Goal: Use online tool/utility: Utilize a website feature to perform a specific function

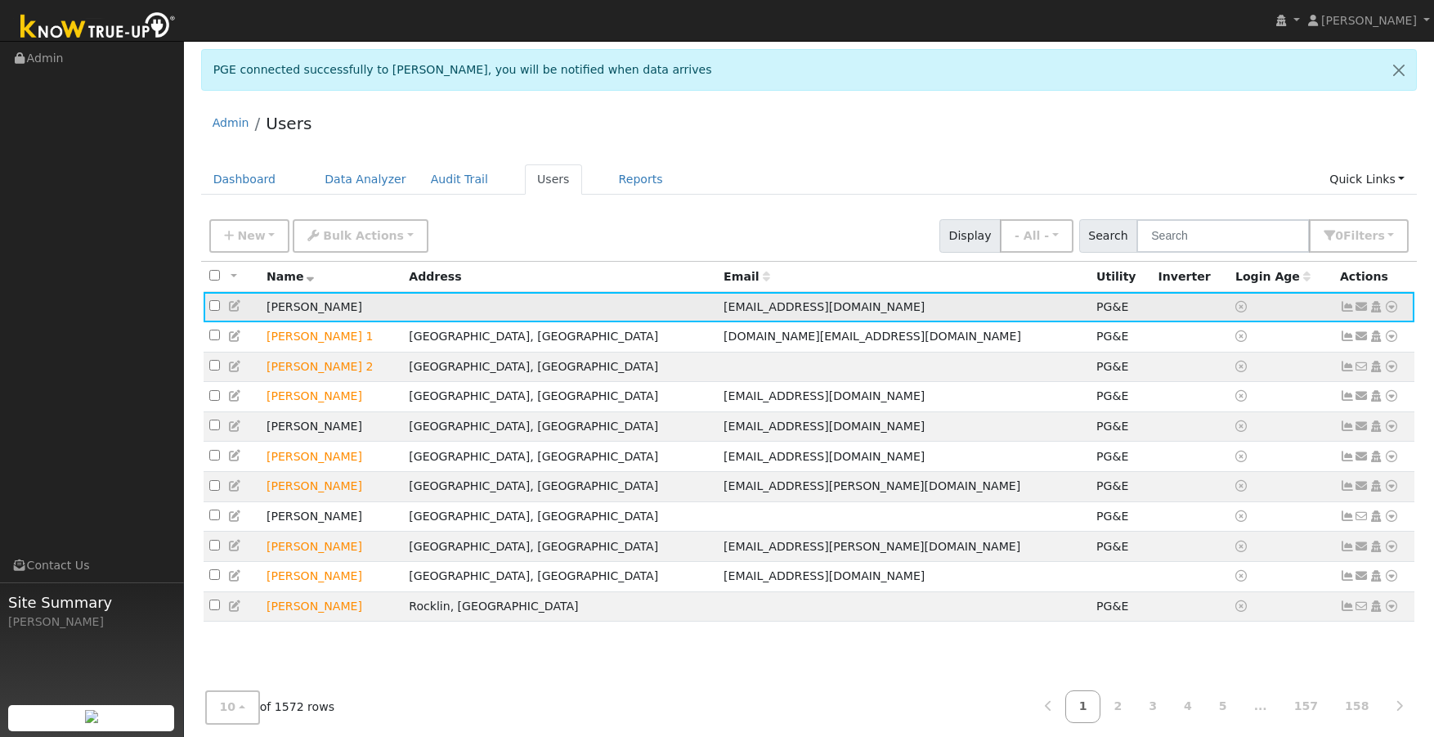
click at [286, 305] on td "[PERSON_NAME]" at bounding box center [332, 307] width 142 height 30
click at [211, 309] on input "checkbox" at bounding box center [214, 305] width 11 height 11
checkbox input "true"
click at [316, 311] on td "[PERSON_NAME]" at bounding box center [332, 307] width 142 height 30
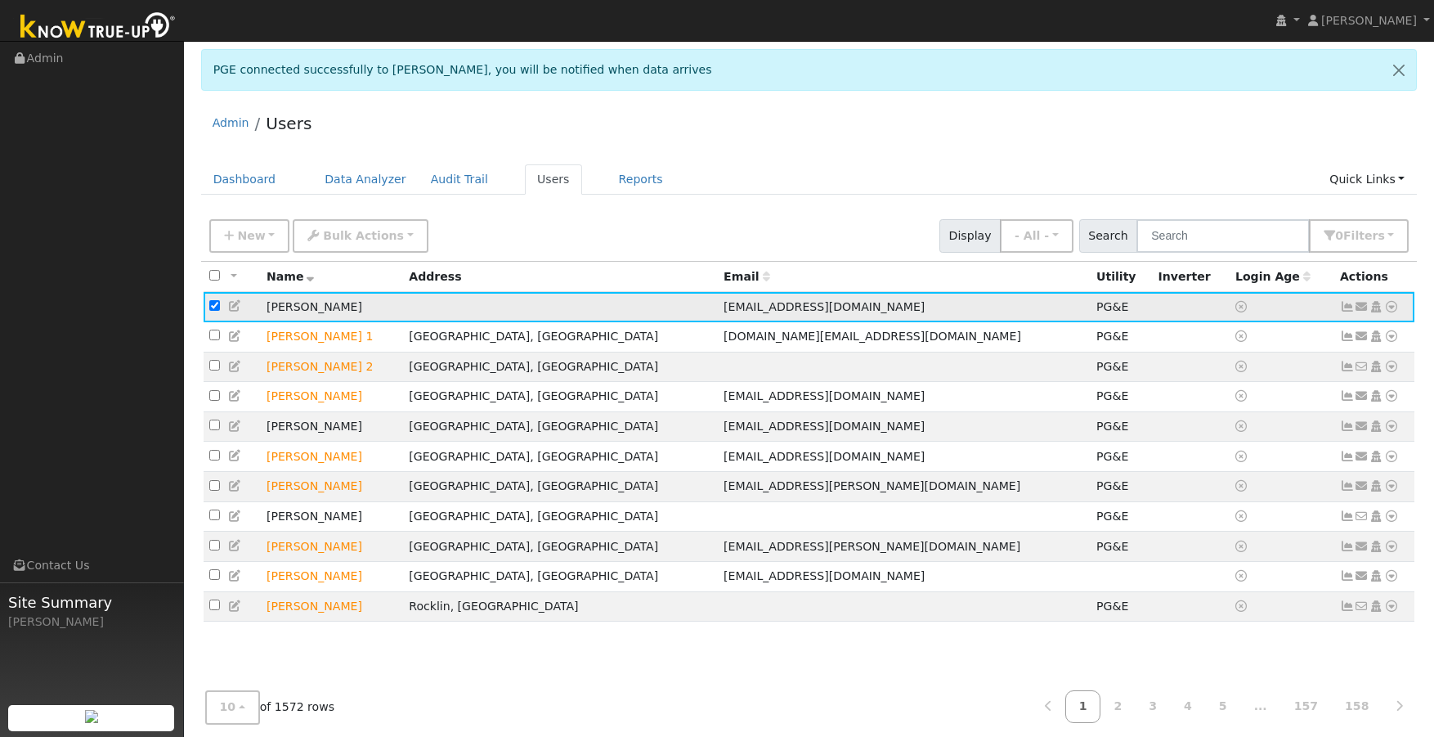
click at [1393, 308] on icon at bounding box center [1392, 306] width 15 height 11
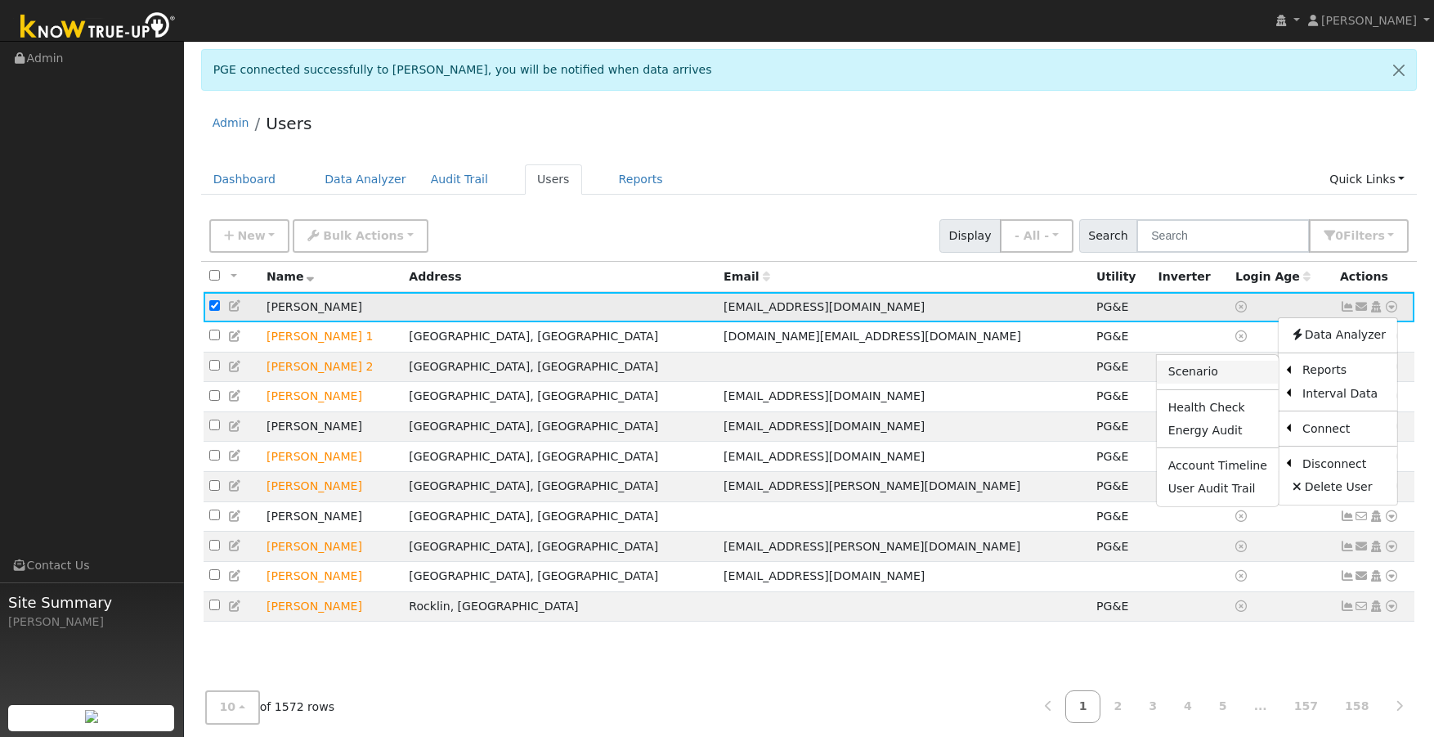
click at [1226, 379] on link "Scenario" at bounding box center [1218, 372] width 122 height 23
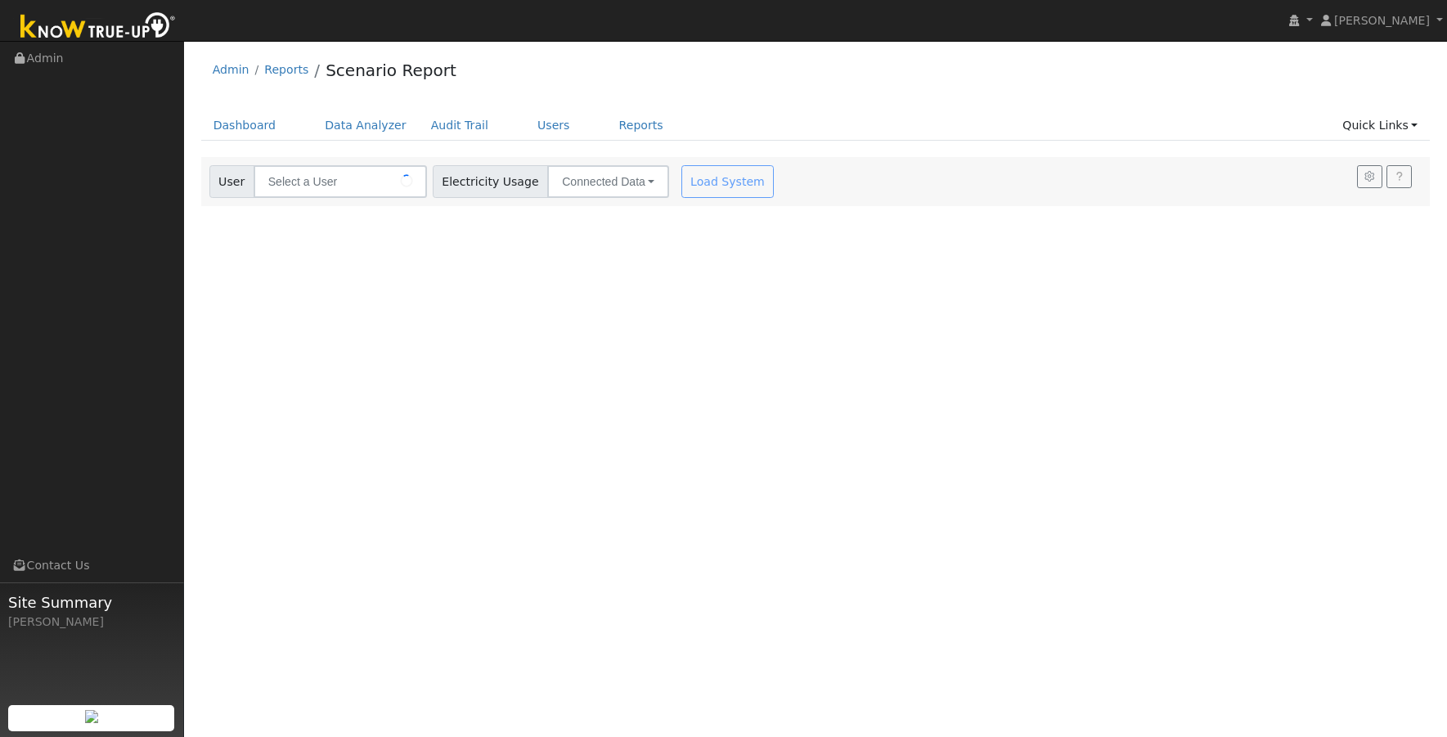
type input "[PERSON_NAME]"
type input "Pacific Gas & Electric"
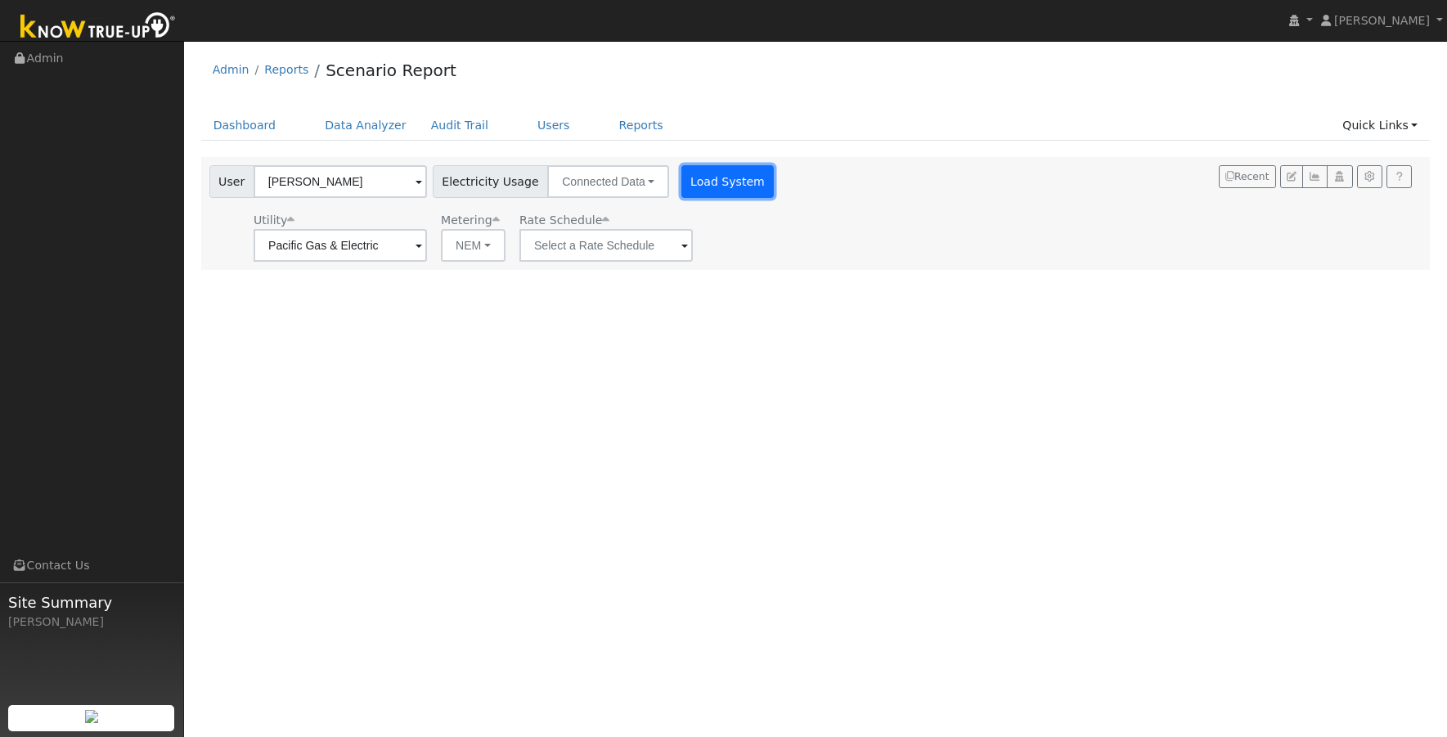
click at [704, 184] on button "Load System" at bounding box center [727, 181] width 93 height 33
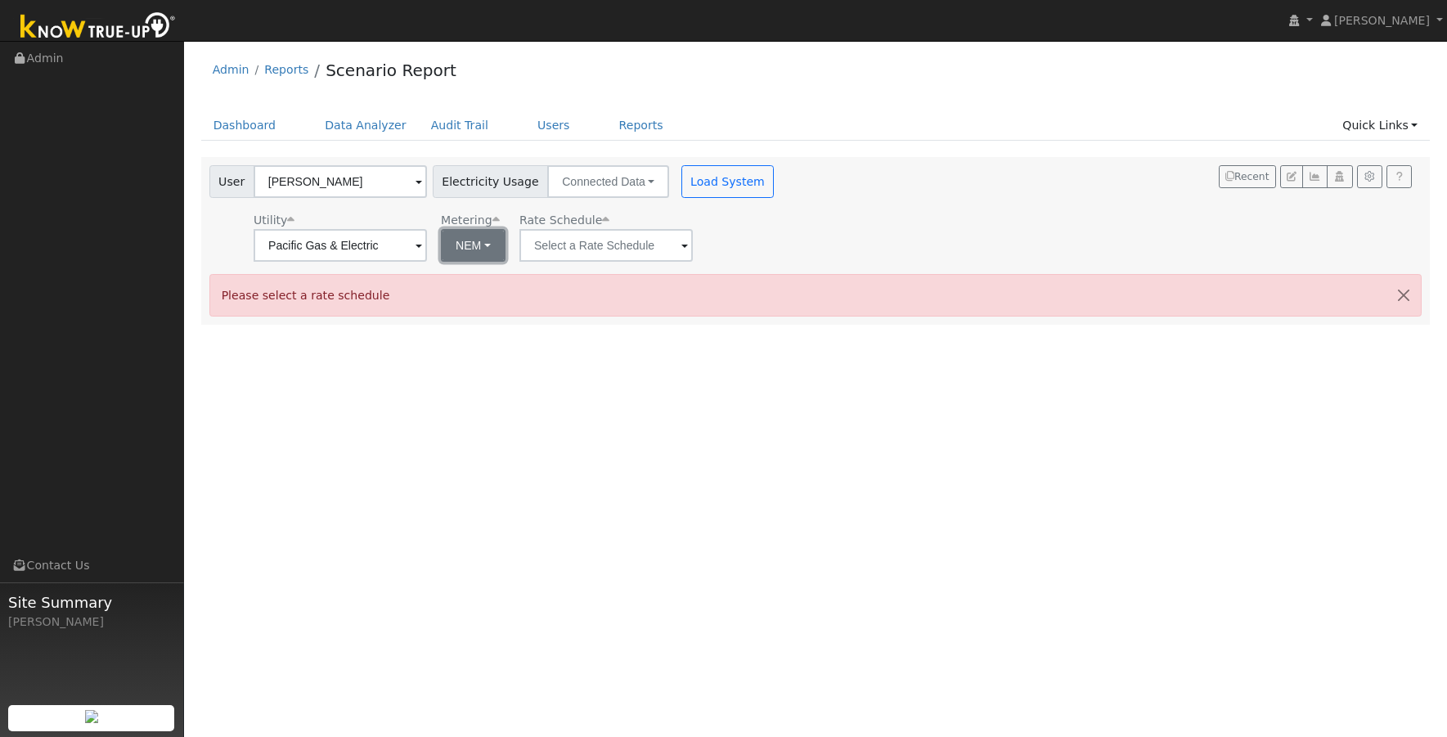
click at [489, 248] on button "NEM" at bounding box center [473, 245] width 65 height 33
click at [512, 303] on link "NBT" at bounding box center [496, 305] width 114 height 23
type input "E-ELEC"
click at [427, 246] on input "E-ELEC" at bounding box center [340, 245] width 173 height 33
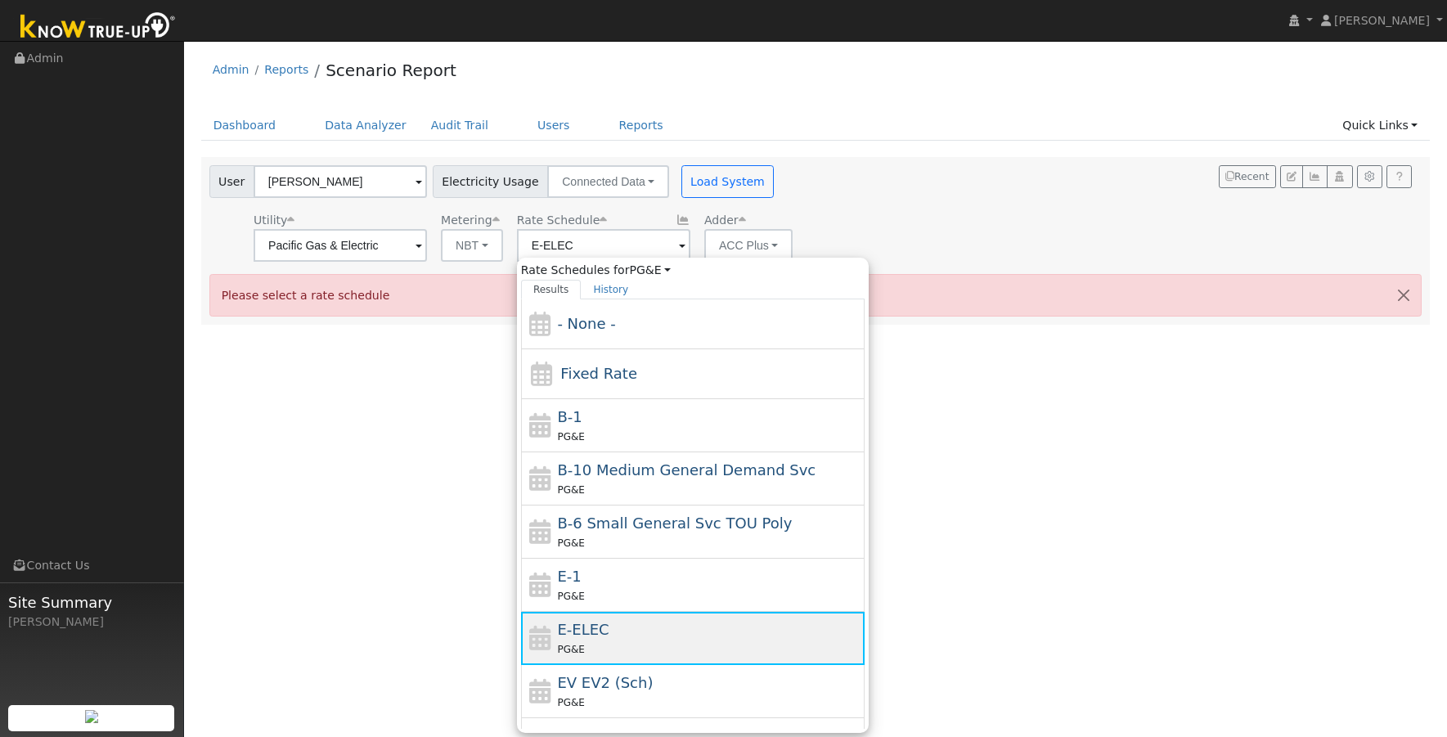
click at [748, 637] on div "E-ELEC PG&E" at bounding box center [708, 637] width 303 height 39
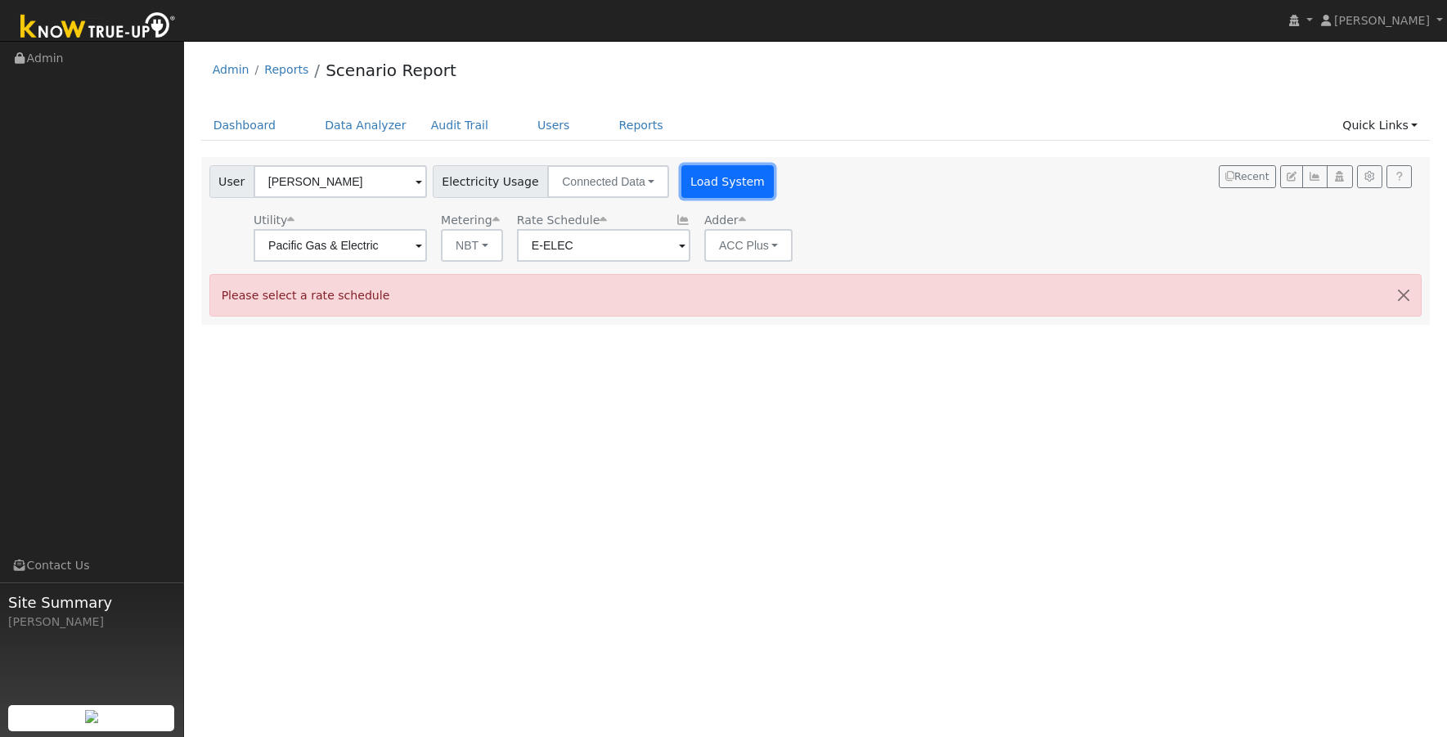
click at [707, 184] on button "Load System" at bounding box center [727, 181] width 93 height 33
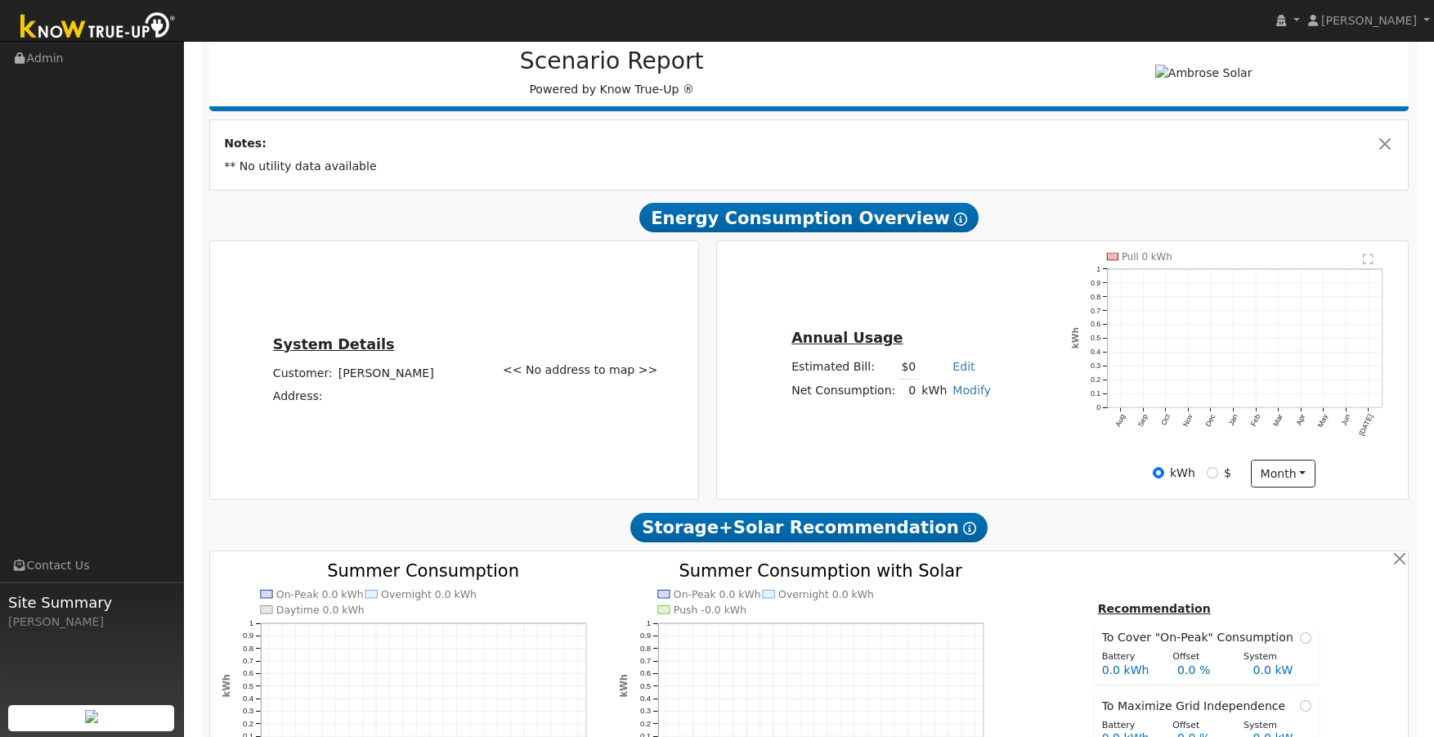
scroll to position [245, 0]
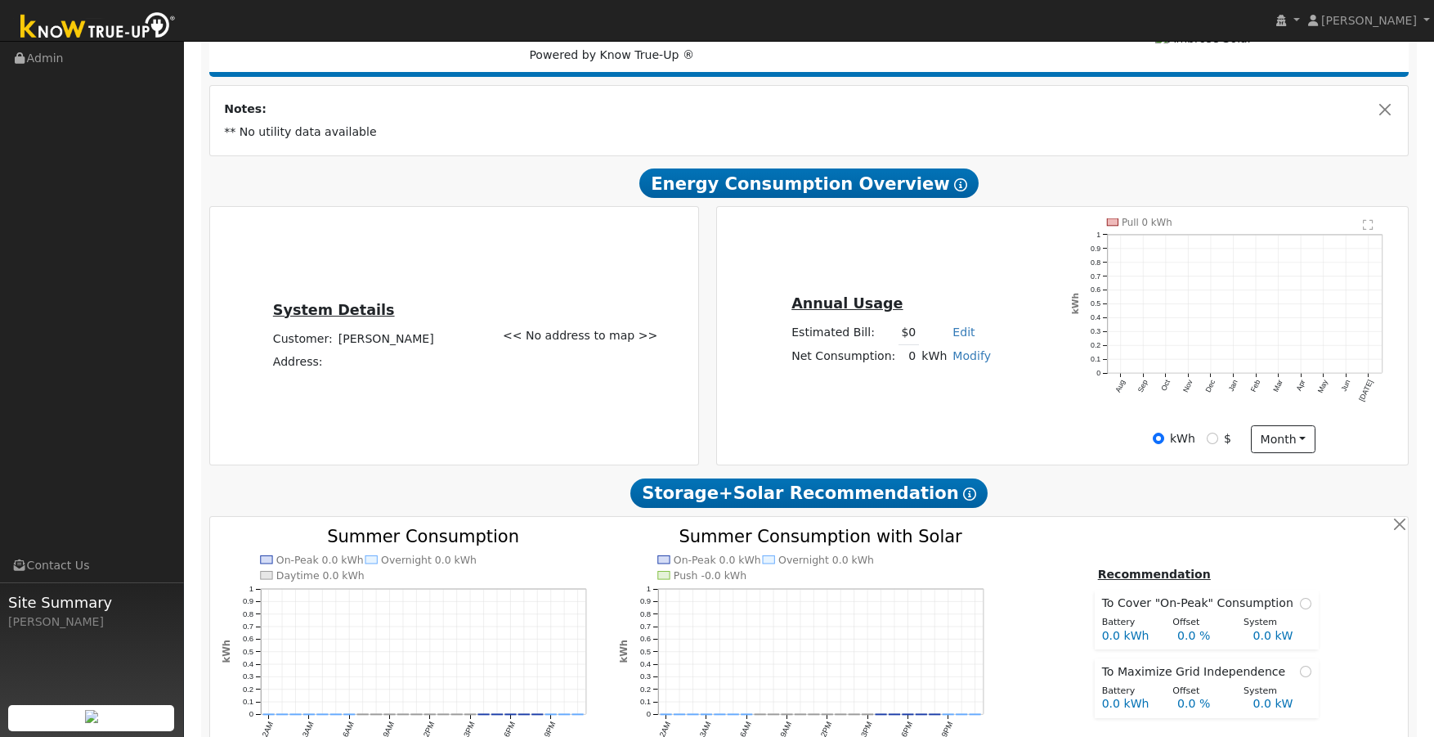
click at [954, 184] on icon at bounding box center [960, 184] width 13 height 13
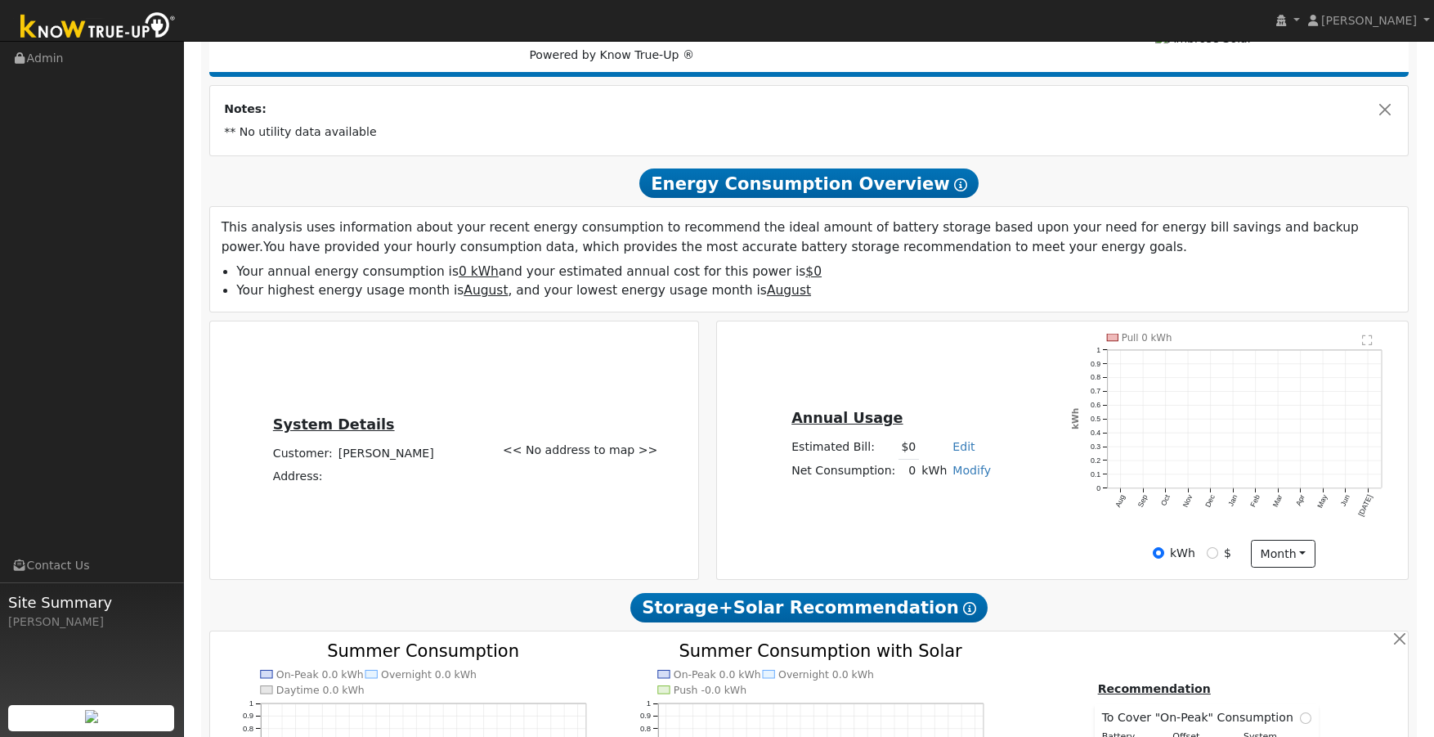
click at [954, 184] on icon at bounding box center [960, 184] width 13 height 13
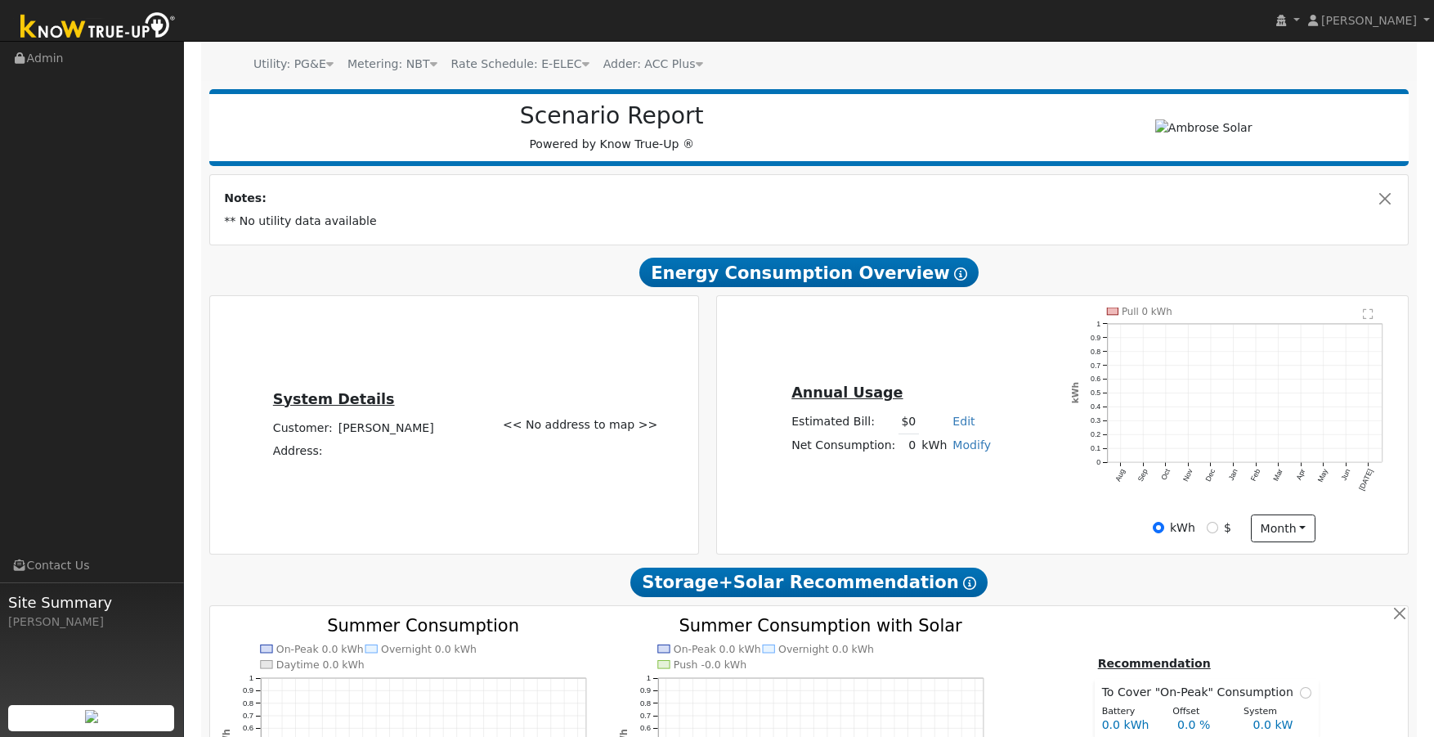
scroll to position [0, 0]
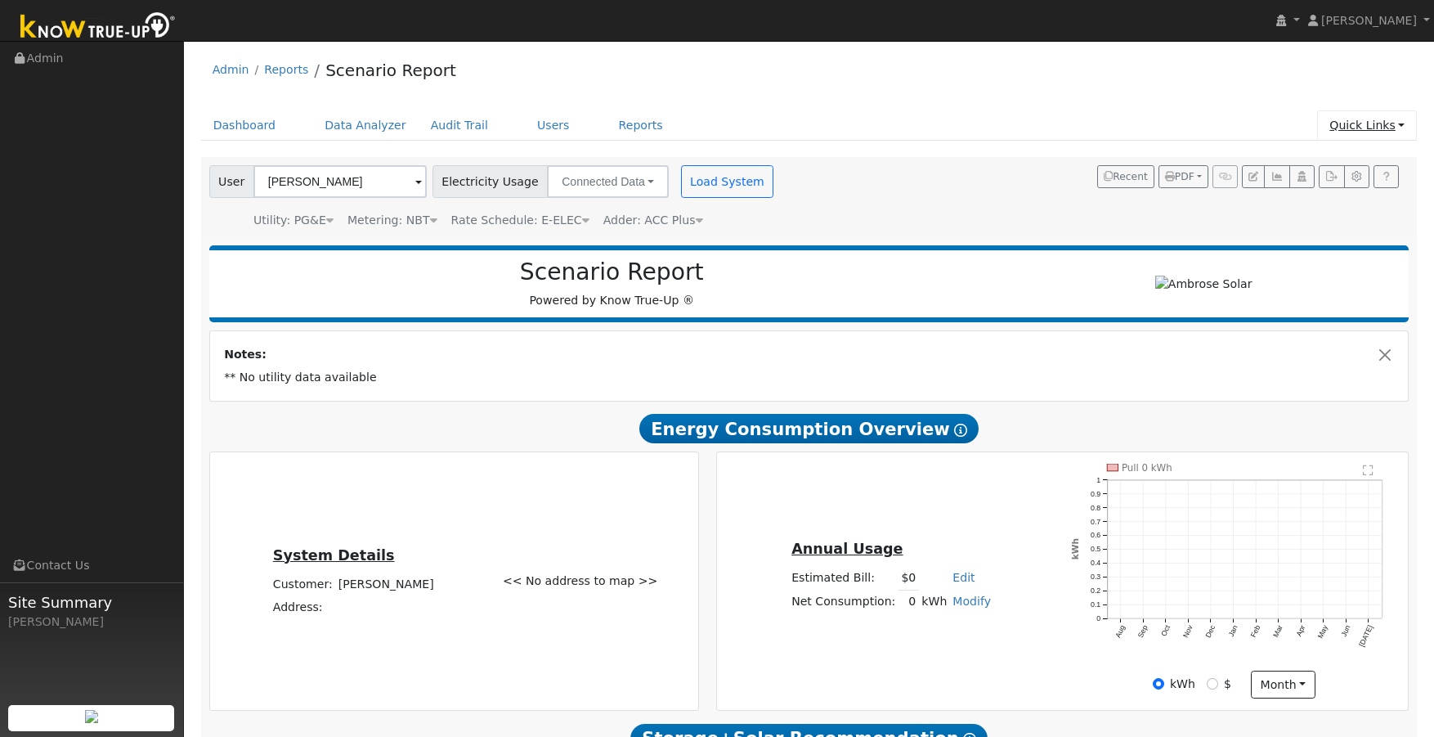
click at [1402, 127] on link "Quick Links" at bounding box center [1367, 125] width 100 height 30
click at [1328, 180] on link "Quick Connect" at bounding box center [1334, 183] width 166 height 23
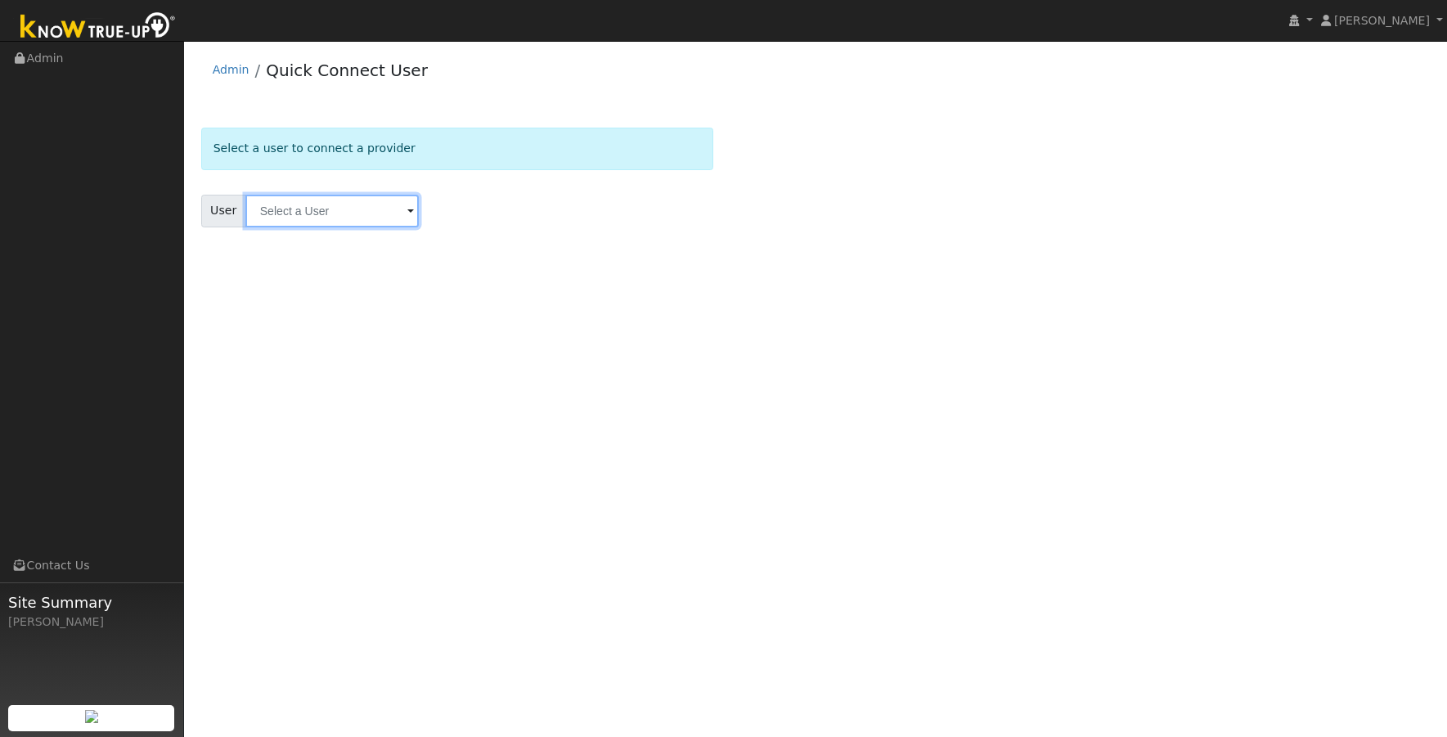
click at [353, 214] on input "text" at bounding box center [331, 211] width 173 height 33
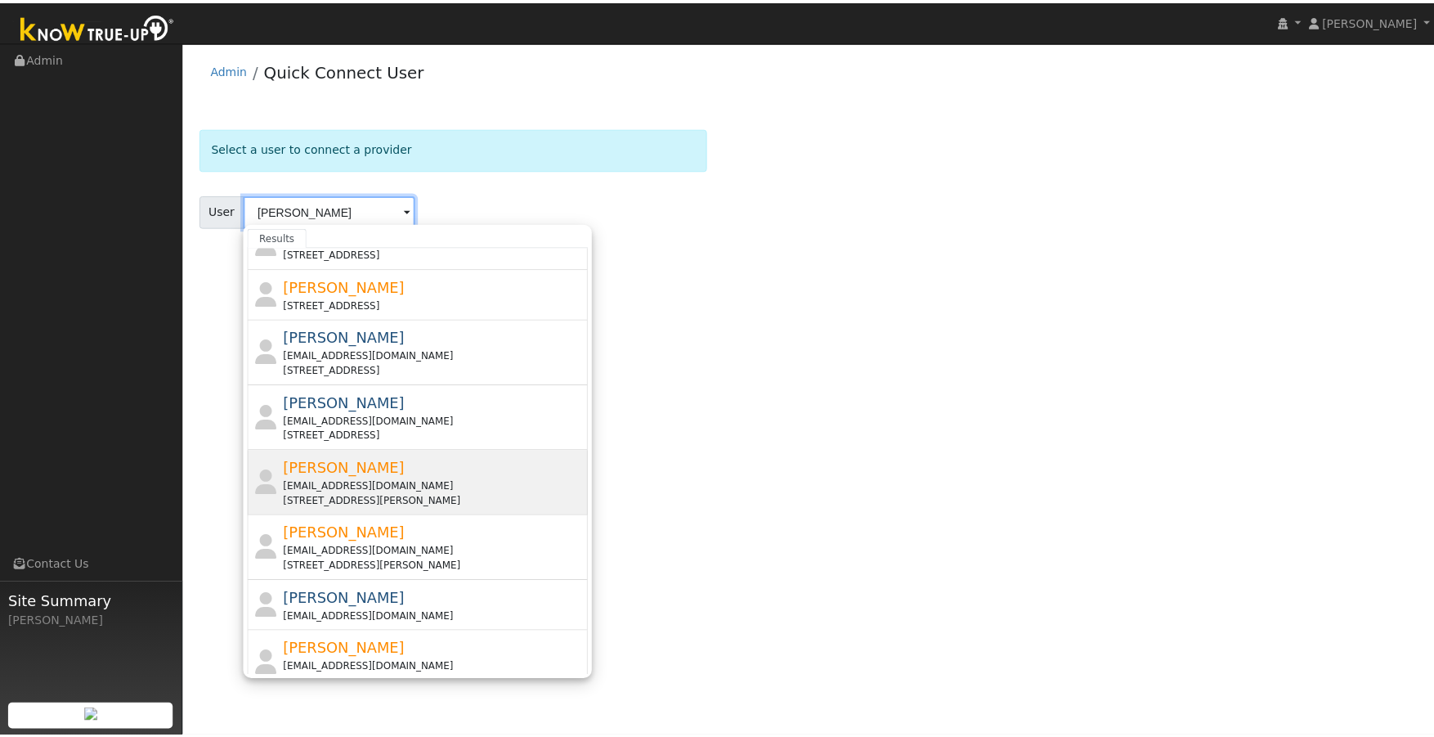
scroll to position [327, 0]
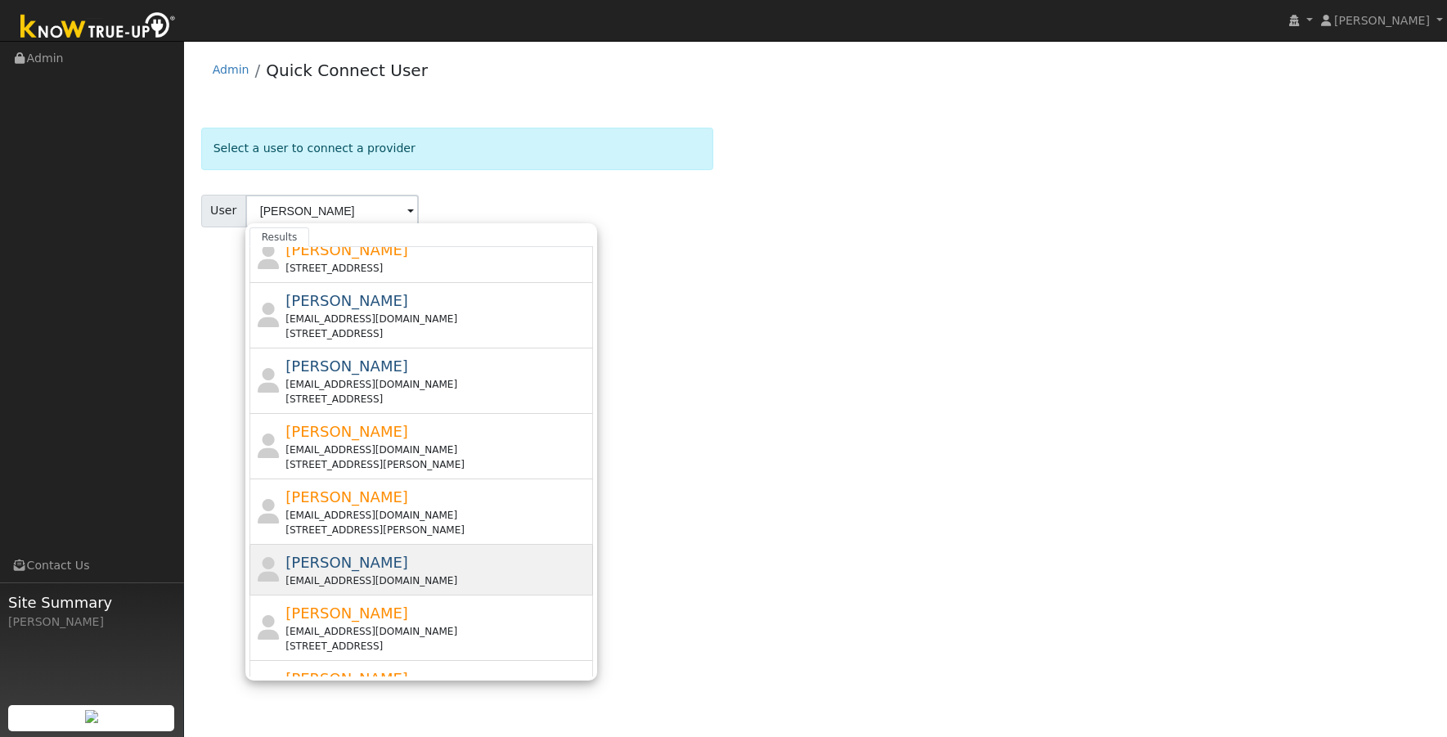
click at [334, 573] on div "[EMAIL_ADDRESS][DOMAIN_NAME]" at bounding box center [436, 580] width 303 height 15
type input "[PERSON_NAME]"
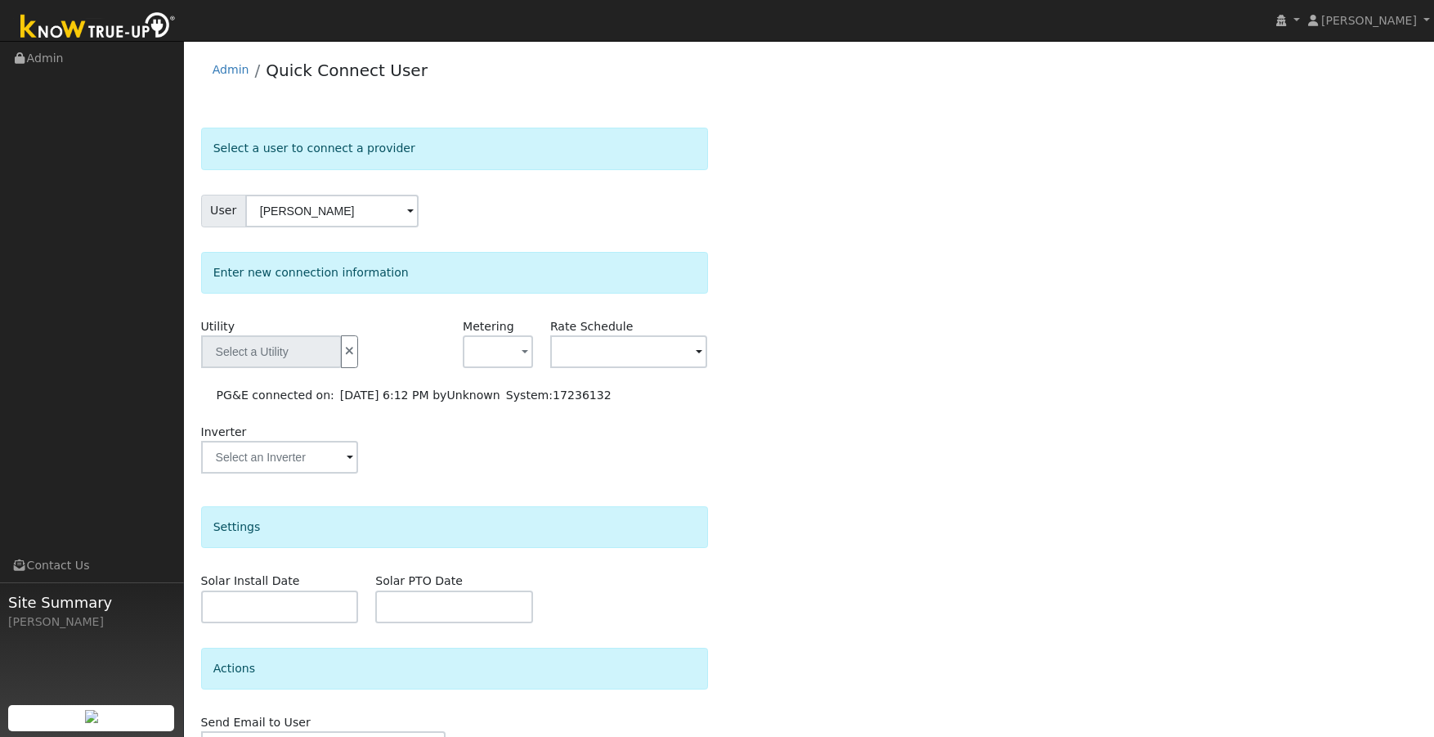
type input "PG&E"
click at [529, 348] on button "button" at bounding box center [498, 351] width 70 height 33
click at [505, 411] on link "NEM" at bounding box center [521, 410] width 114 height 23
click at [525, 353] on span "button" at bounding box center [525, 352] width 7 height 17
click at [510, 414] on link "NEM" at bounding box center [521, 410] width 114 height 23
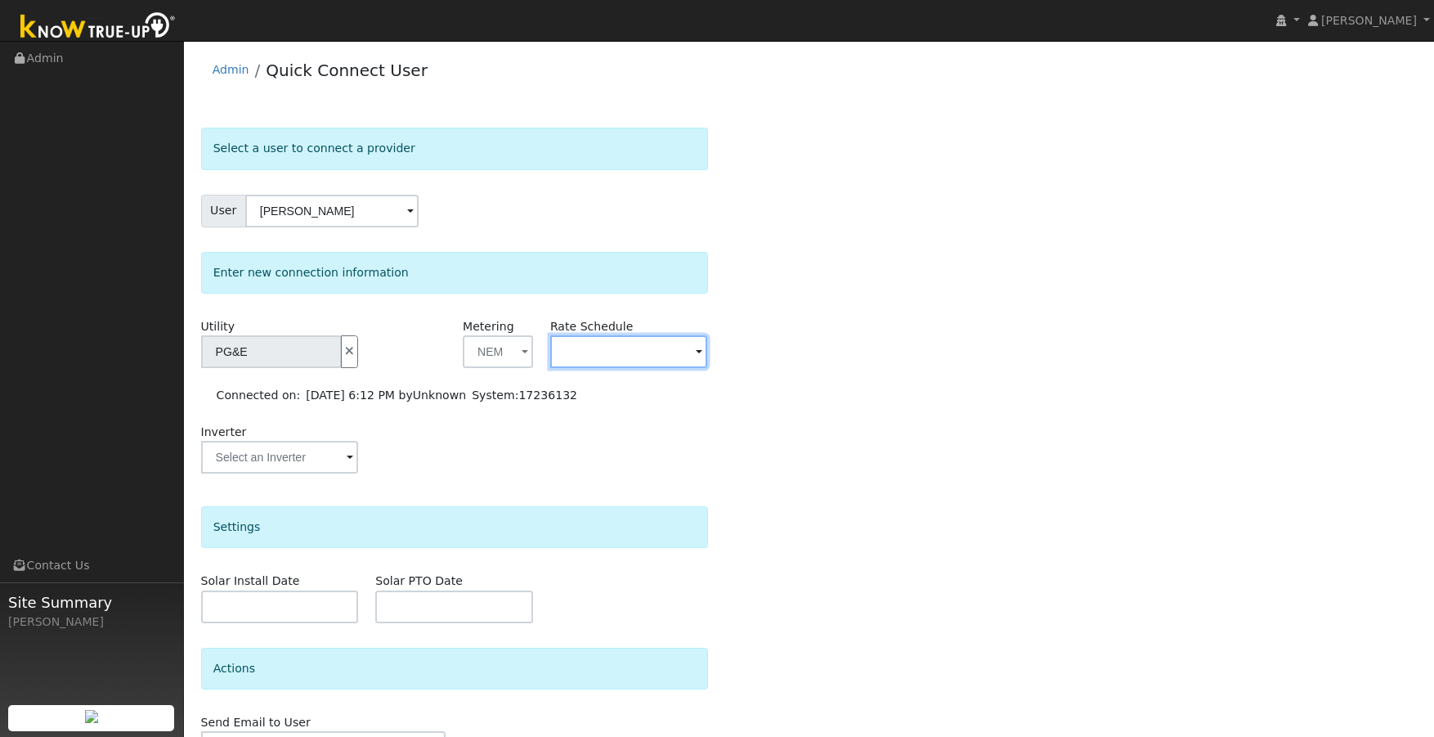
click at [342, 352] on input "text" at bounding box center [271, 351] width 141 height 33
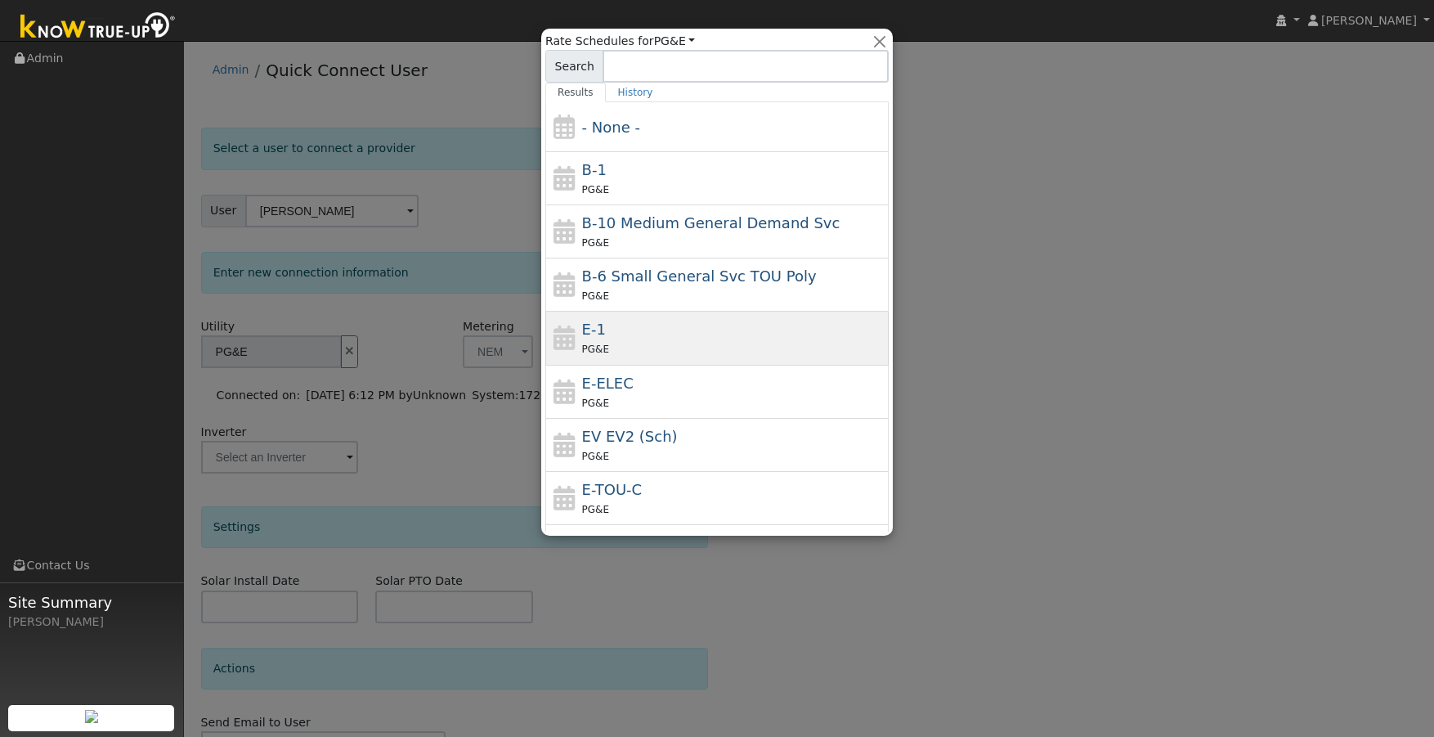
click at [752, 341] on div "PG&E" at bounding box center [733, 348] width 303 height 17
type input "E-1"
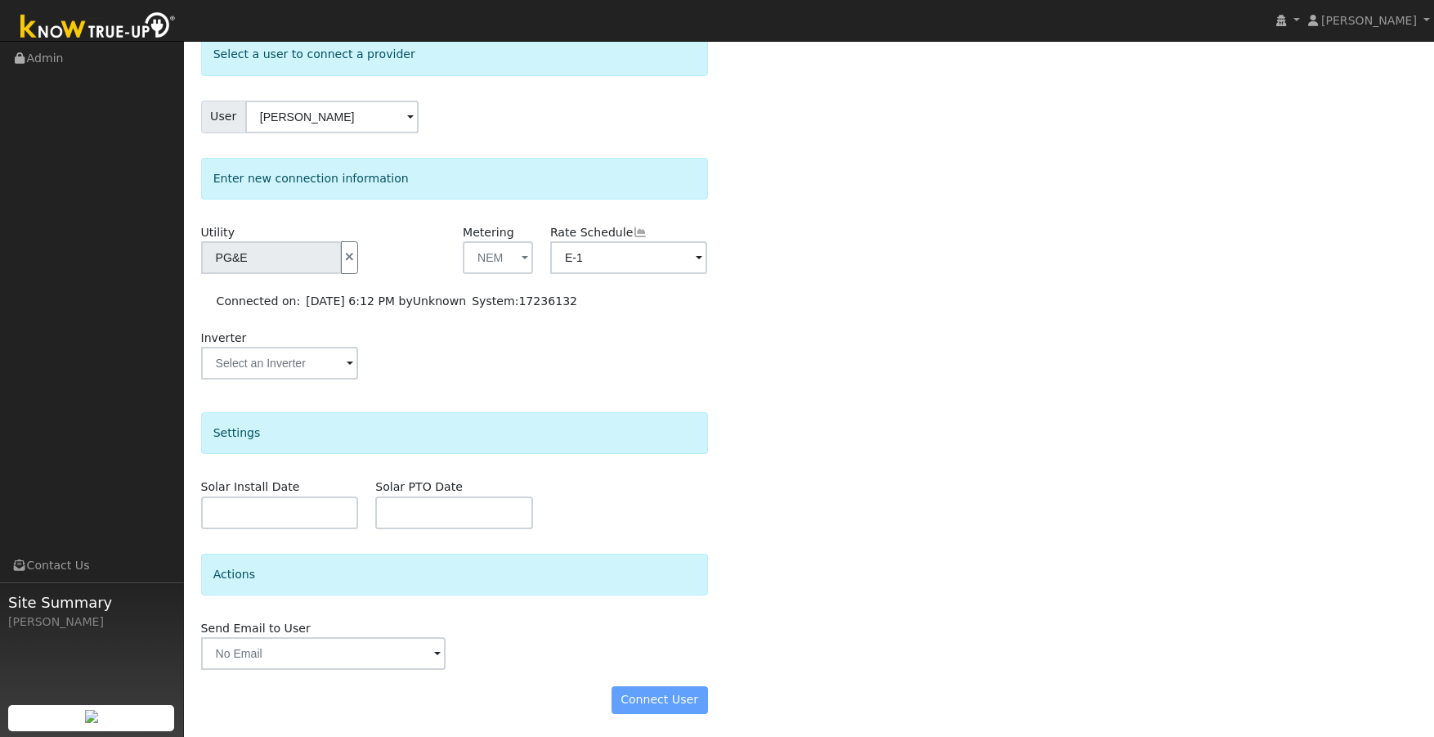
scroll to position [96, 0]
click at [671, 702] on div "Connect User" at bounding box center [454, 698] width 524 height 28
click at [675, 700] on div "Connect User" at bounding box center [454, 698] width 524 height 28
click at [652, 699] on div "Connect User" at bounding box center [454, 698] width 524 height 28
click at [652, 698] on div "Connect User" at bounding box center [454, 698] width 524 height 28
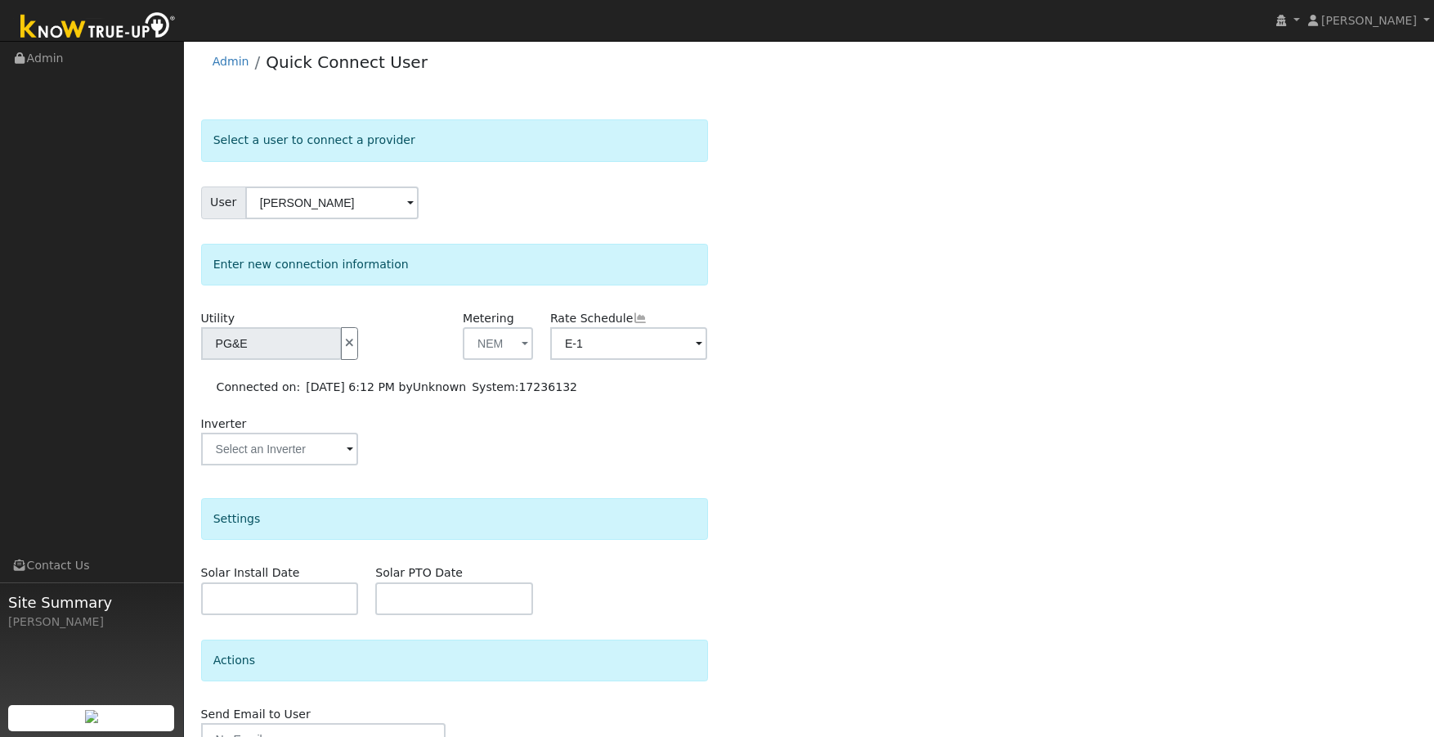
scroll to position [0, 0]
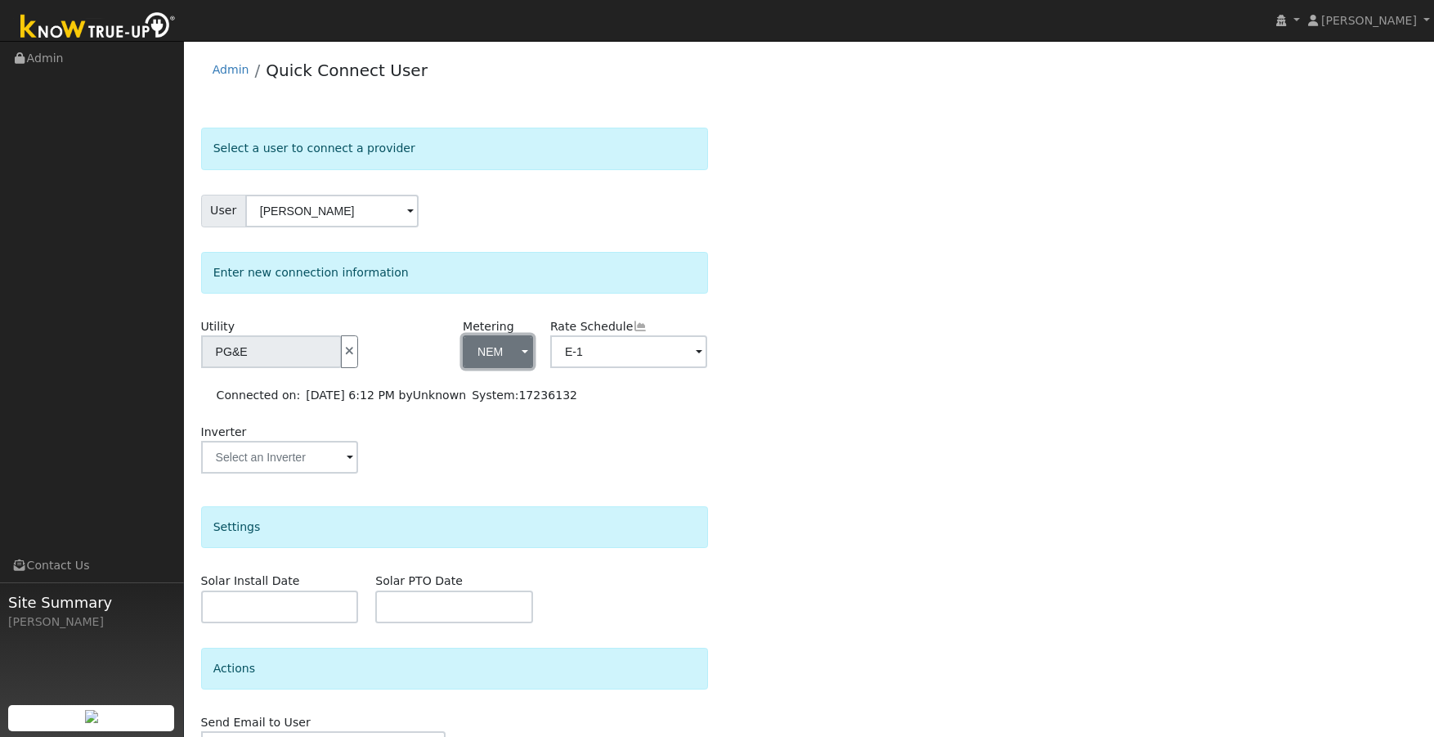
click at [517, 352] on button "NEM" at bounding box center [498, 351] width 70 height 33
click at [509, 438] on link "NBT" at bounding box center [521, 434] width 114 height 23
click at [349, 460] on span at bounding box center [350, 458] width 7 height 19
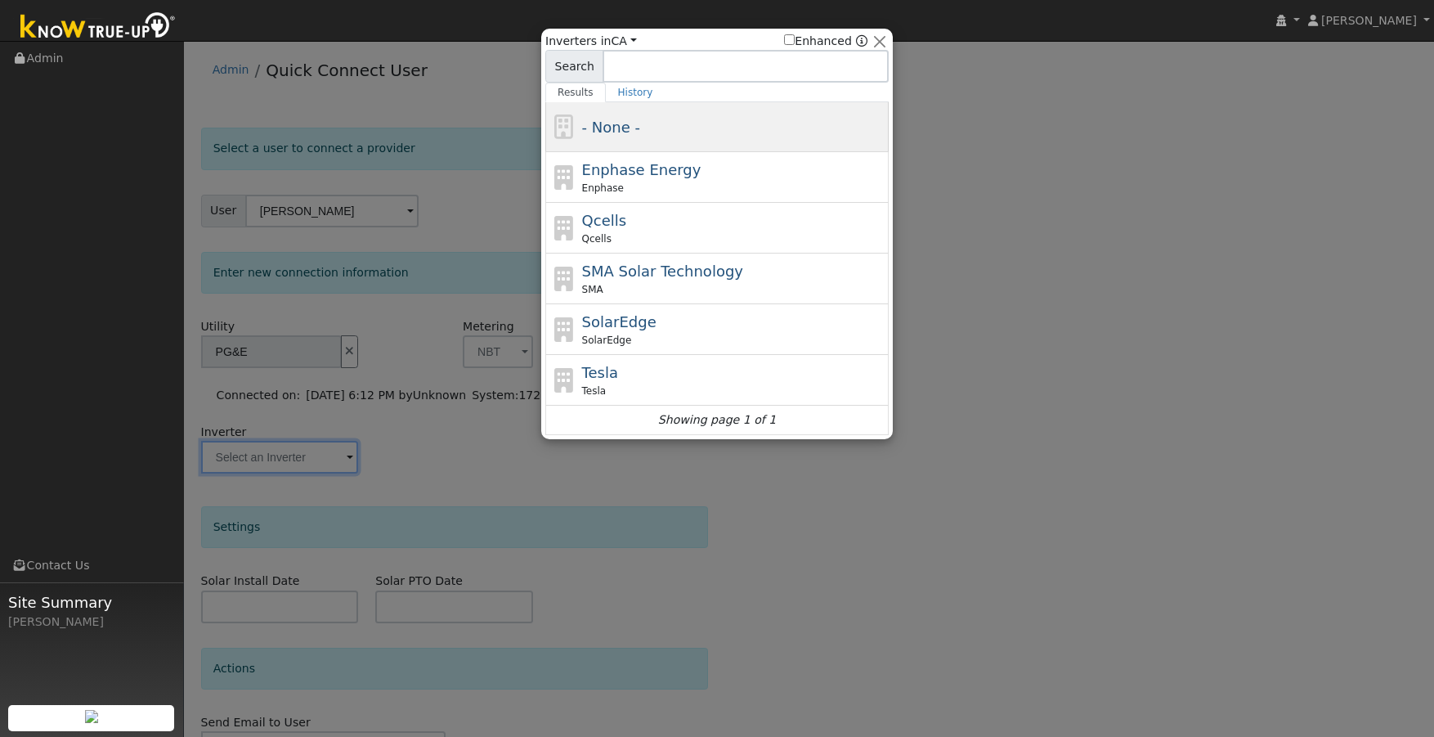
click at [659, 130] on div "- None -" at bounding box center [733, 127] width 303 height 22
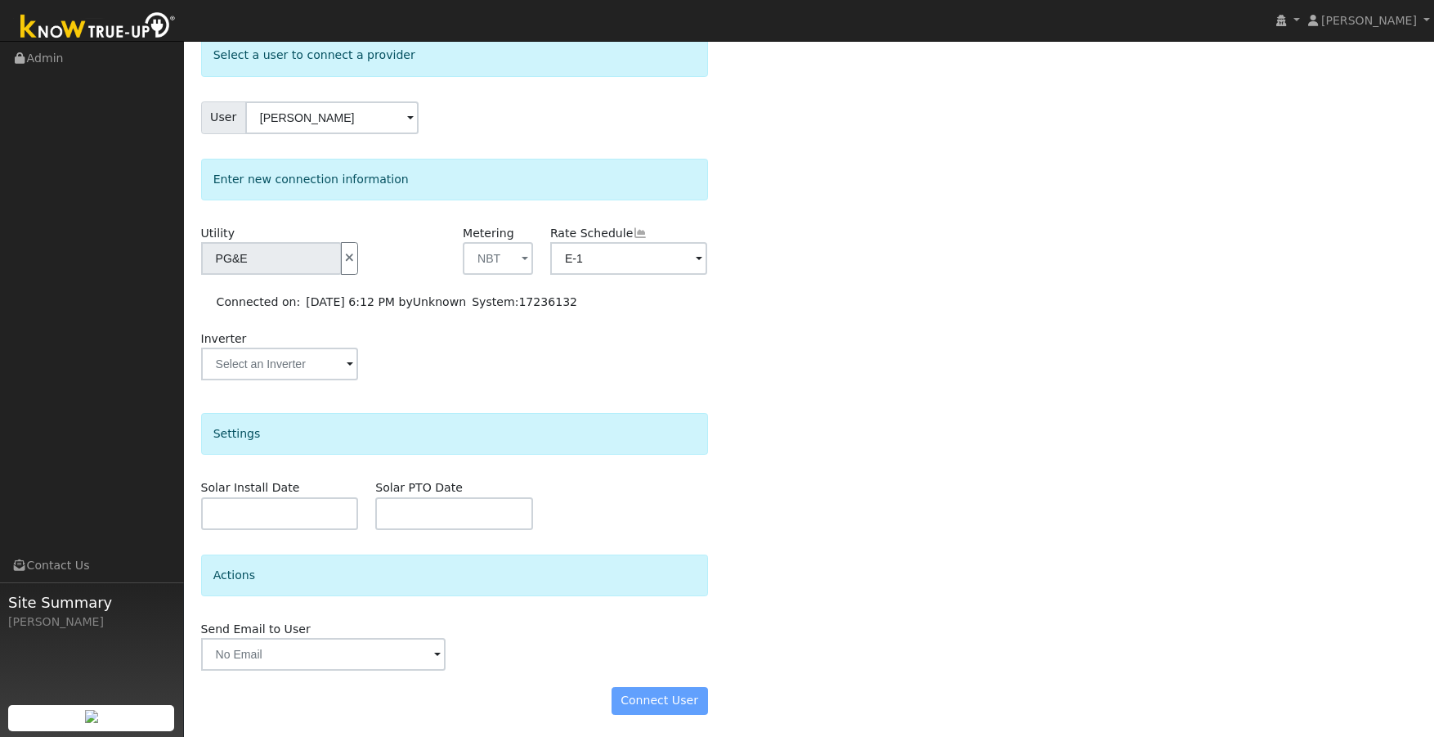
scroll to position [96, 0]
click at [685, 698] on div "Connect User" at bounding box center [454, 698] width 524 height 28
click at [675, 701] on div "Connect User" at bounding box center [454, 698] width 524 height 28
click at [715, 689] on div "Connect User" at bounding box center [454, 698] width 524 height 28
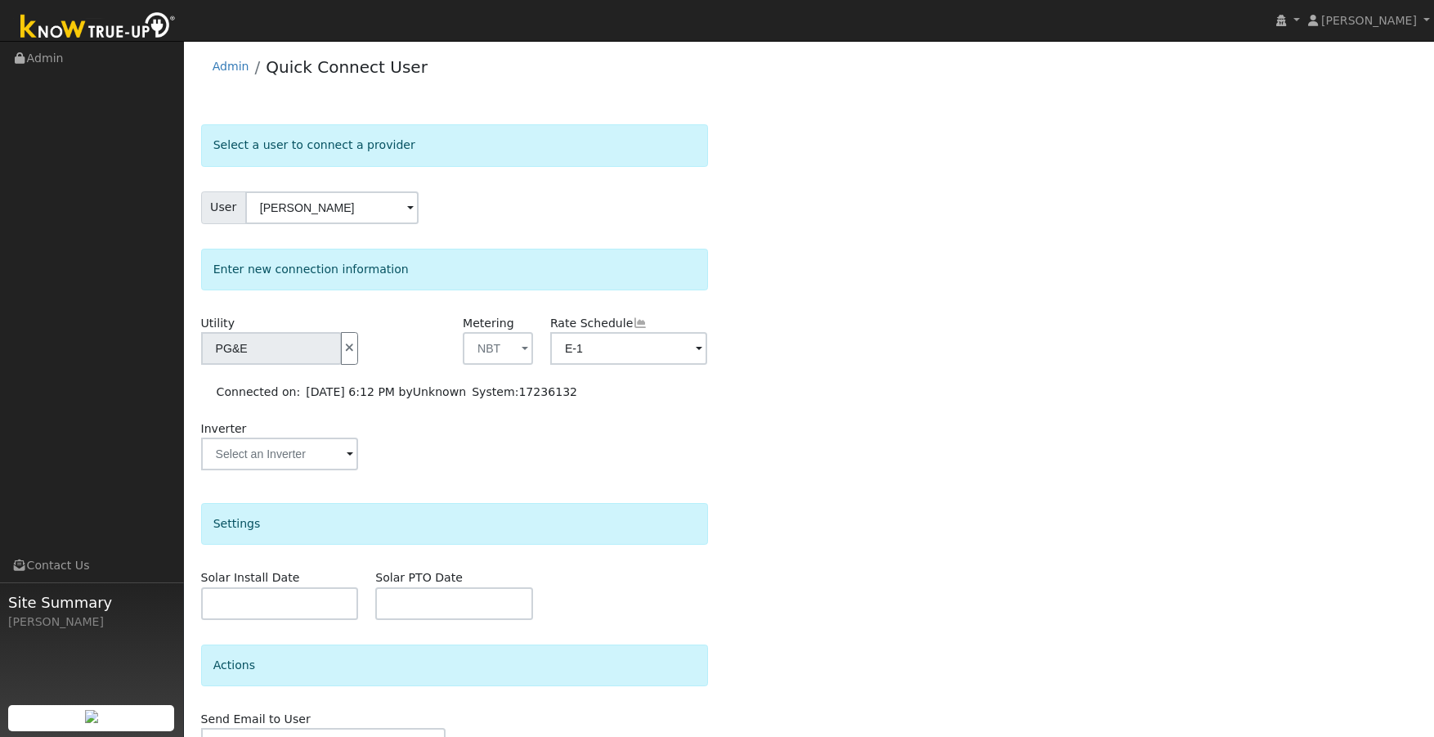
scroll to position [0, 0]
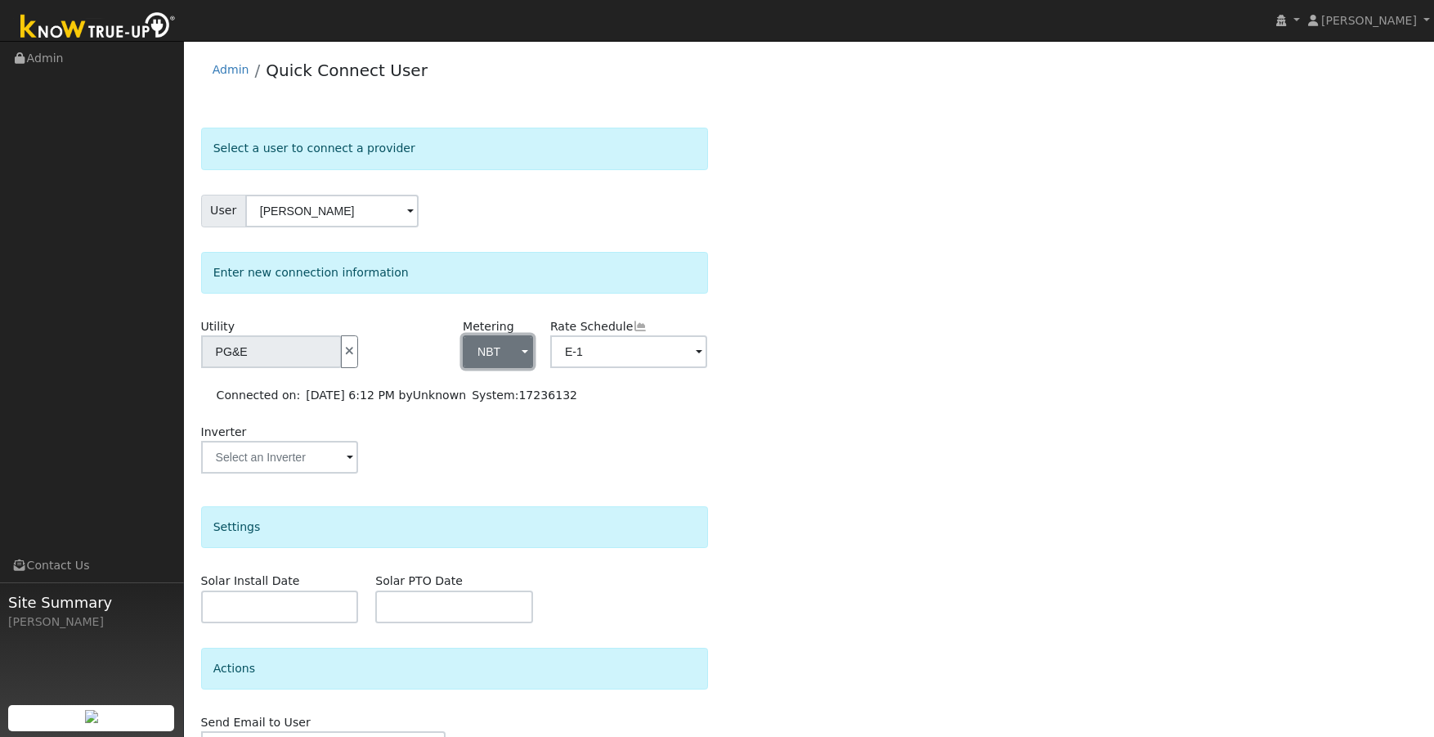
click at [519, 357] on button "NBT" at bounding box center [498, 351] width 70 height 33
click at [514, 390] on link "- None -" at bounding box center [521, 387] width 114 height 23
click at [698, 398] on div "Connected on: 08/28/2025 6:12 PM by Unknown System: 17236132" at bounding box center [461, 395] width 512 height 23
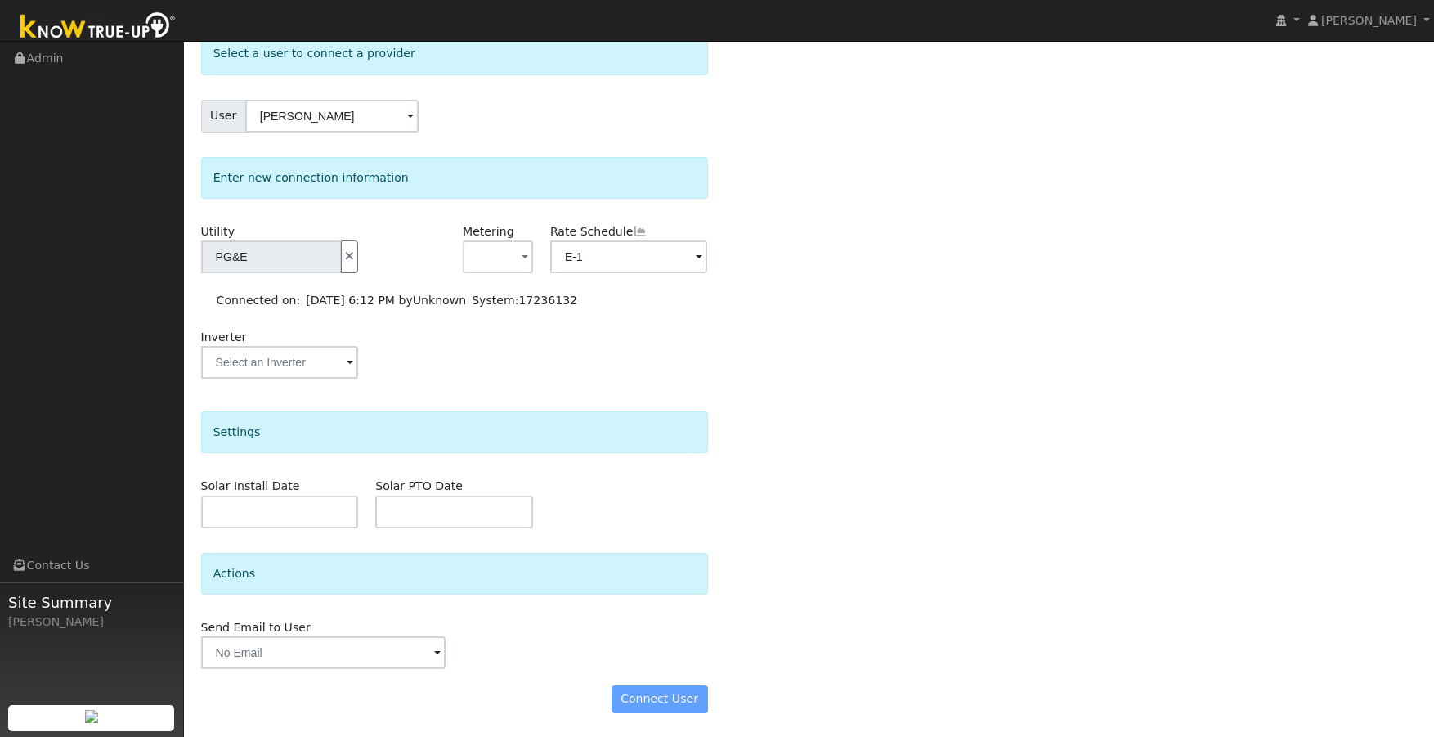
scroll to position [96, 0]
click at [679, 700] on div "Connect User" at bounding box center [454, 698] width 524 height 28
click at [662, 700] on div "Connect User" at bounding box center [454, 698] width 524 height 28
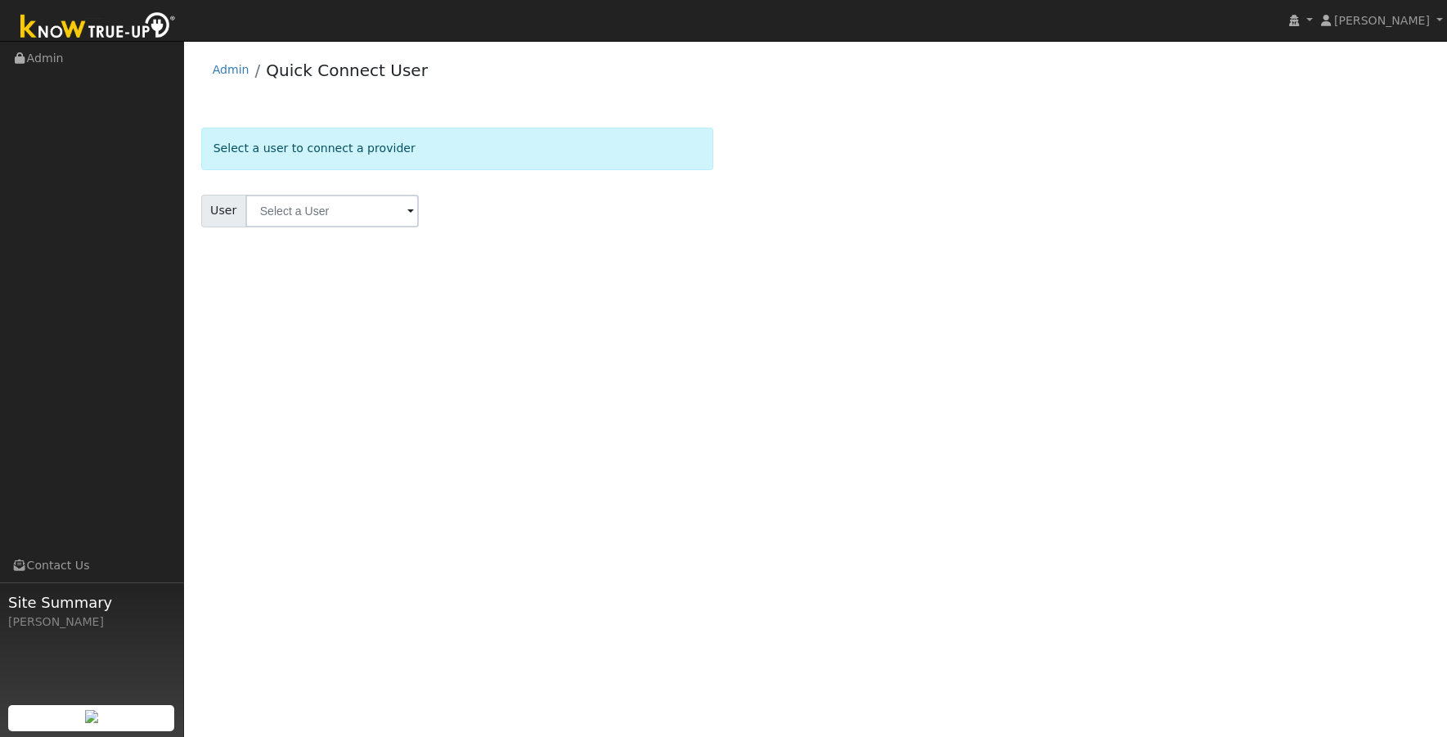
click at [407, 210] on span at bounding box center [410, 212] width 7 height 19
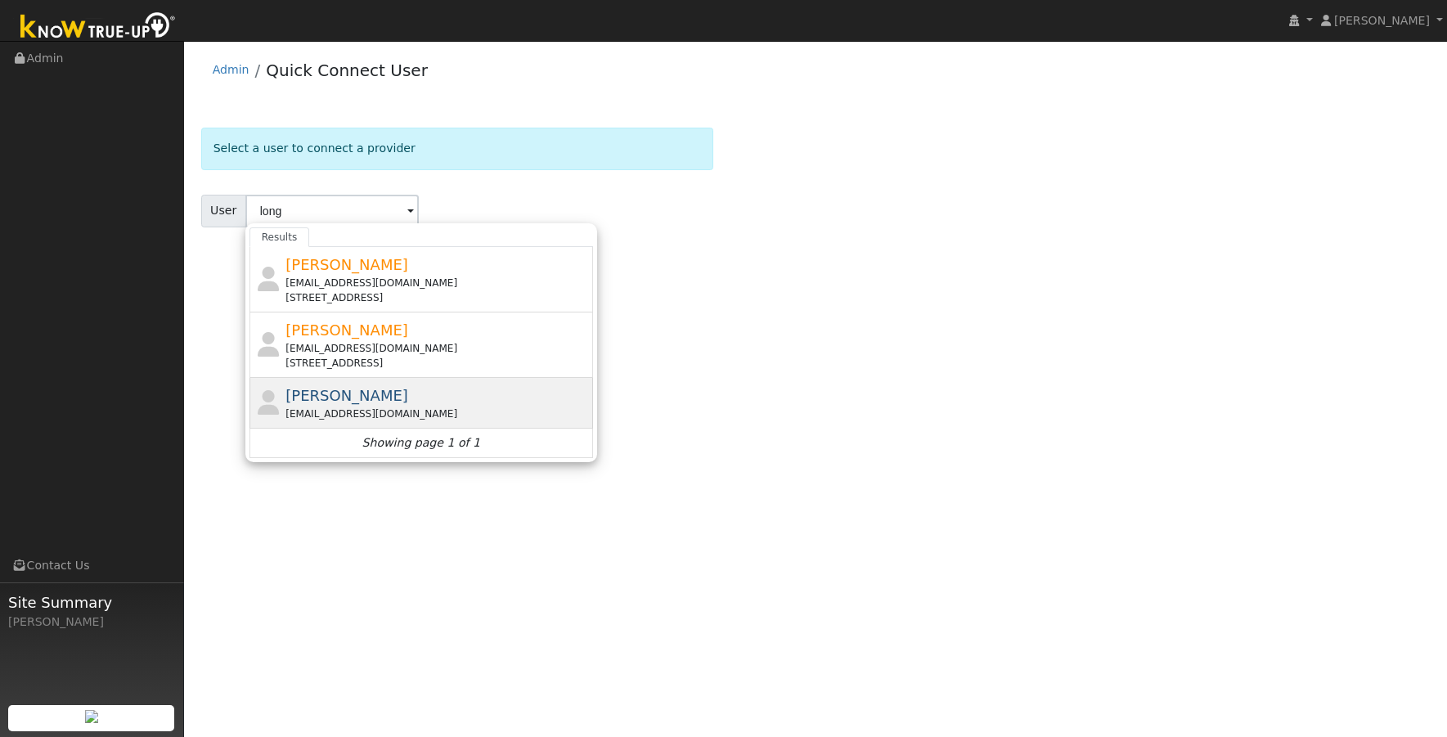
click at [384, 401] on div "[PERSON_NAME] [EMAIL_ADDRESS][DOMAIN_NAME]" at bounding box center [436, 402] width 303 height 37
type input "[PERSON_NAME]"
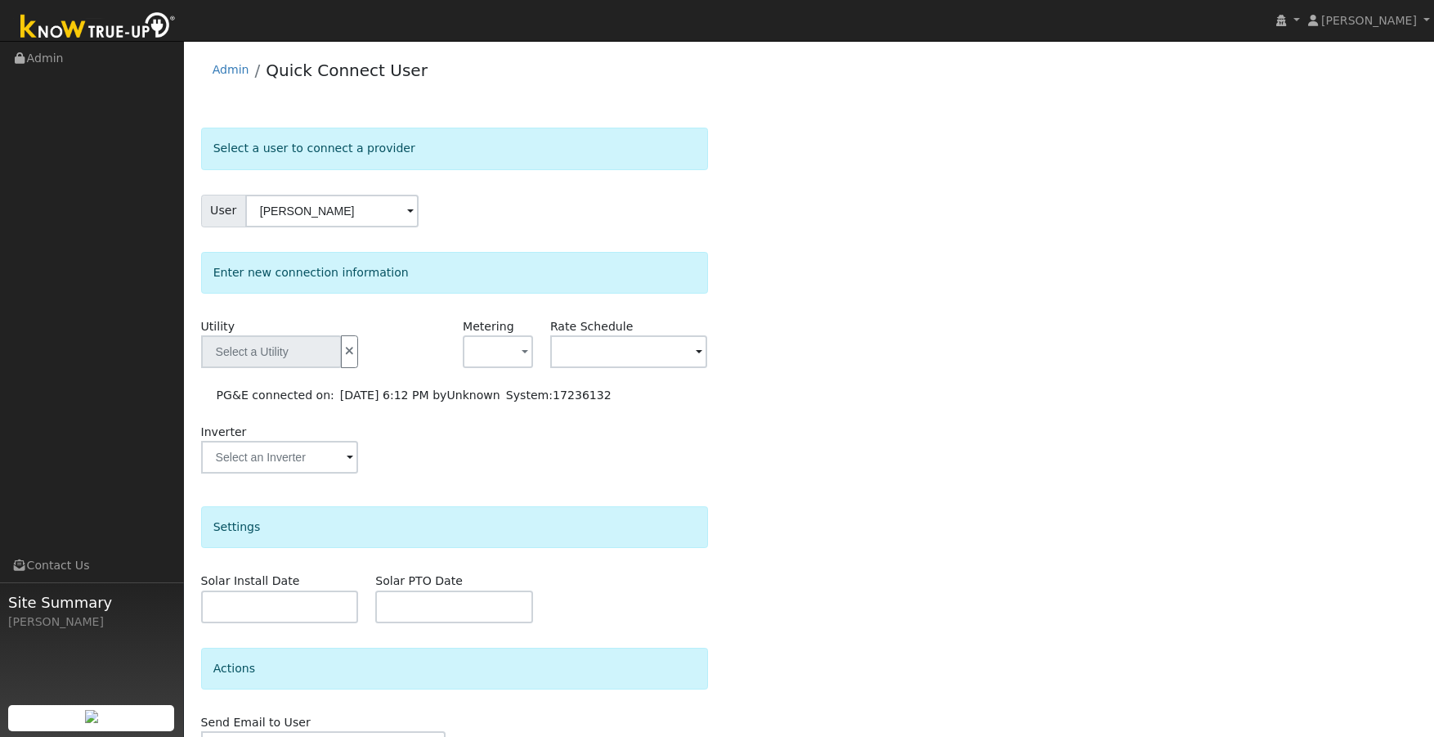
type input "PG&E"
click at [525, 358] on span "button" at bounding box center [525, 352] width 7 height 17
click at [514, 393] on link "- None -" at bounding box center [521, 387] width 114 height 23
click at [342, 355] on input "text" at bounding box center [271, 351] width 141 height 33
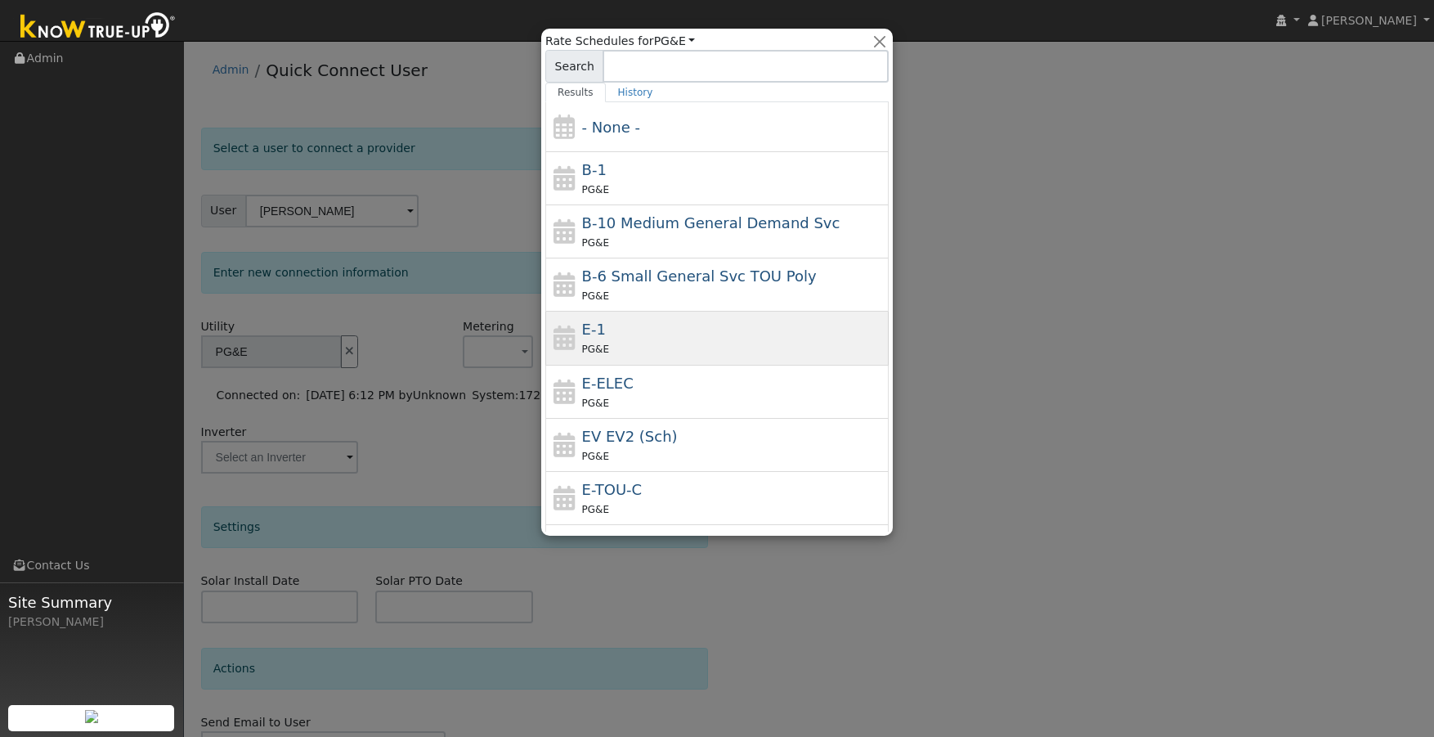
click at [694, 344] on div "PG&E" at bounding box center [733, 348] width 303 height 17
type input "E-1"
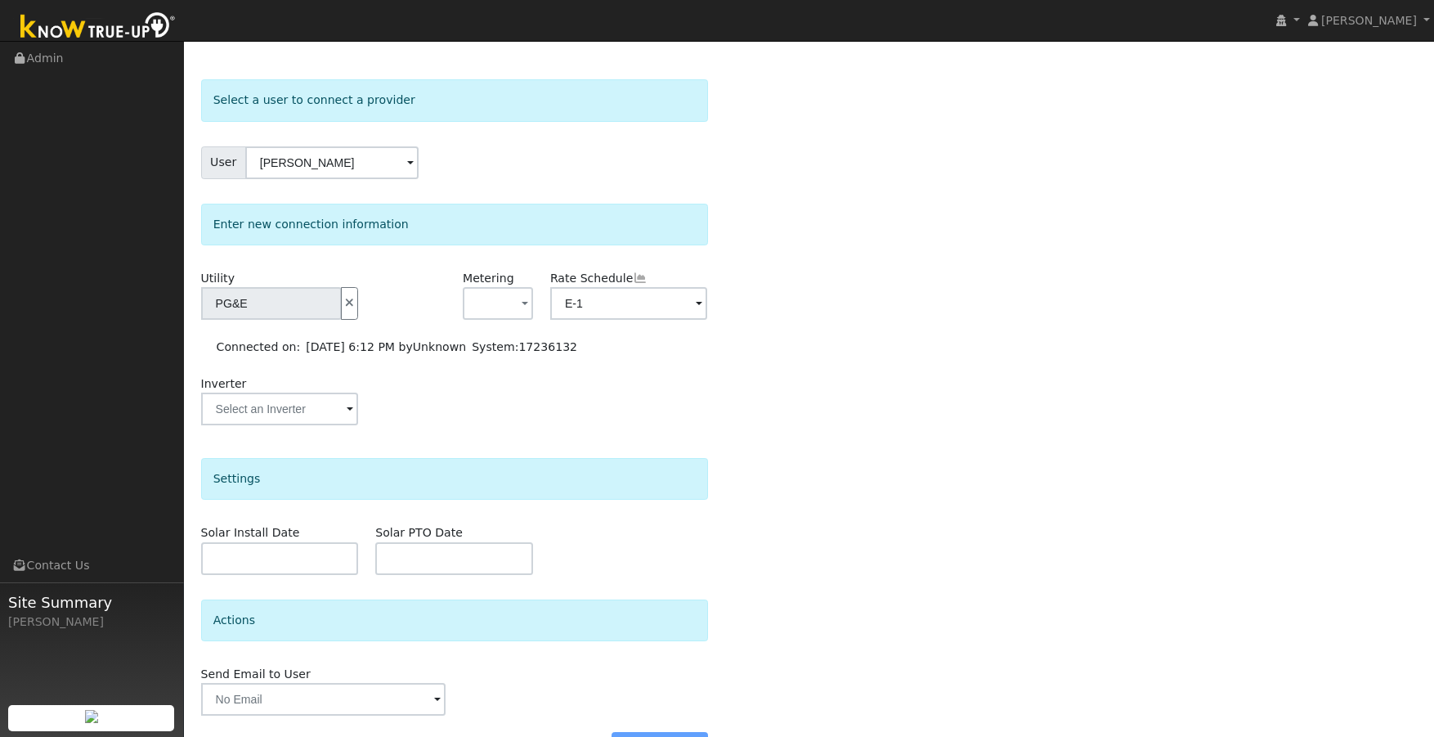
scroll to position [96, 0]
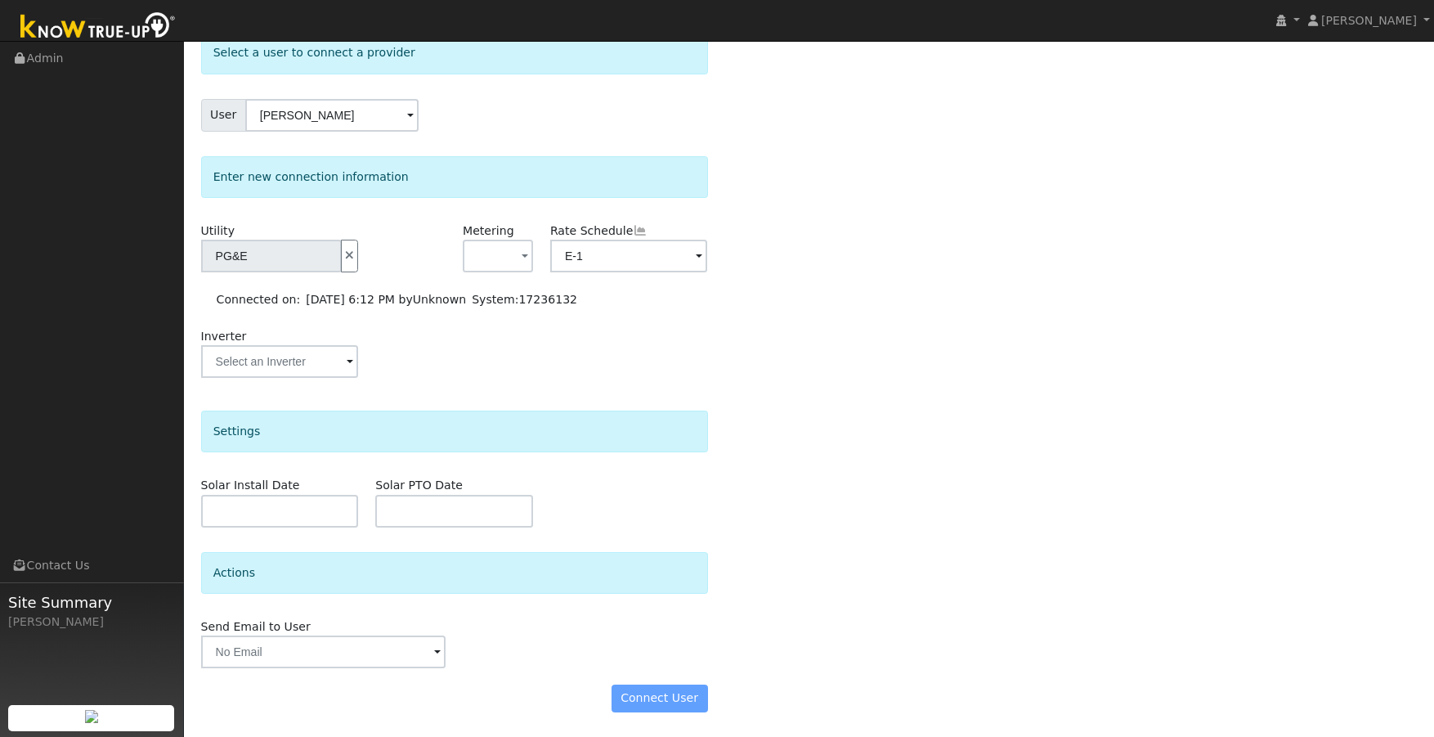
click at [661, 704] on div "Connect User" at bounding box center [454, 698] width 524 height 28
click at [343, 654] on input "text" at bounding box center [323, 651] width 245 height 33
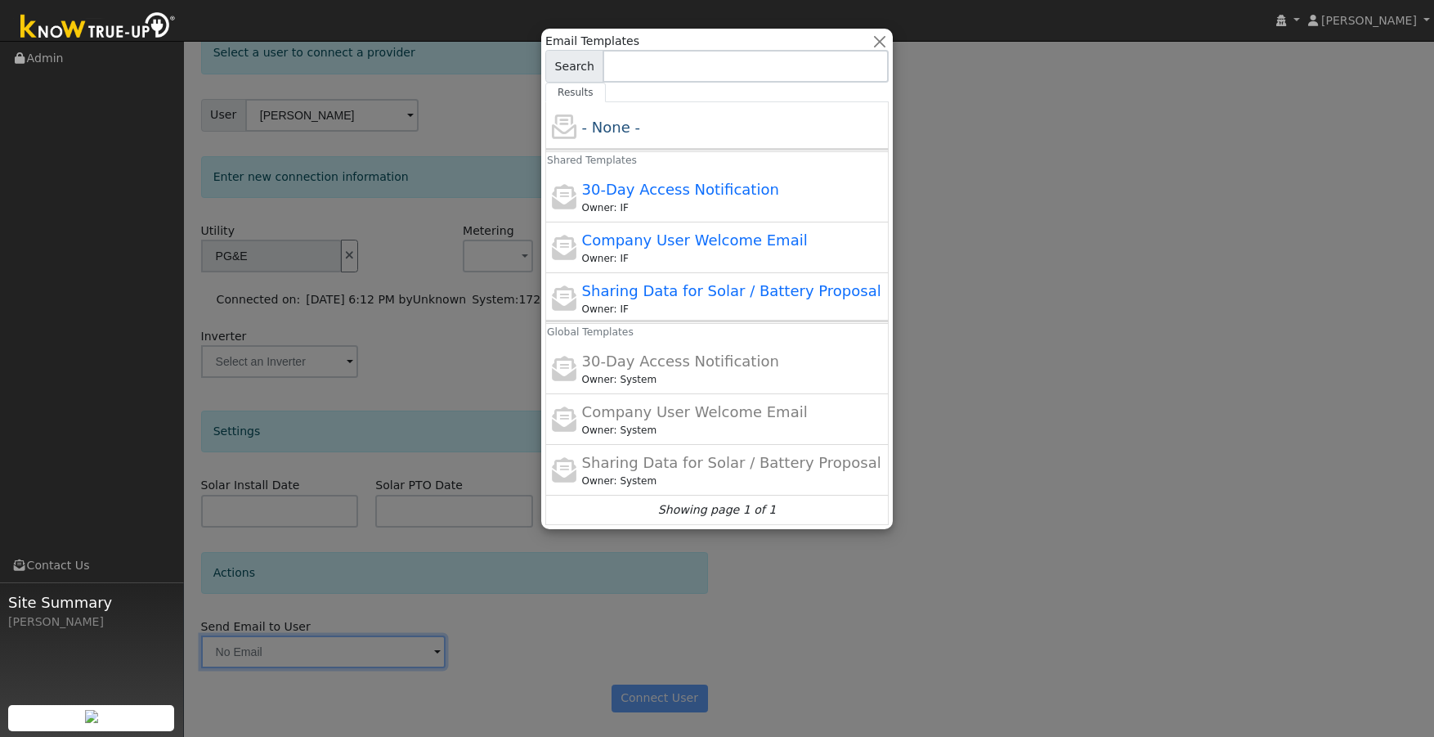
click at [1038, 342] on div at bounding box center [717, 368] width 1434 height 737
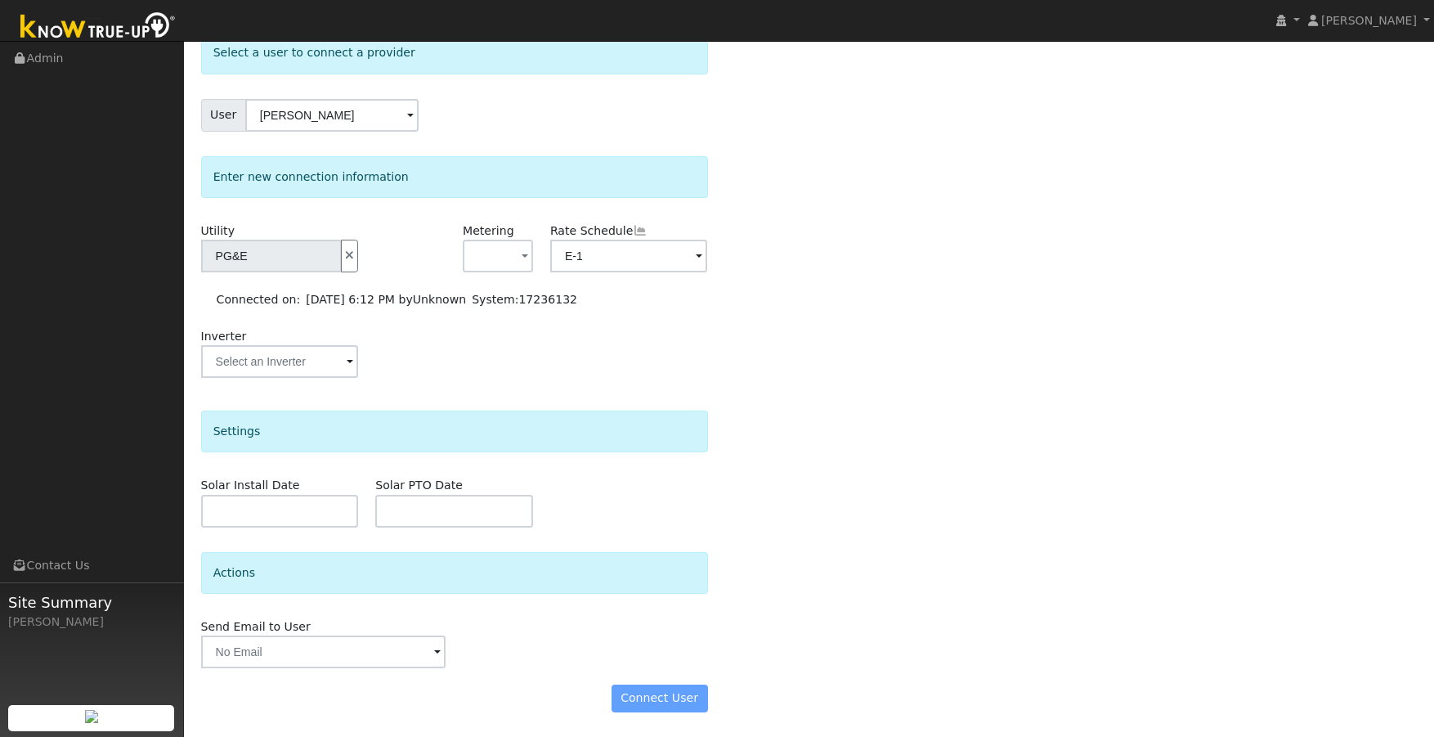
click at [677, 701] on div "Connect User" at bounding box center [454, 698] width 524 height 28
click at [1304, 13] on link at bounding box center [1287, 20] width 31 height 41
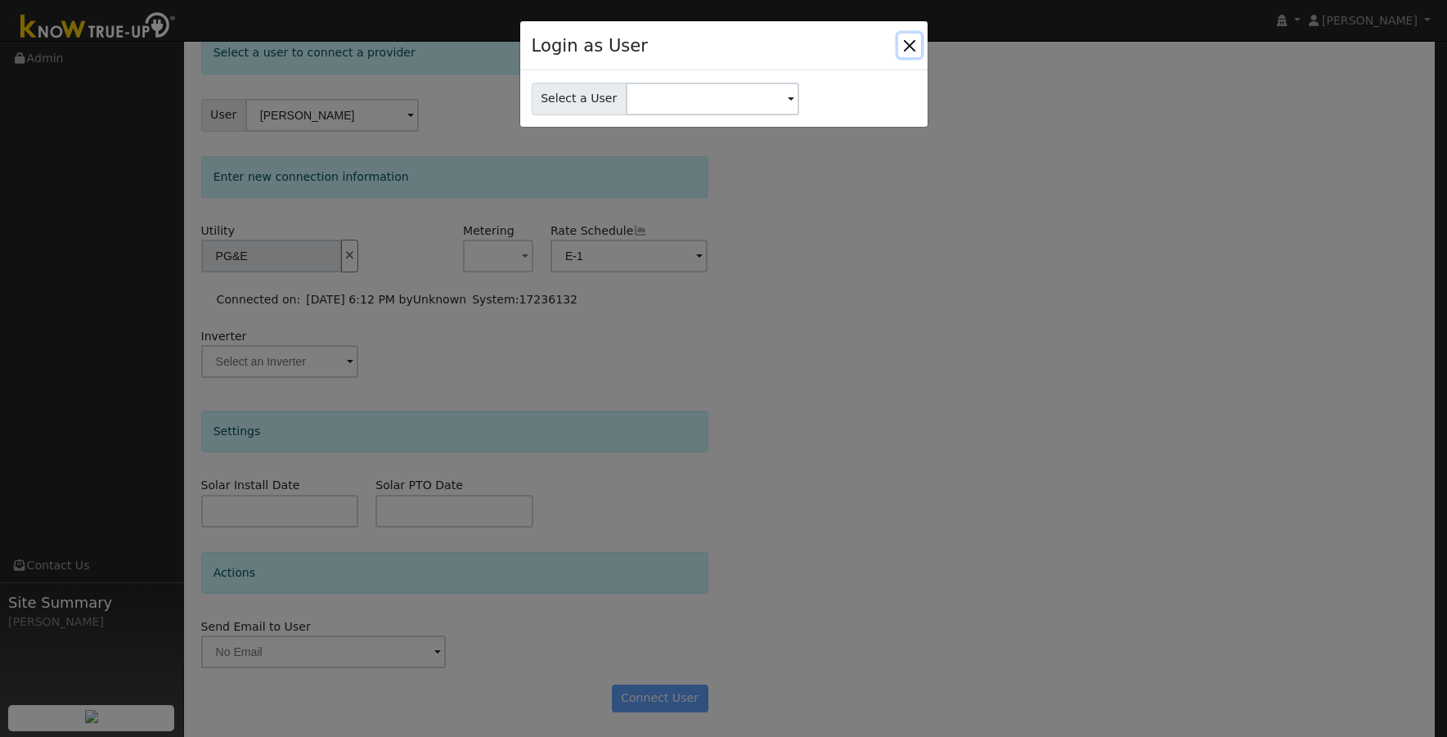
click at [912, 46] on button "Close" at bounding box center [909, 45] width 23 height 23
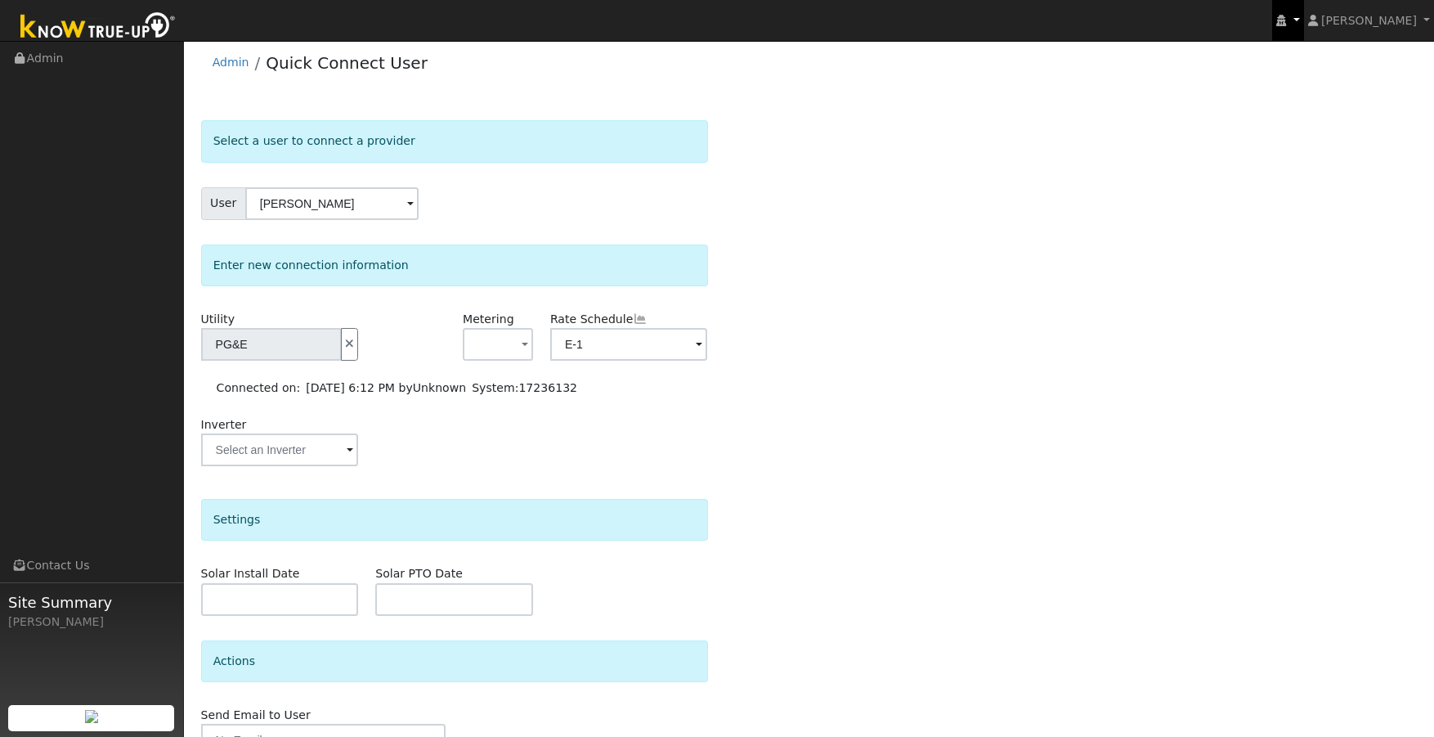
scroll to position [0, 0]
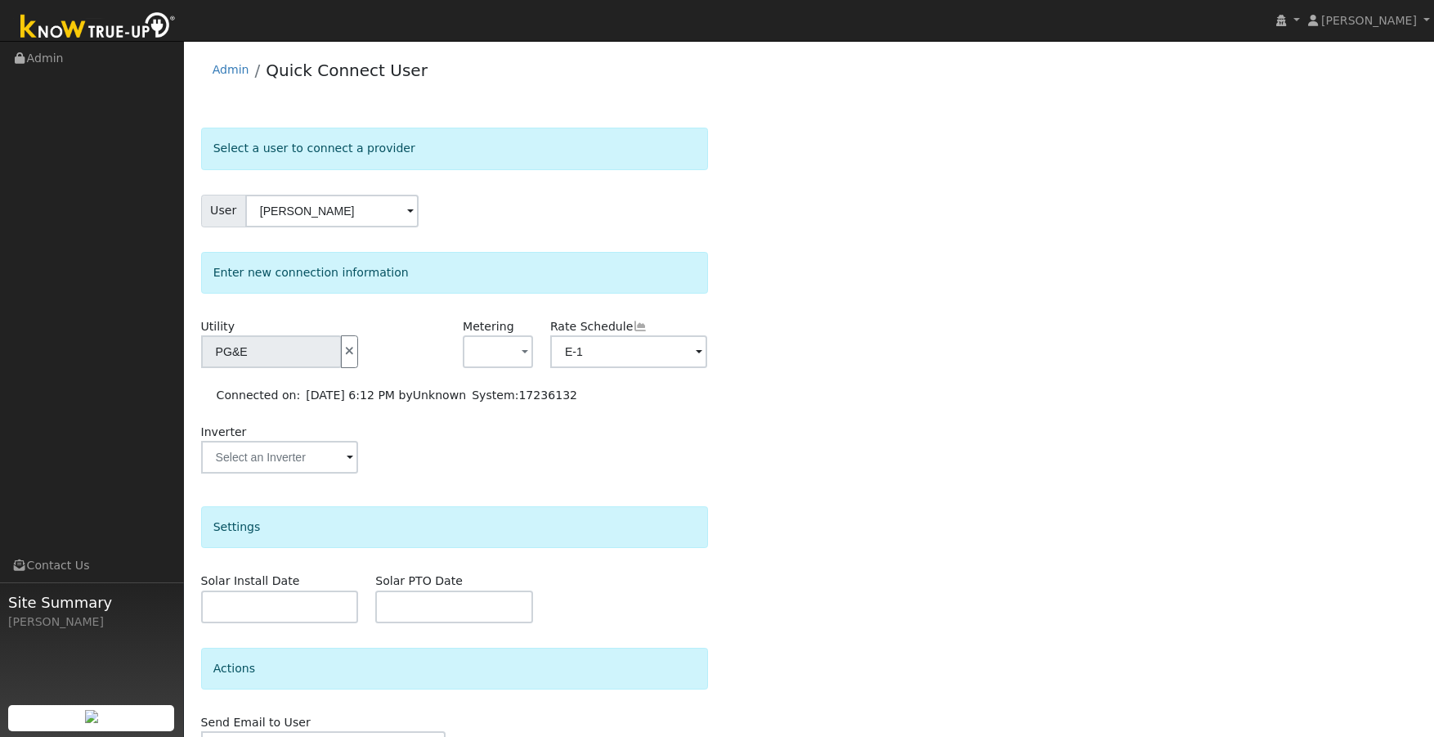
click at [114, 27] on img at bounding box center [98, 27] width 172 height 37
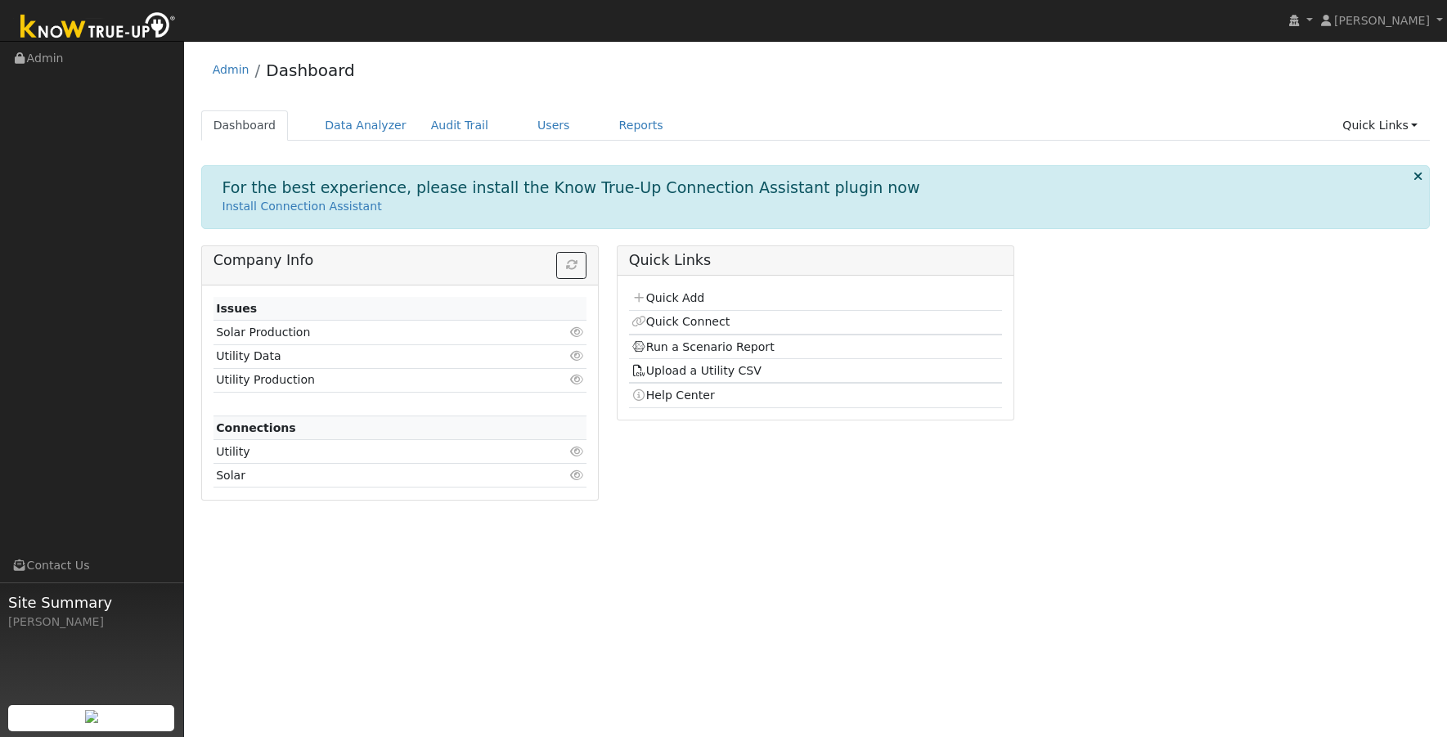
click at [579, 454] on icon at bounding box center [576, 451] width 15 height 11
click at [321, 209] on link "Install Connection Assistant" at bounding box center [301, 206] width 159 height 13
click at [716, 350] on link "Run a Scenario Report" at bounding box center [702, 346] width 143 height 13
click at [689, 323] on link "Quick Connect" at bounding box center [680, 321] width 98 height 13
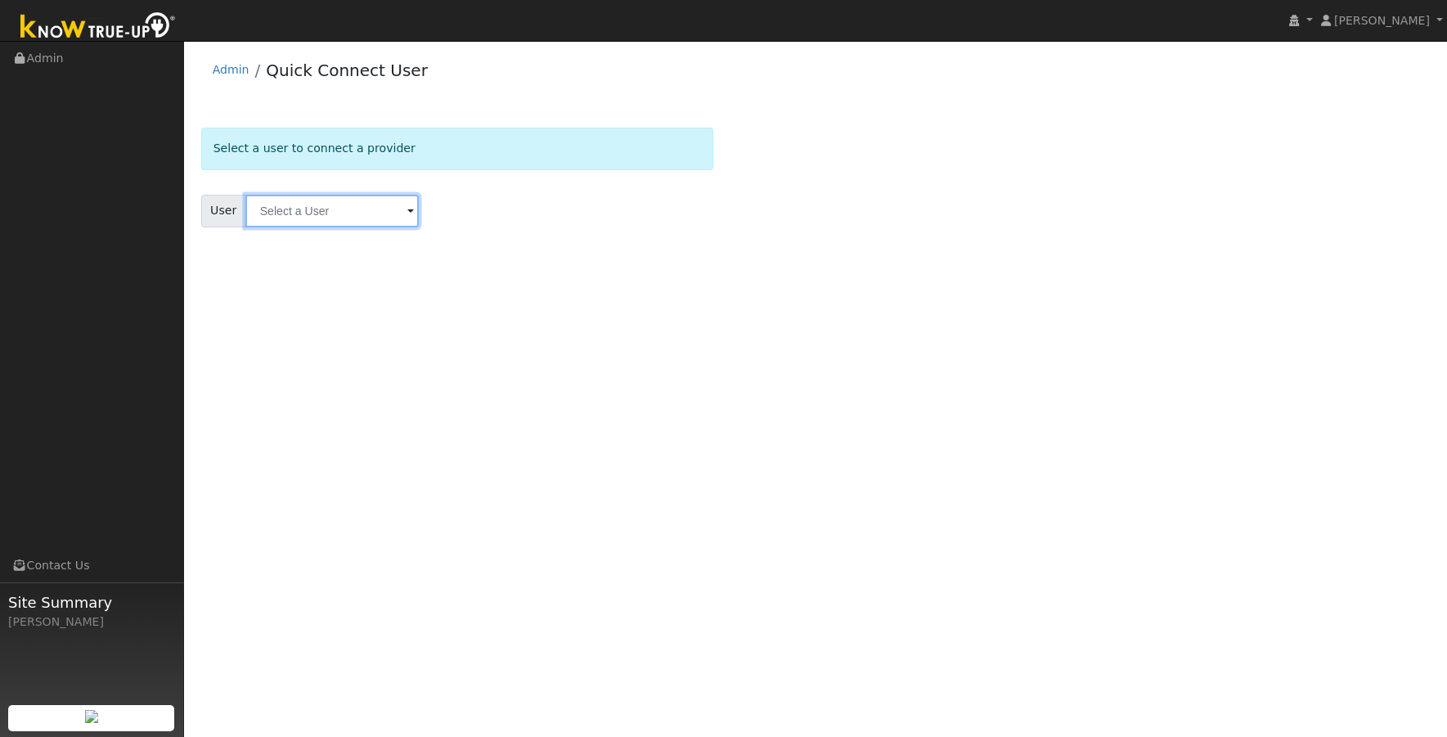
click at [361, 208] on input "text" at bounding box center [331, 211] width 173 height 33
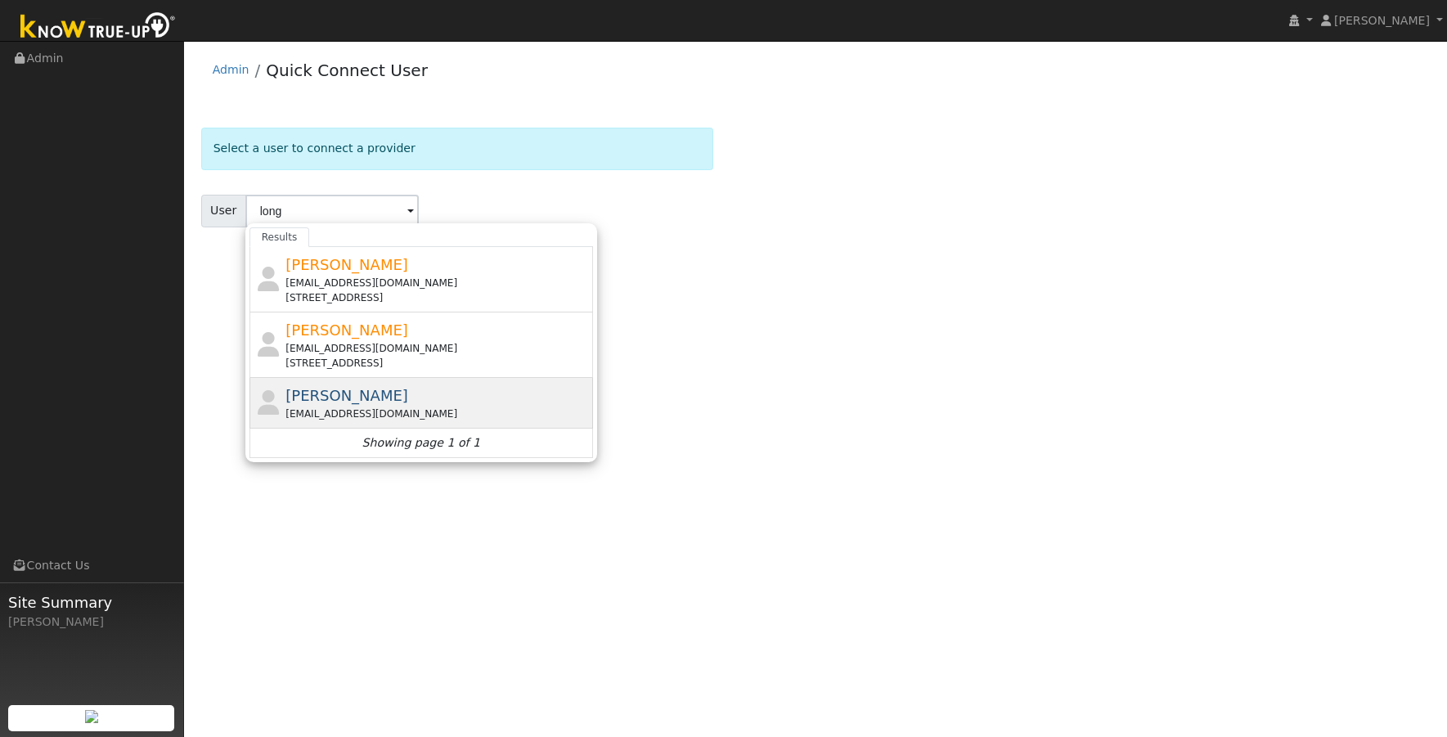
drag, startPoint x: 343, startPoint y: 400, endPoint x: 327, endPoint y: 400, distance: 15.5
click at [327, 400] on span "[PERSON_NAME]" at bounding box center [346, 395] width 123 height 17
type input "[PERSON_NAME]"
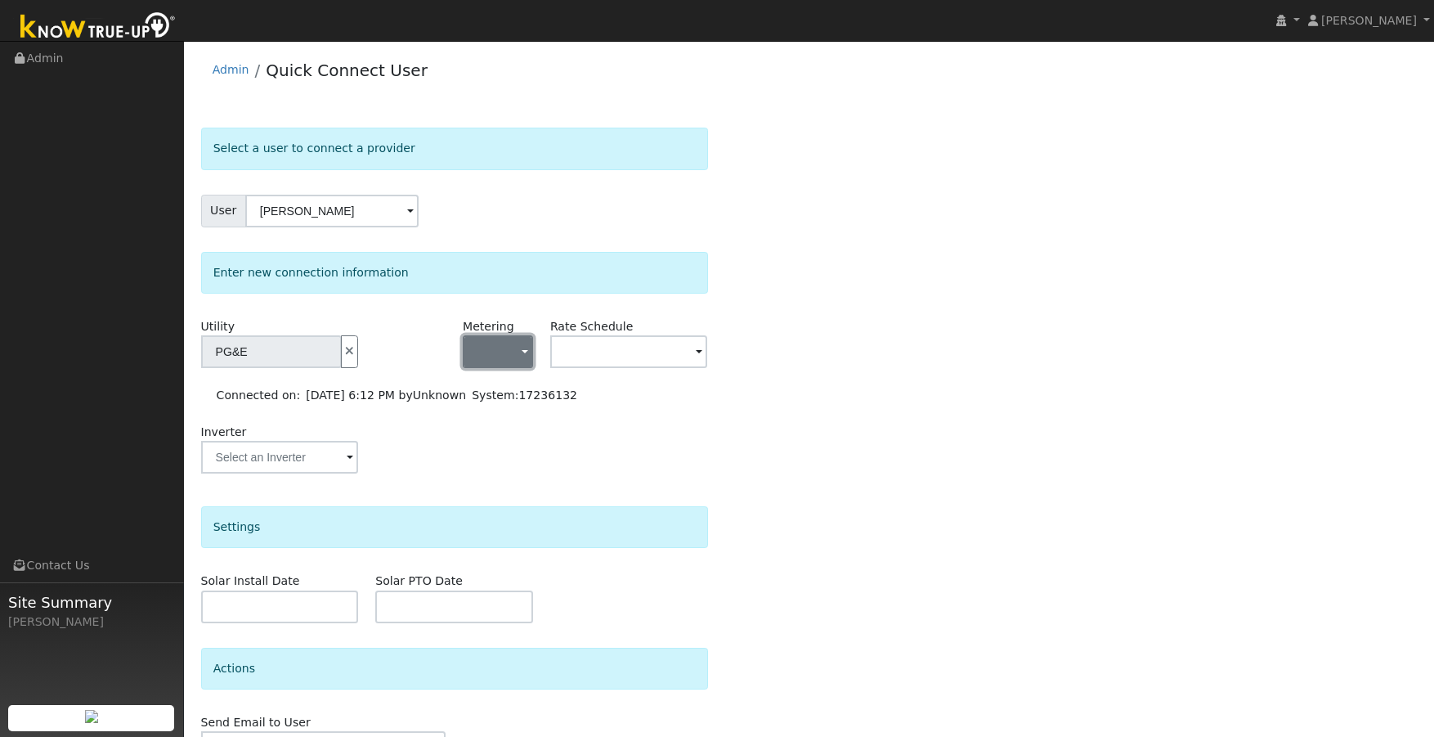
click at [525, 352] on span "button" at bounding box center [525, 352] width 7 height 17
click at [509, 386] on link "- None -" at bounding box center [521, 387] width 114 height 23
click at [342, 355] on input "text" at bounding box center [271, 351] width 141 height 33
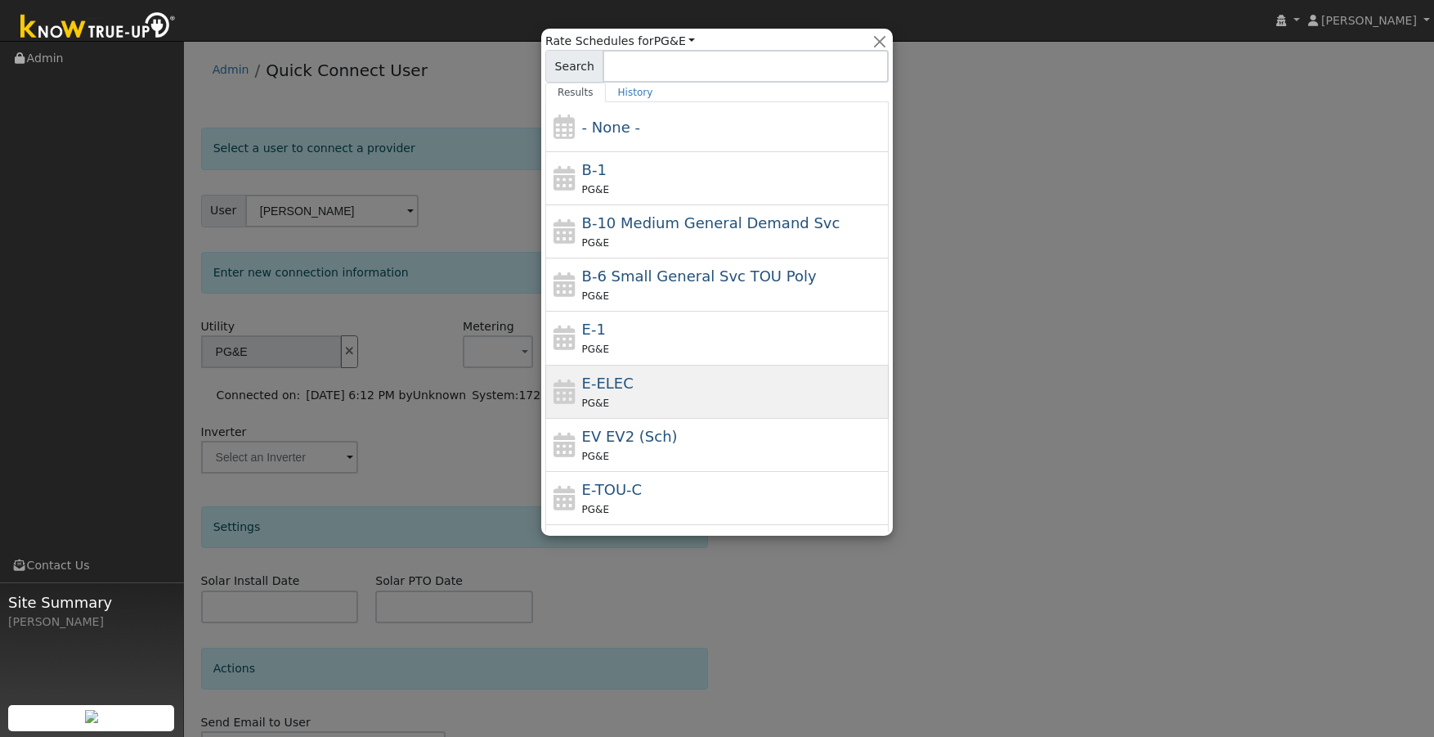
click at [713, 388] on div "E-ELEC PG&E" at bounding box center [733, 391] width 303 height 39
type input "E-ELEC"
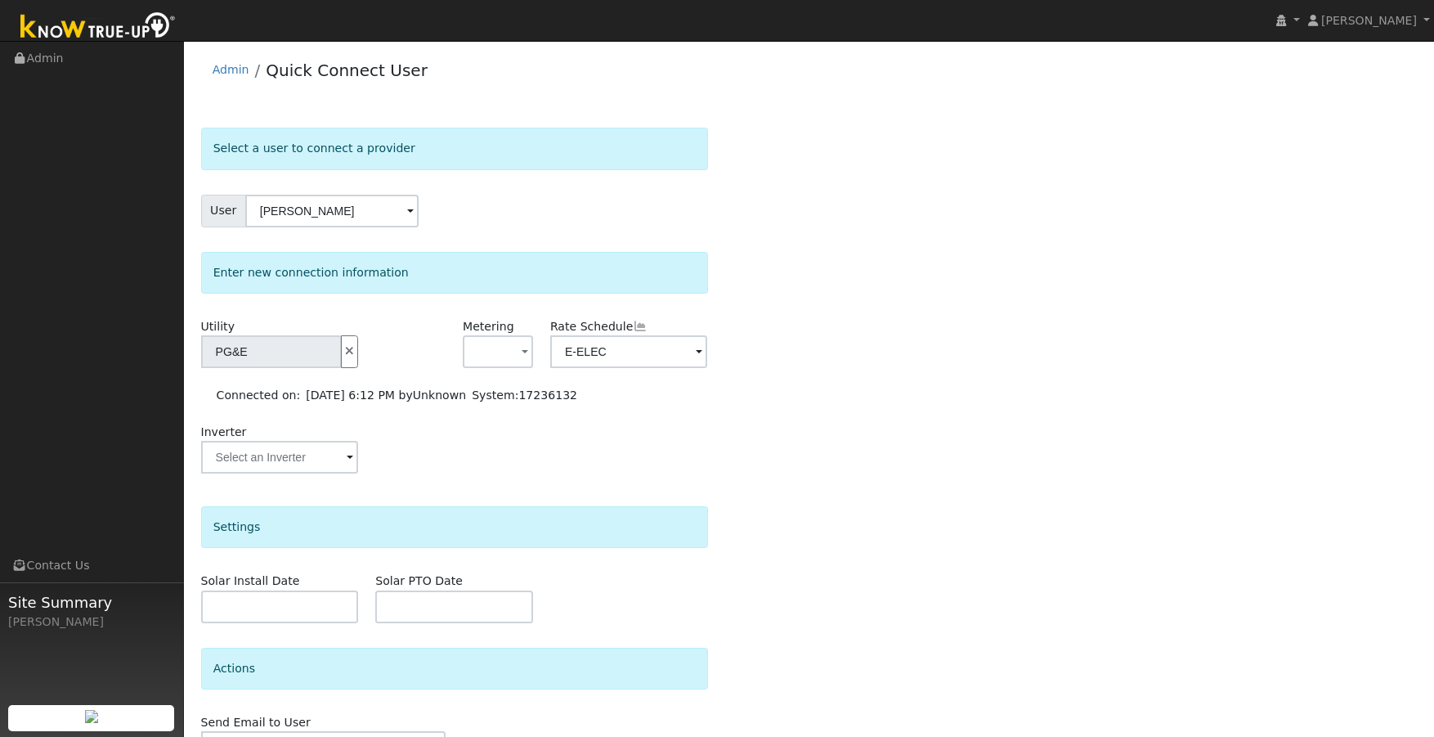
click at [736, 440] on div "Select a user to connect a provider User Steve Longino Account Default Account …" at bounding box center [809, 476] width 1217 height 696
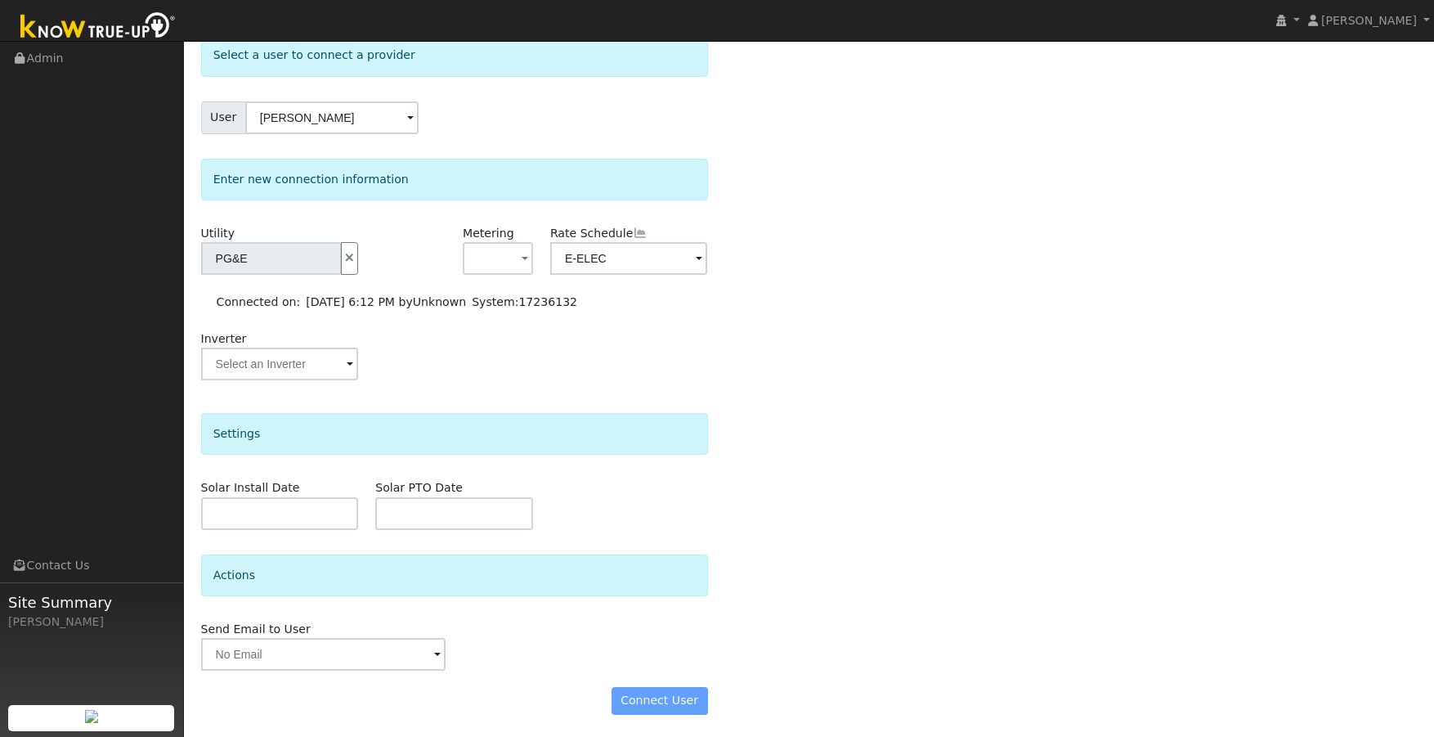
scroll to position [96, 0]
click at [686, 698] on div "Connect User" at bounding box center [454, 698] width 524 height 28
click at [682, 698] on div "Connect User" at bounding box center [454, 698] width 524 height 28
click at [680, 698] on div "Connect User" at bounding box center [454, 698] width 524 height 28
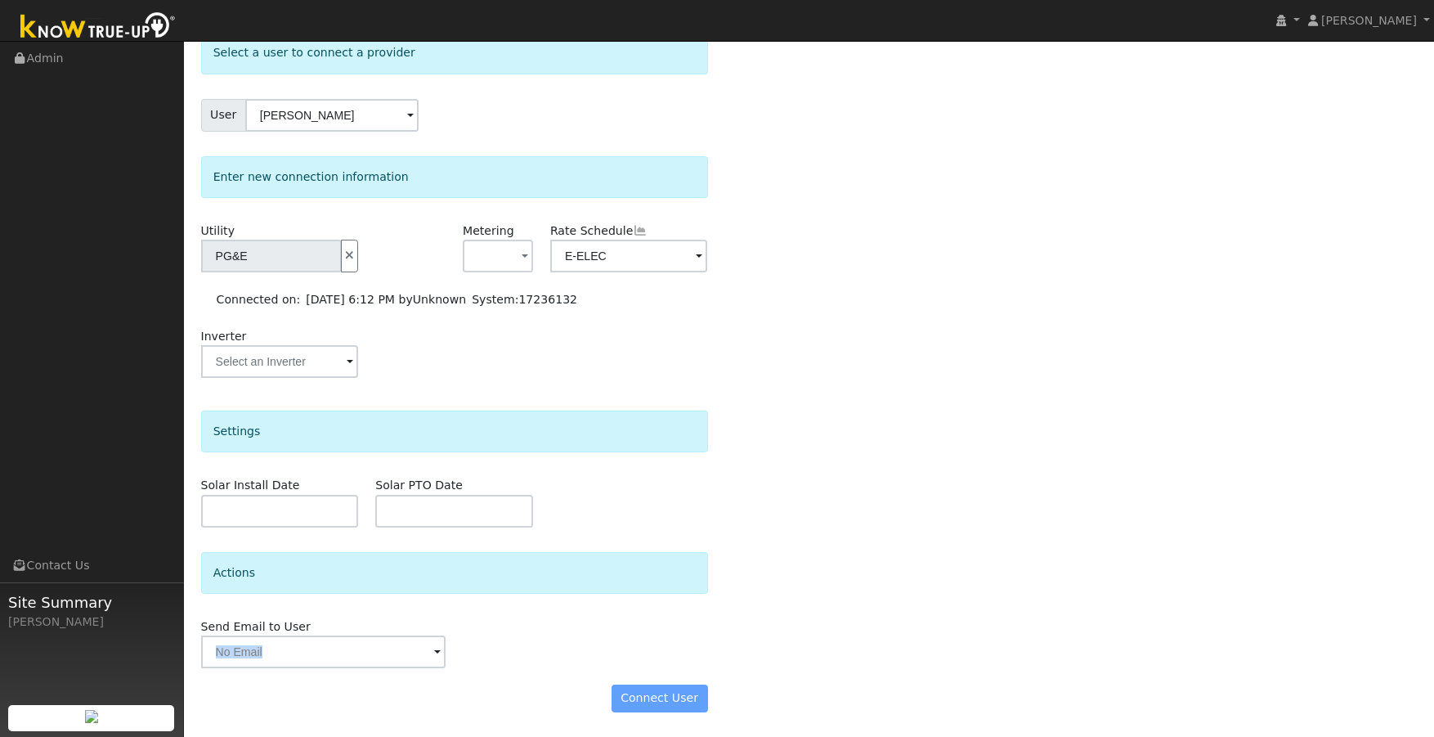
click at [680, 698] on div "Connect User" at bounding box center [454, 698] width 524 height 28
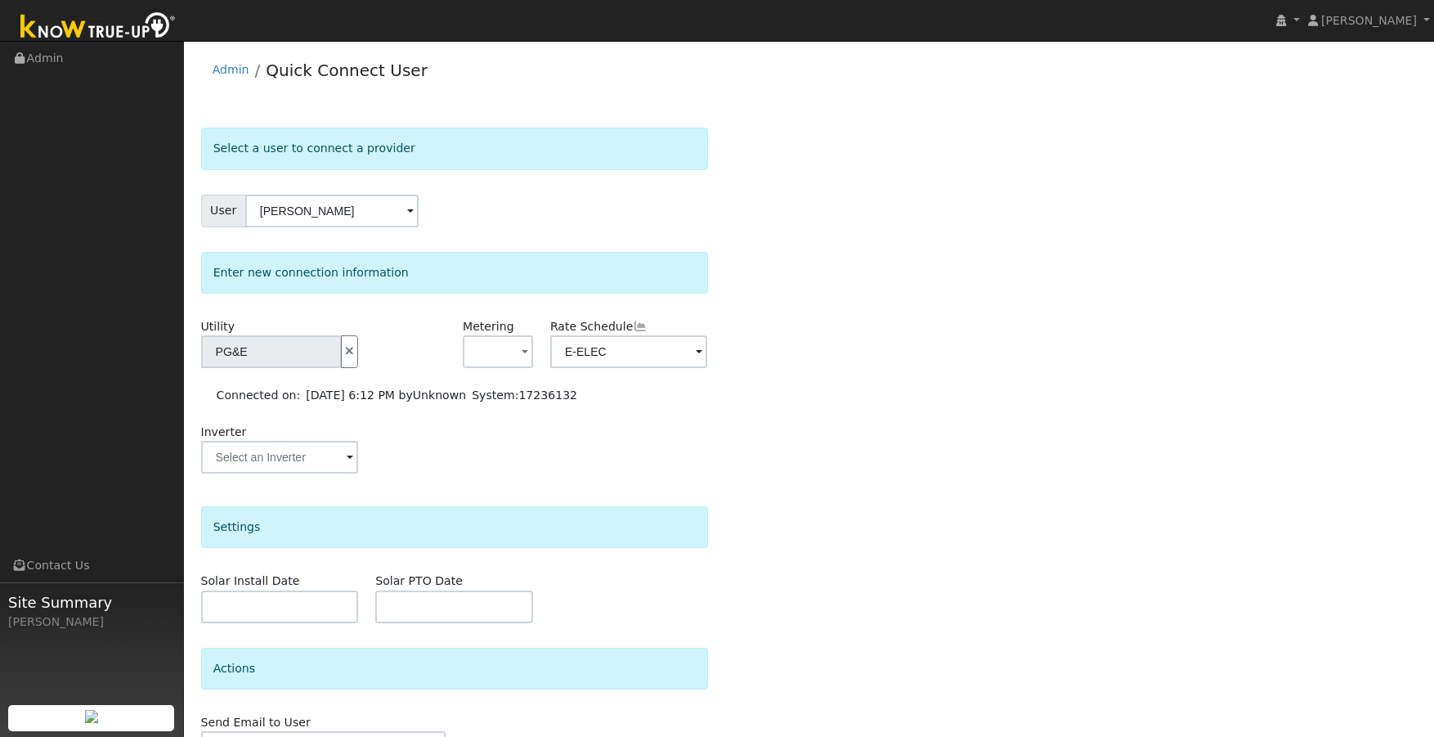
click at [121, 24] on img at bounding box center [98, 27] width 172 height 37
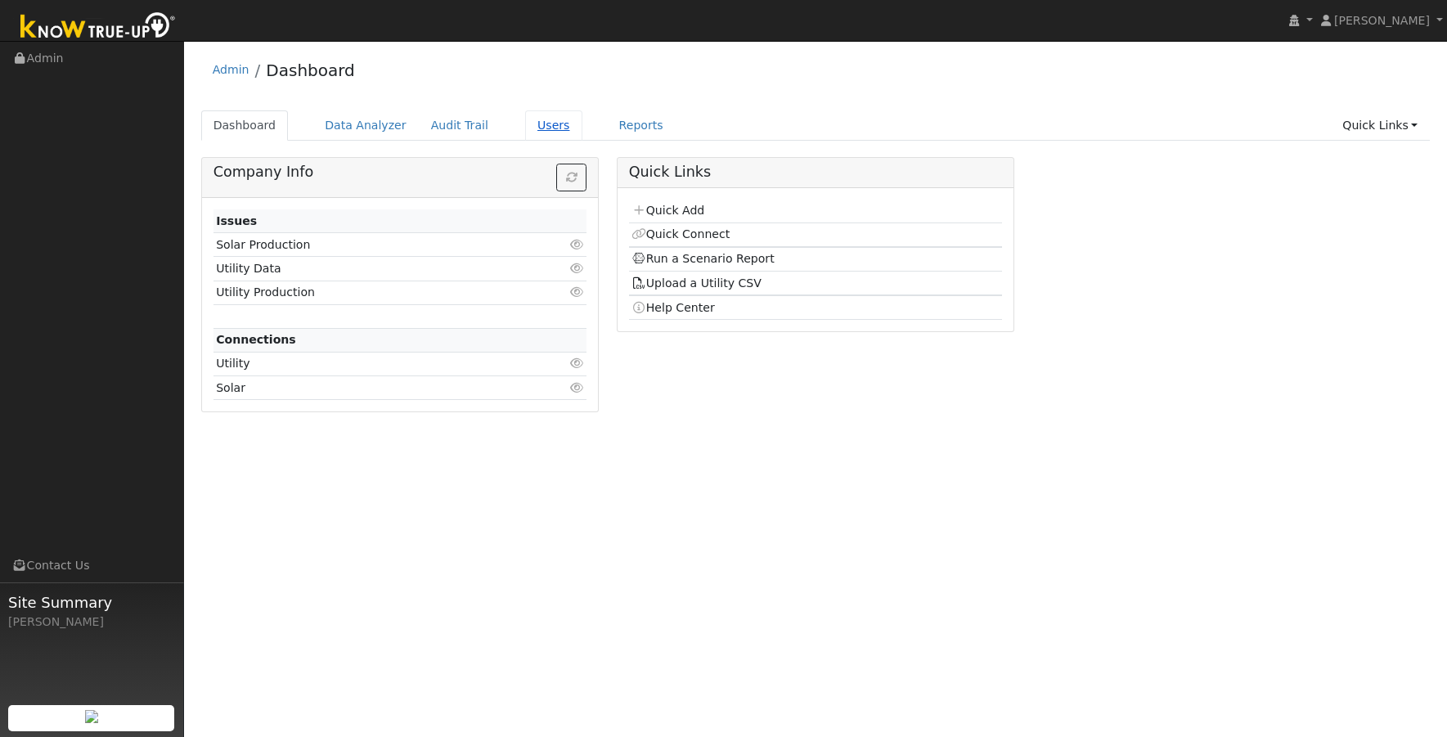
click at [525, 123] on link "Users" at bounding box center [553, 125] width 57 height 30
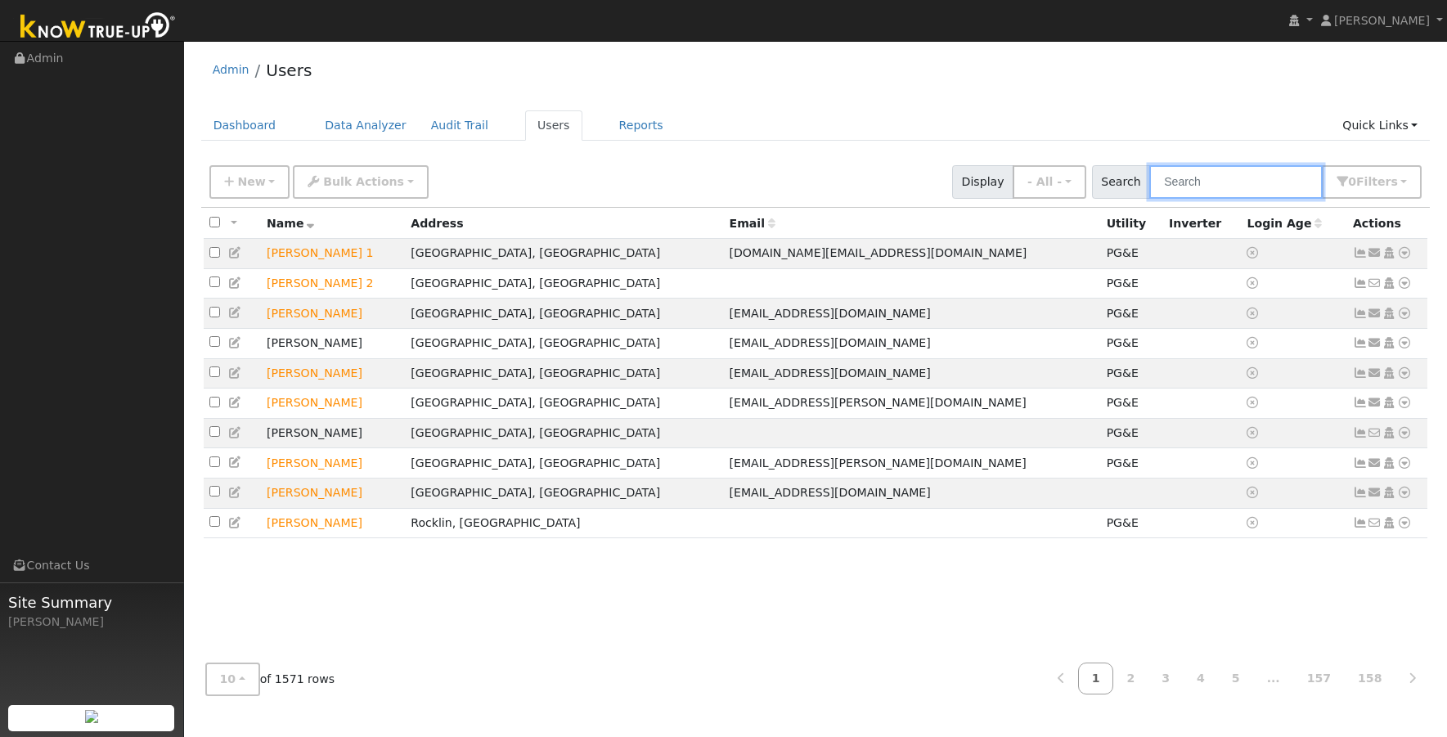
click at [1222, 185] on input "text" at bounding box center [1235, 182] width 173 height 34
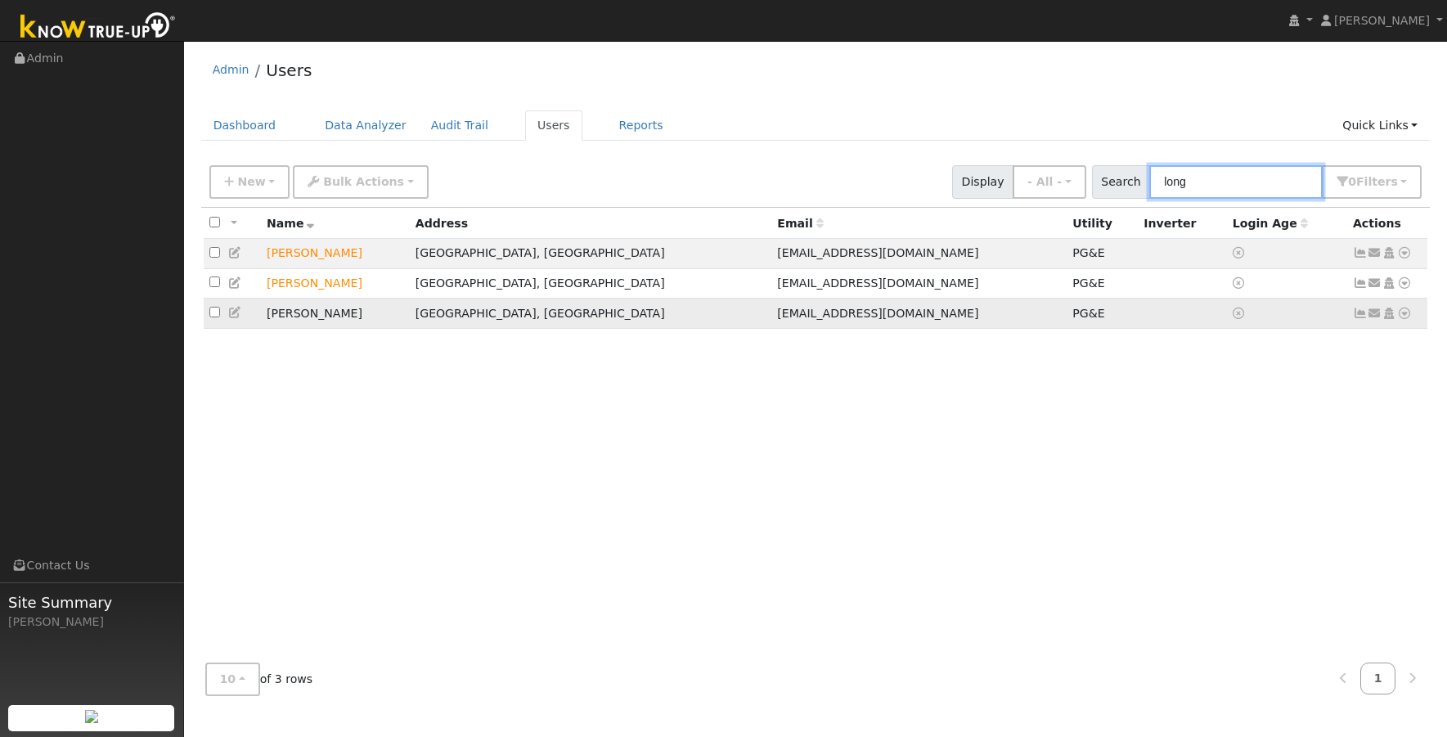
type input "long"
click at [234, 317] on icon at bounding box center [235, 312] width 15 height 11
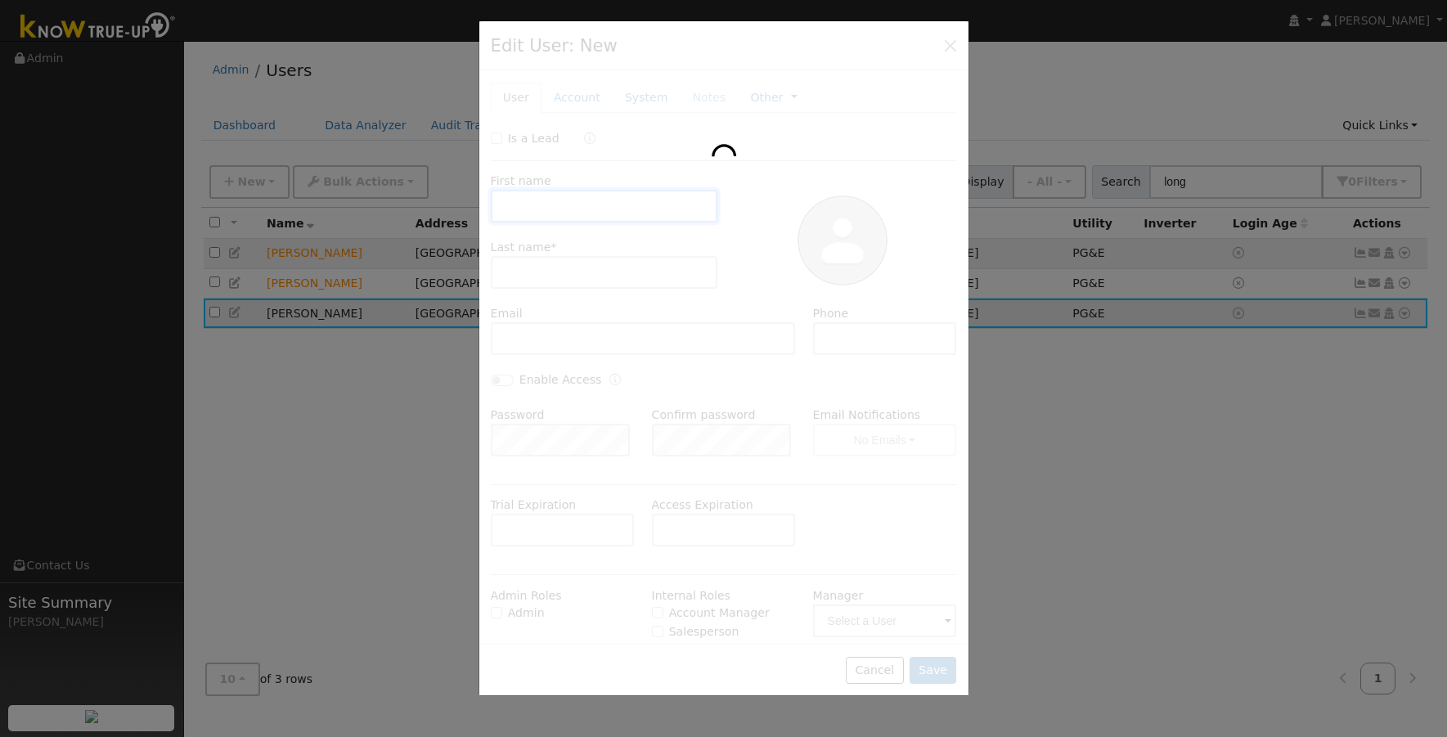
type input "Steve"
type input "Longino"
type input "sglongino@gmail.com"
type input "(707) 451-8378"
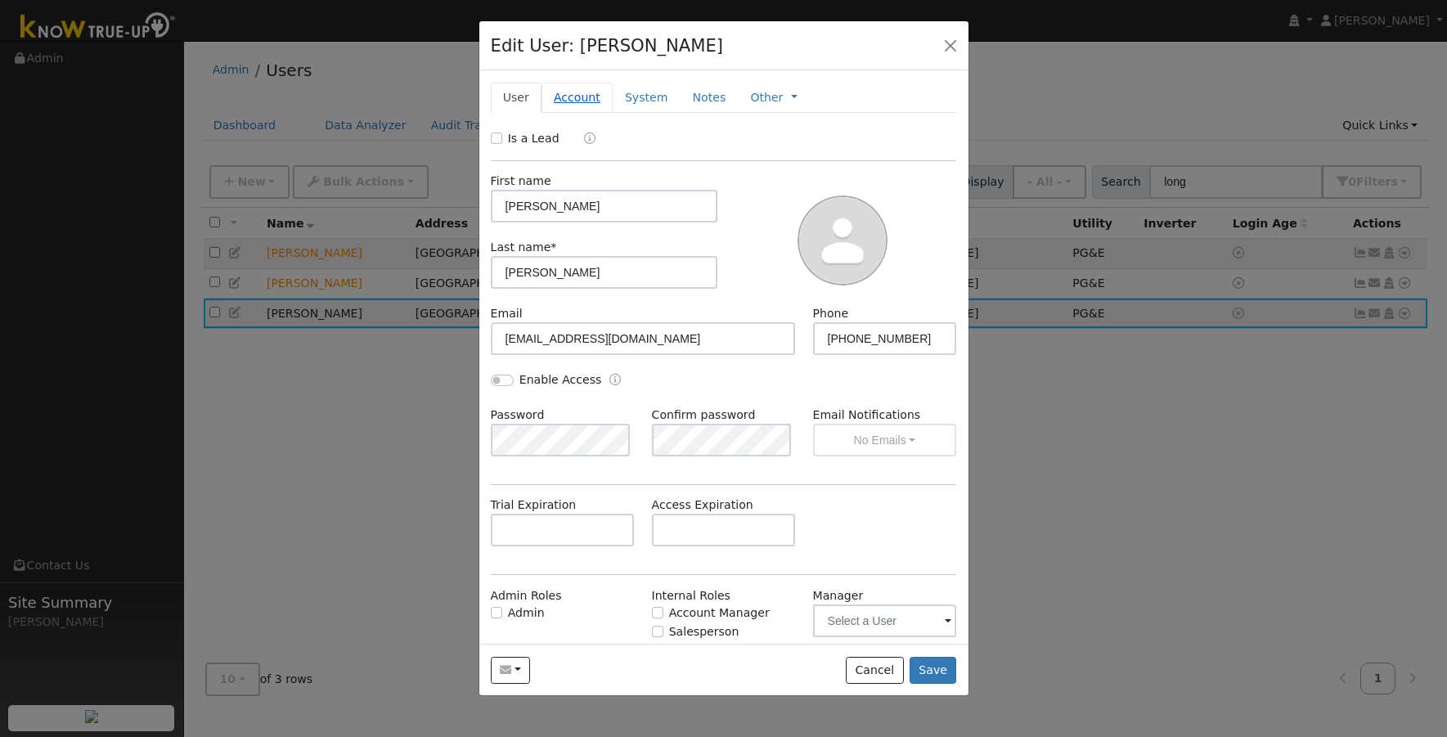
click at [572, 96] on link "Account" at bounding box center [576, 98] width 71 height 30
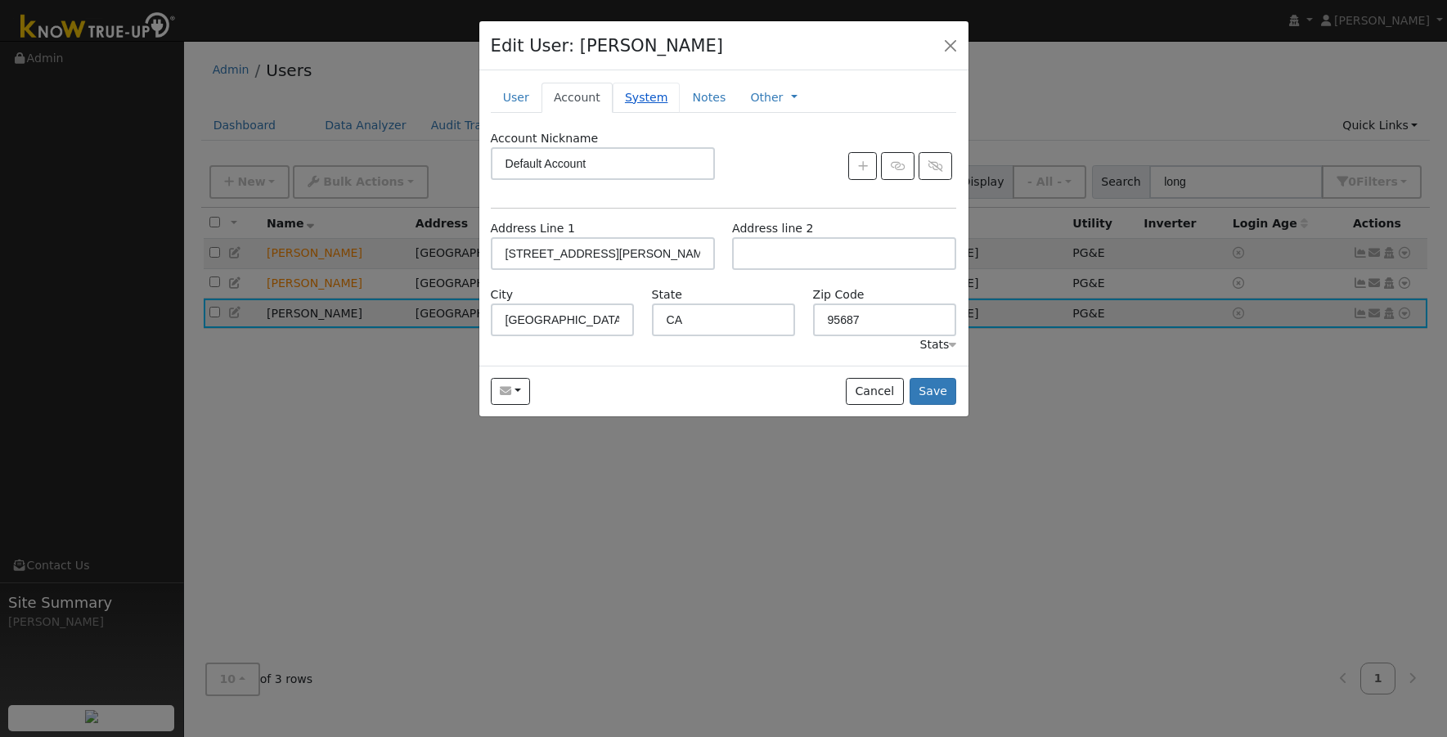
click at [632, 92] on link "System" at bounding box center [647, 98] width 68 height 30
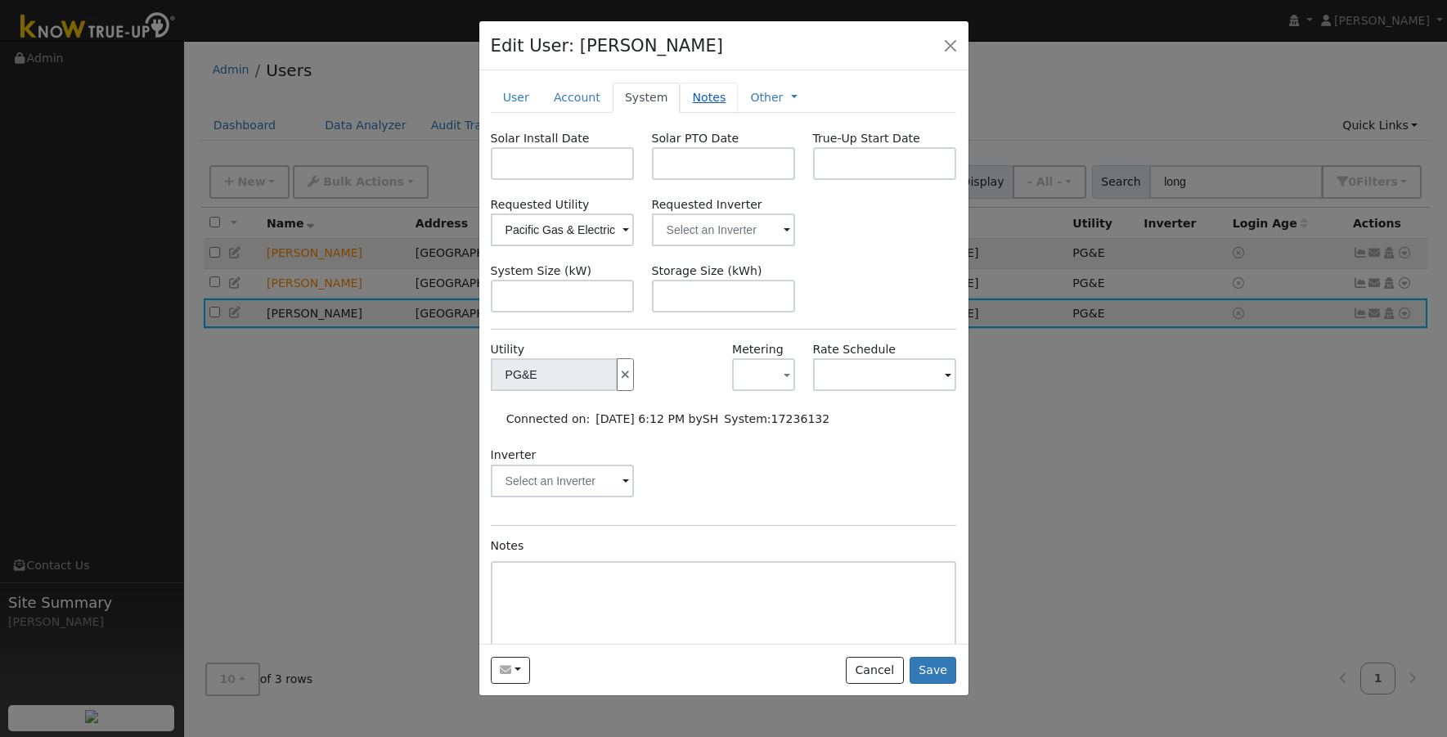
click at [690, 96] on link "Notes" at bounding box center [709, 98] width 58 height 30
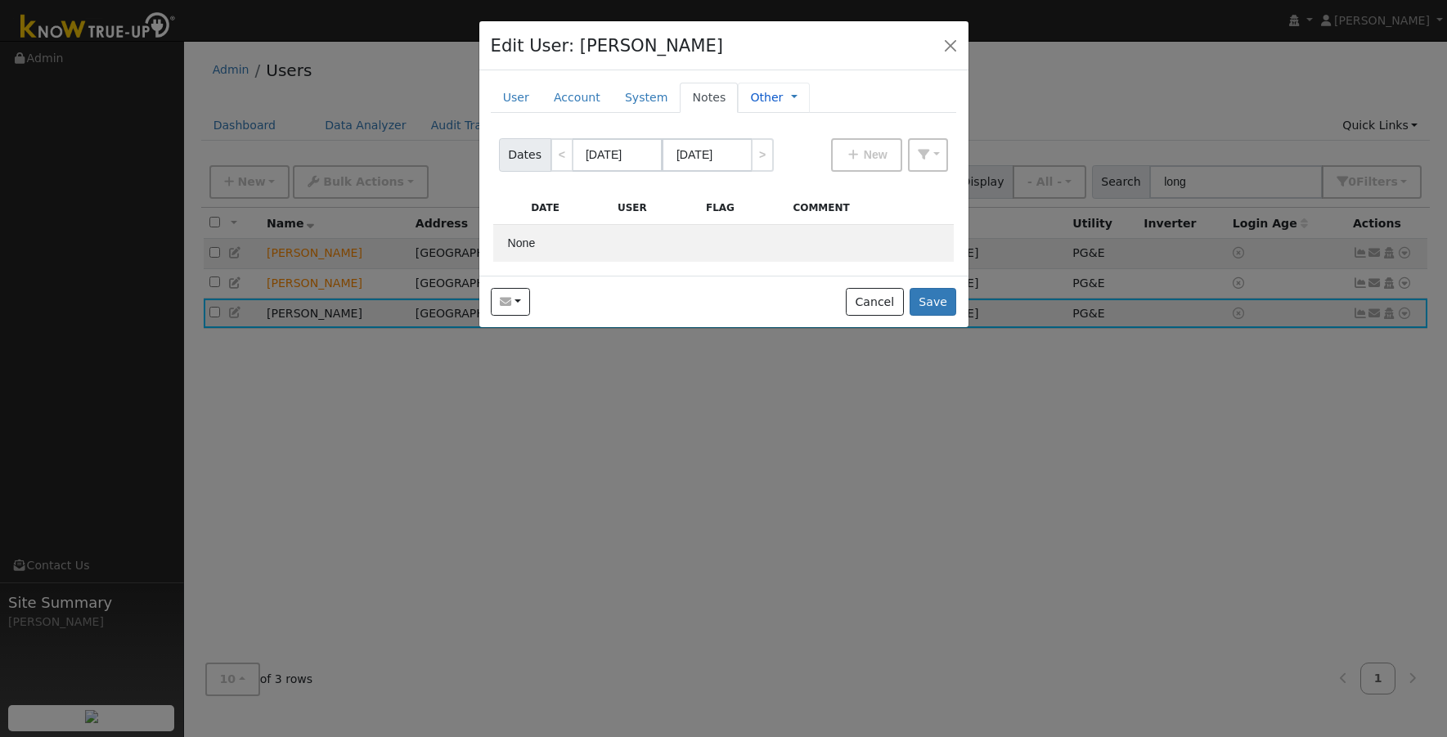
click at [750, 98] on link "Other" at bounding box center [766, 97] width 33 height 17
drag, startPoint x: 862, startPoint y: 92, endPoint x: 758, endPoint y: 87, distance: 104.0
click at [862, 93] on ul "User Account System Notes Other Management Billing Timeline" at bounding box center [724, 98] width 466 height 30
click at [564, 100] on link "Account" at bounding box center [576, 98] width 71 height 30
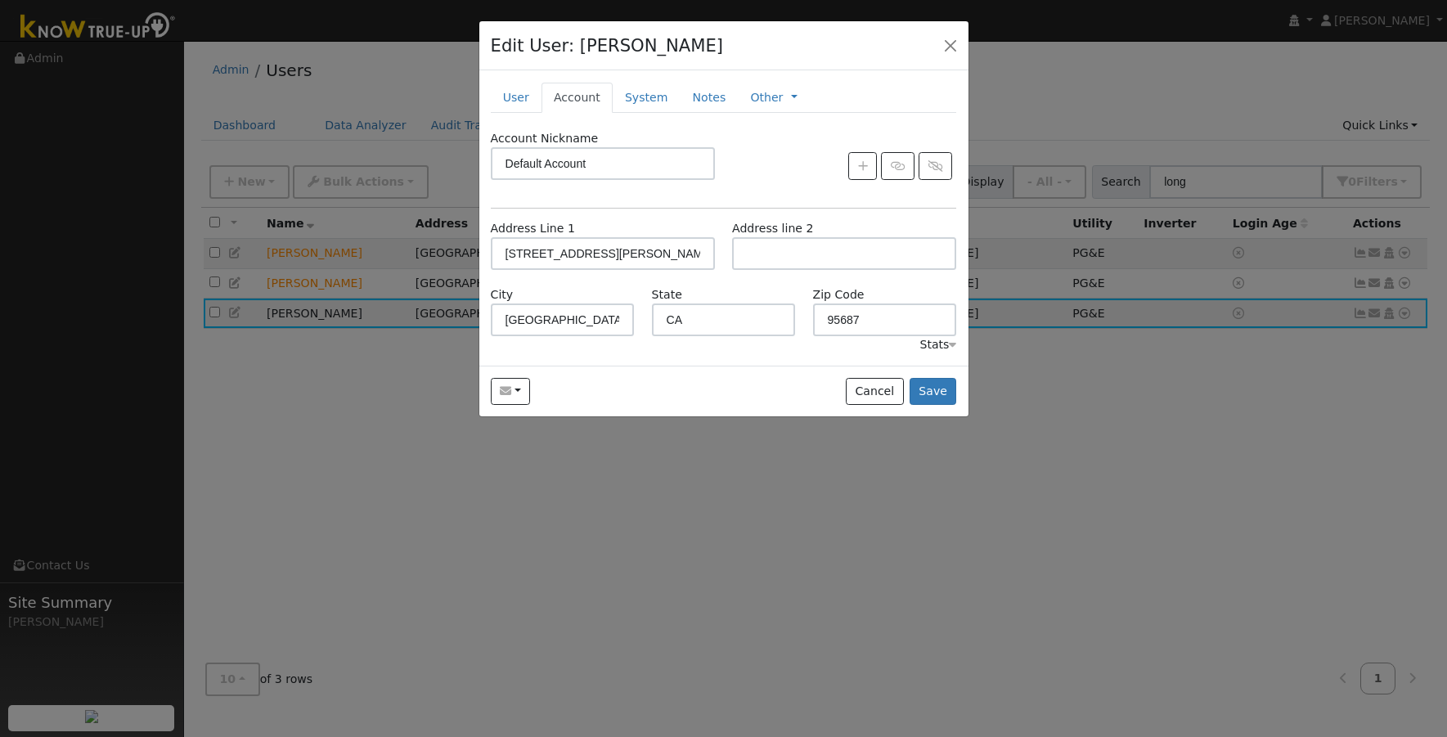
click at [613, 400] on div "Send Email... Copy a Link Reset Password Open Access Cancel Save" at bounding box center [723, 392] width 489 height 52
click at [506, 91] on link "User" at bounding box center [516, 98] width 51 height 30
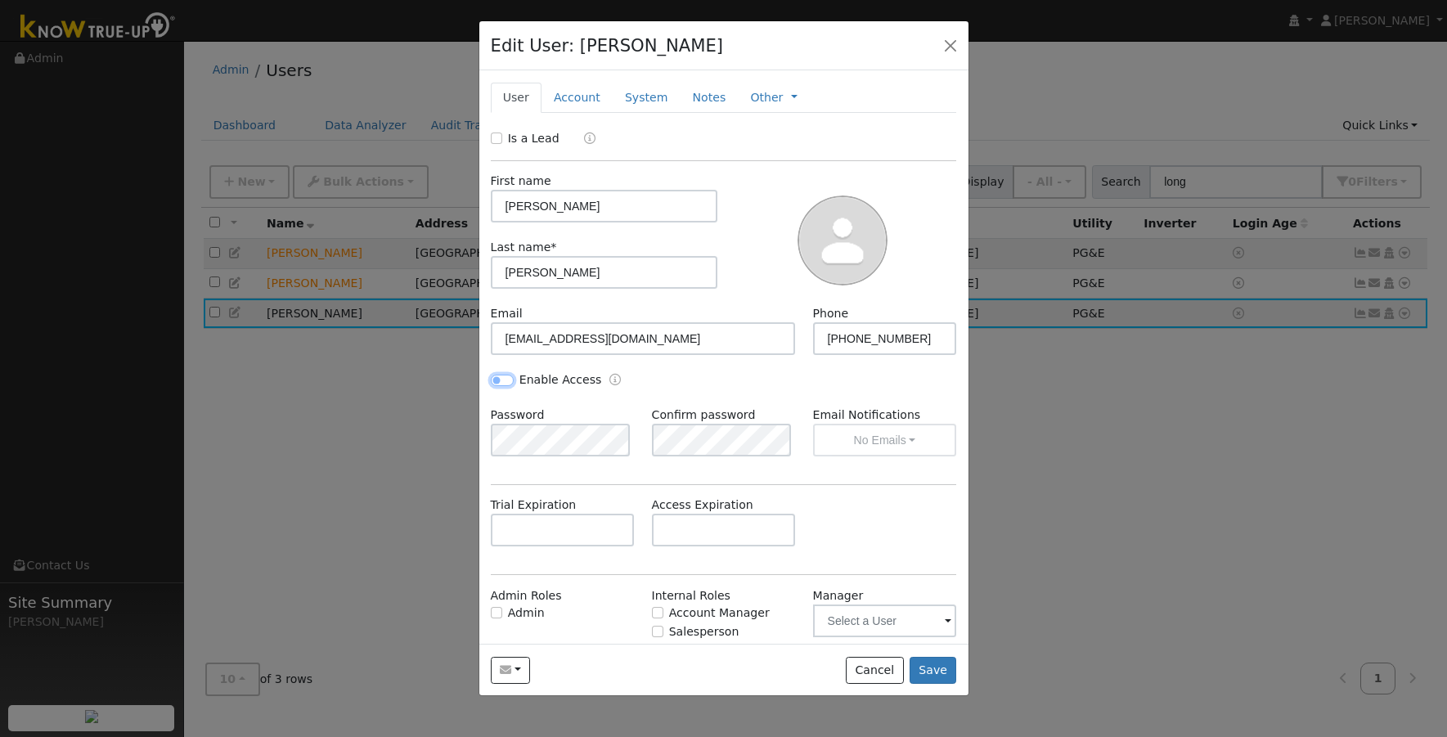
click at [505, 382] on input "Enable Access" at bounding box center [502, 380] width 23 height 11
checkbox input "false"
click at [609, 379] on icon "Enable Access" at bounding box center [614, 379] width 11 height 11
click at [890, 386] on div "Enable Access" at bounding box center [723, 388] width 483 height 35
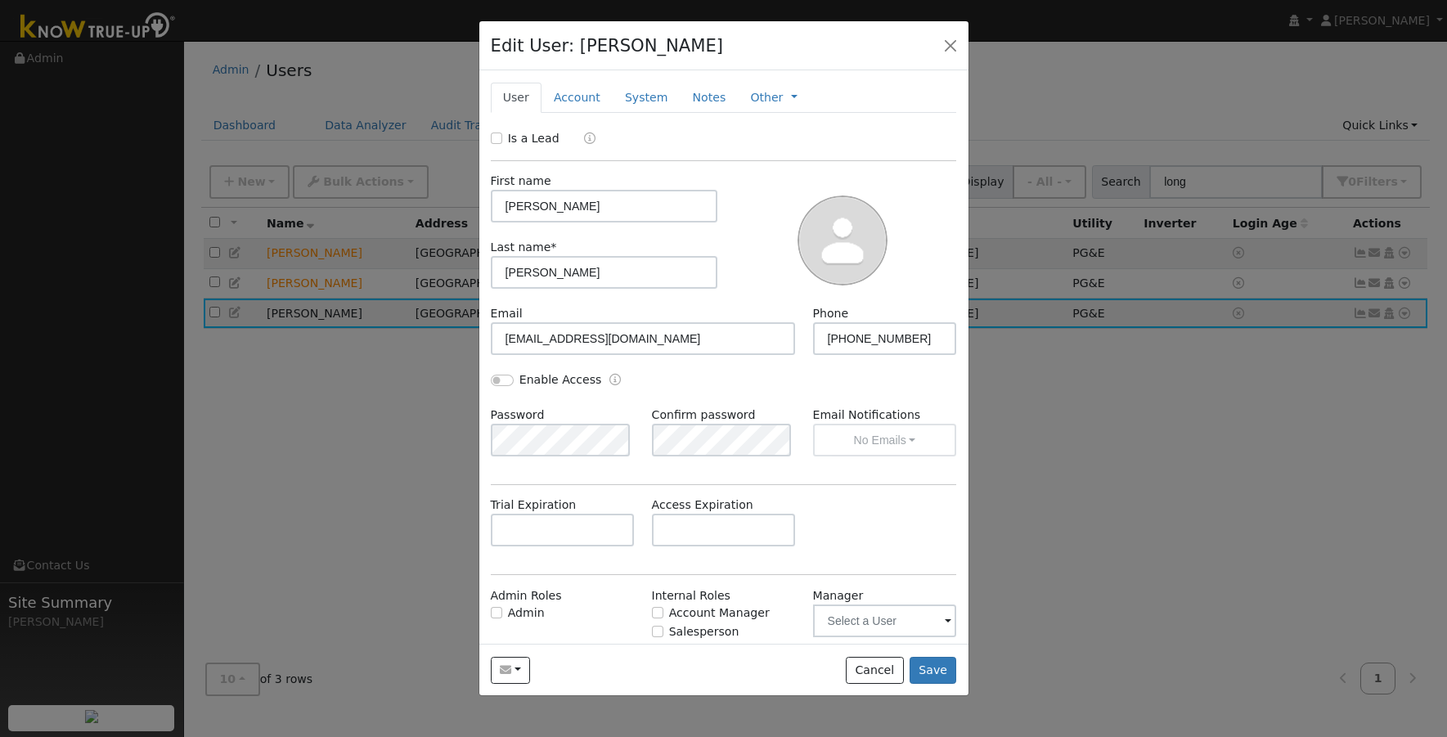
scroll to position [61, 0]
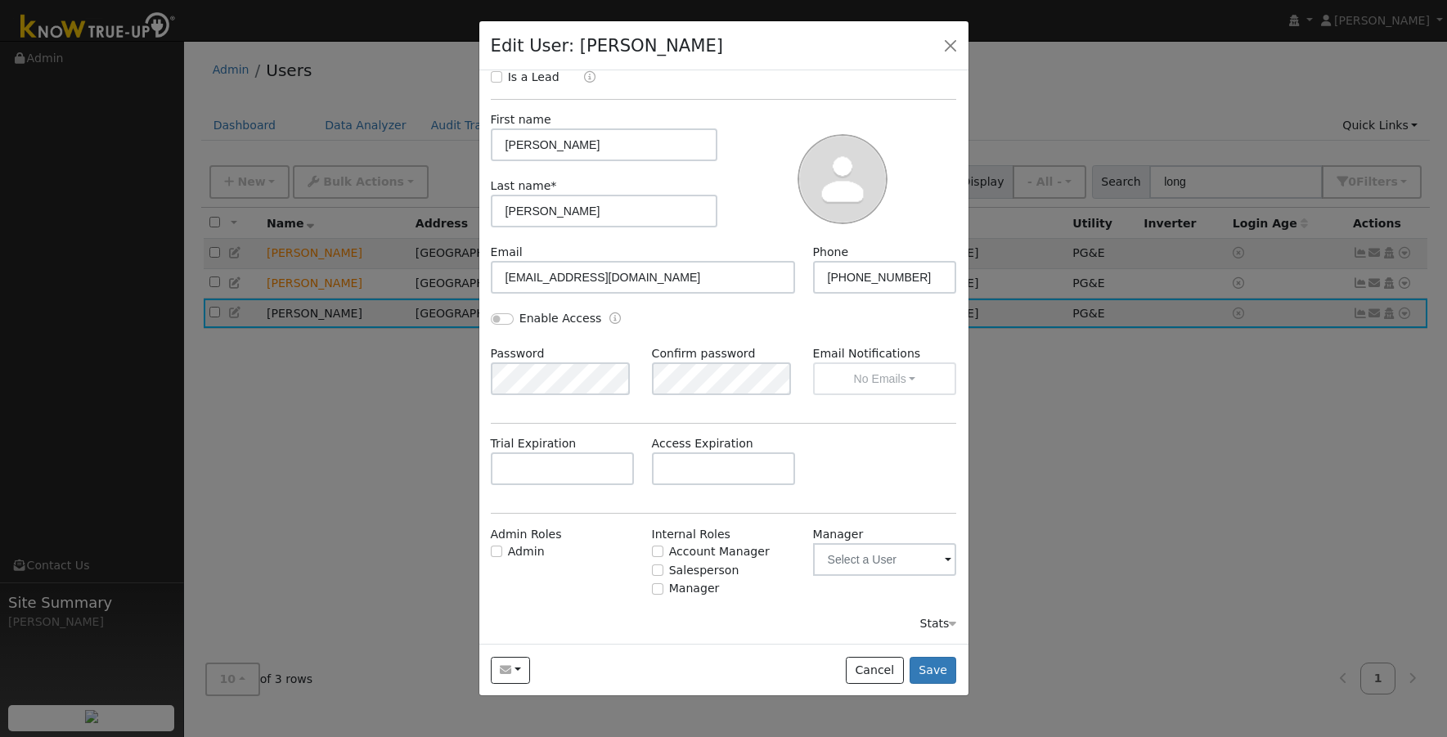
click at [945, 563] on span at bounding box center [948, 560] width 7 height 19
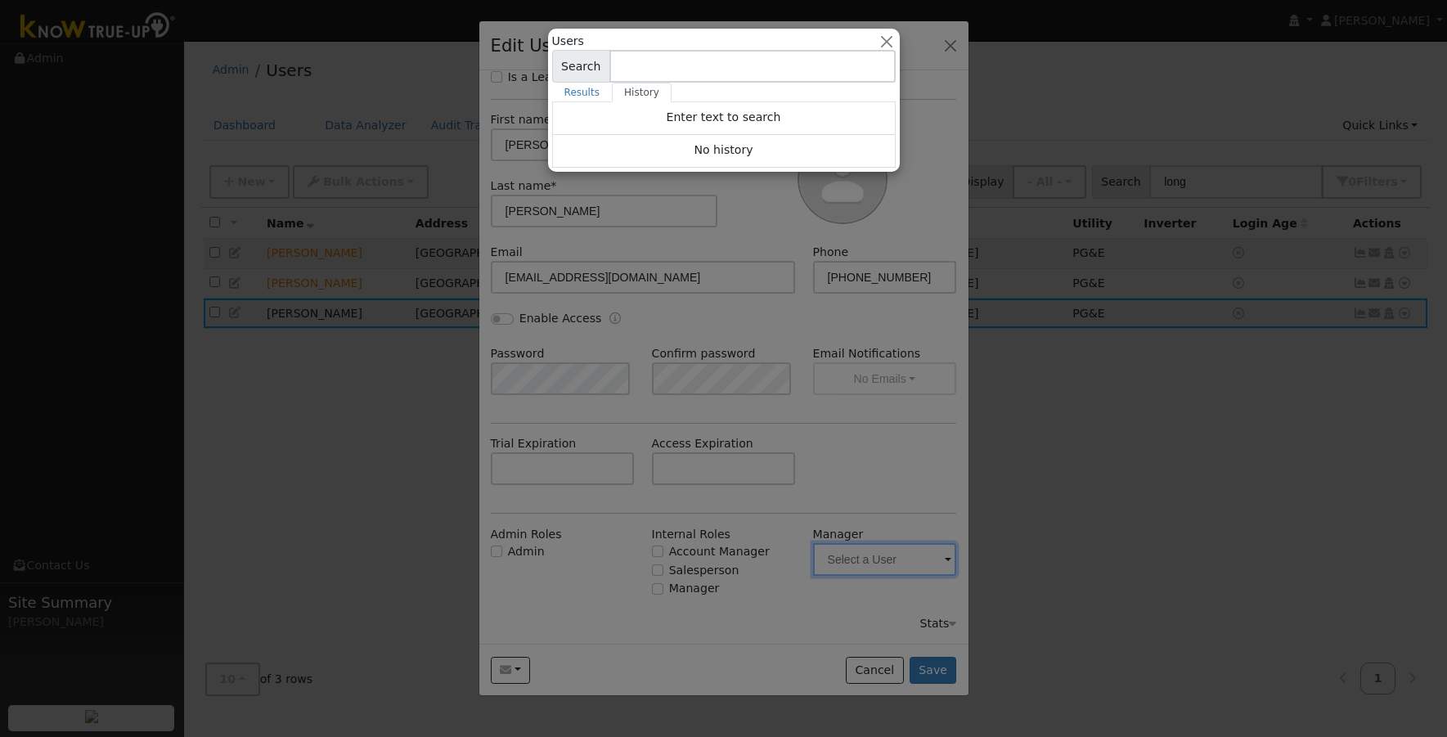
click at [936, 563] on div at bounding box center [723, 368] width 1447 height 737
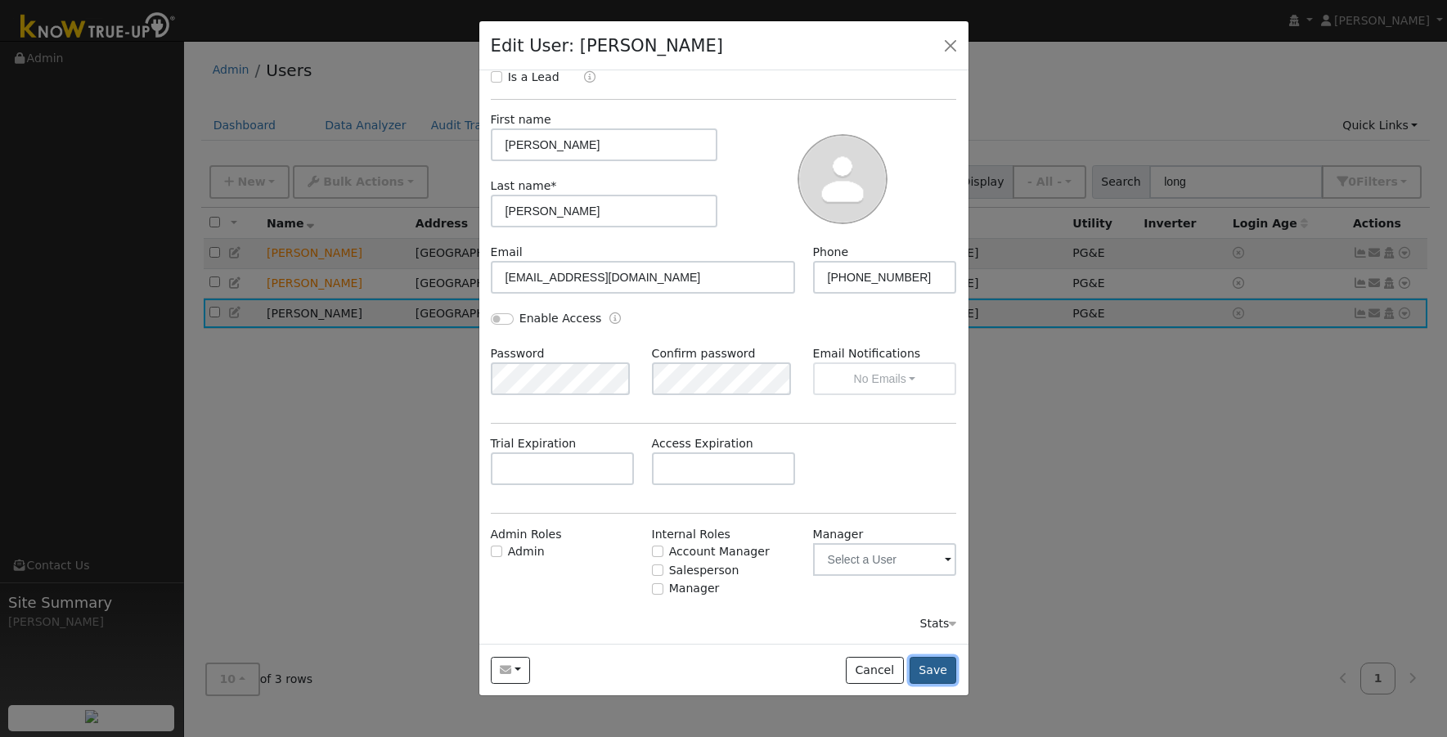
click at [943, 671] on button "Save" at bounding box center [932, 671] width 47 height 28
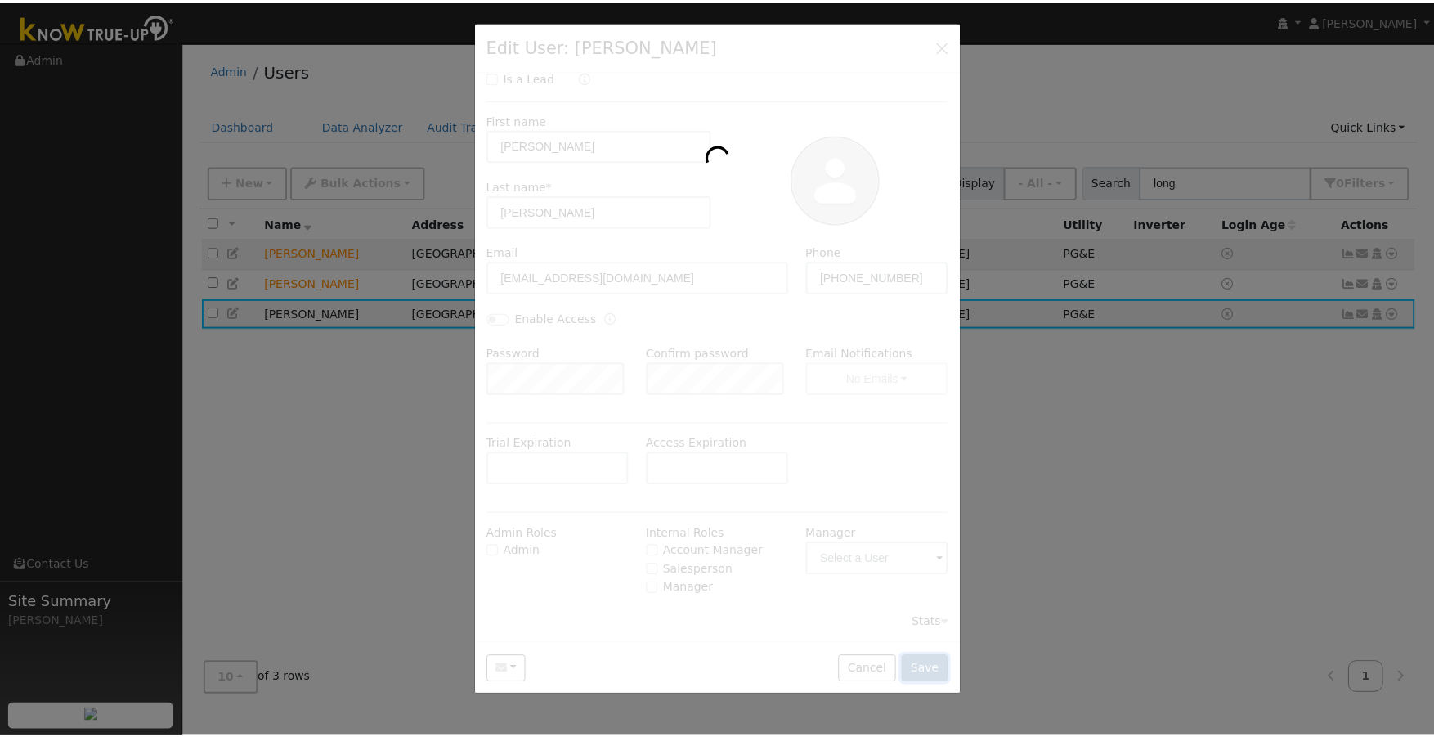
scroll to position [0, 0]
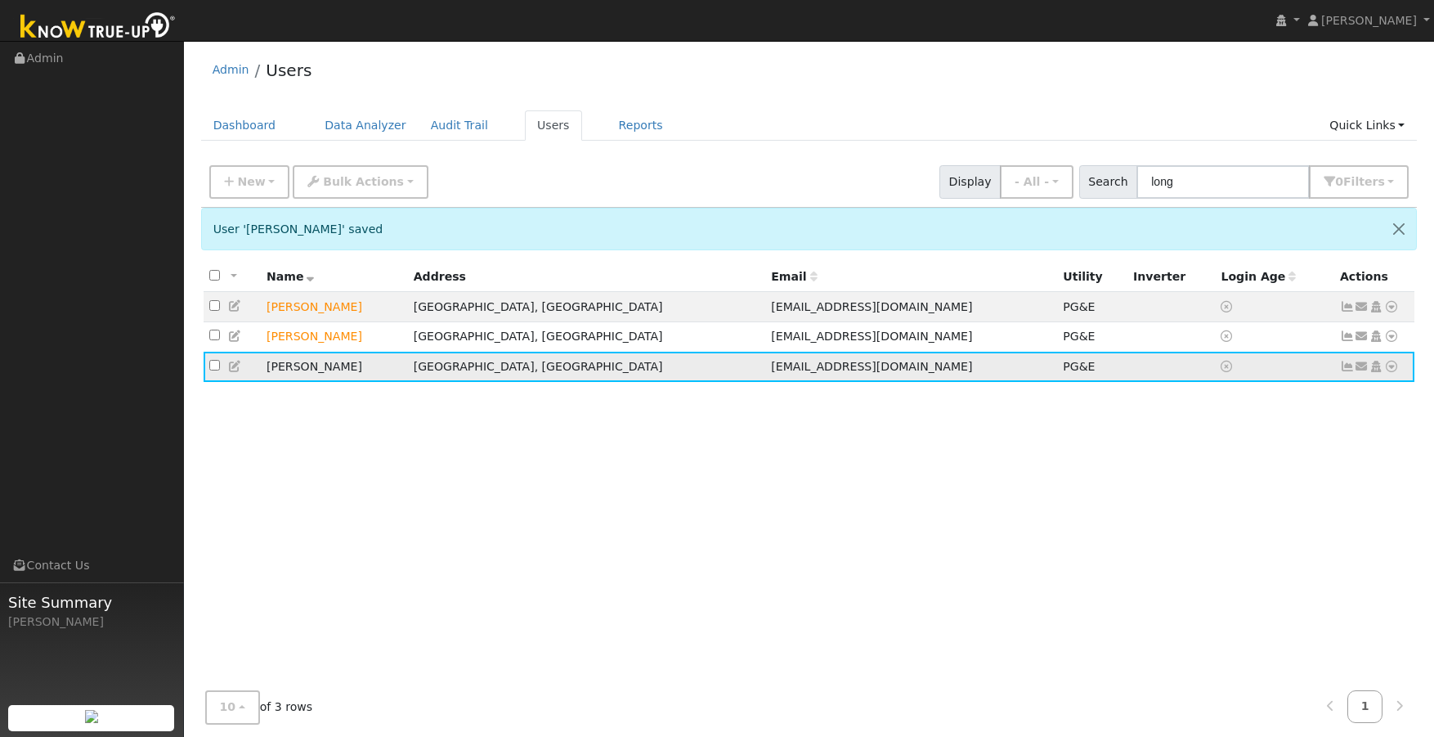
click at [1393, 370] on icon at bounding box center [1392, 366] width 15 height 11
click at [1366, 396] on link "Data Analyzer" at bounding box center [1338, 395] width 119 height 23
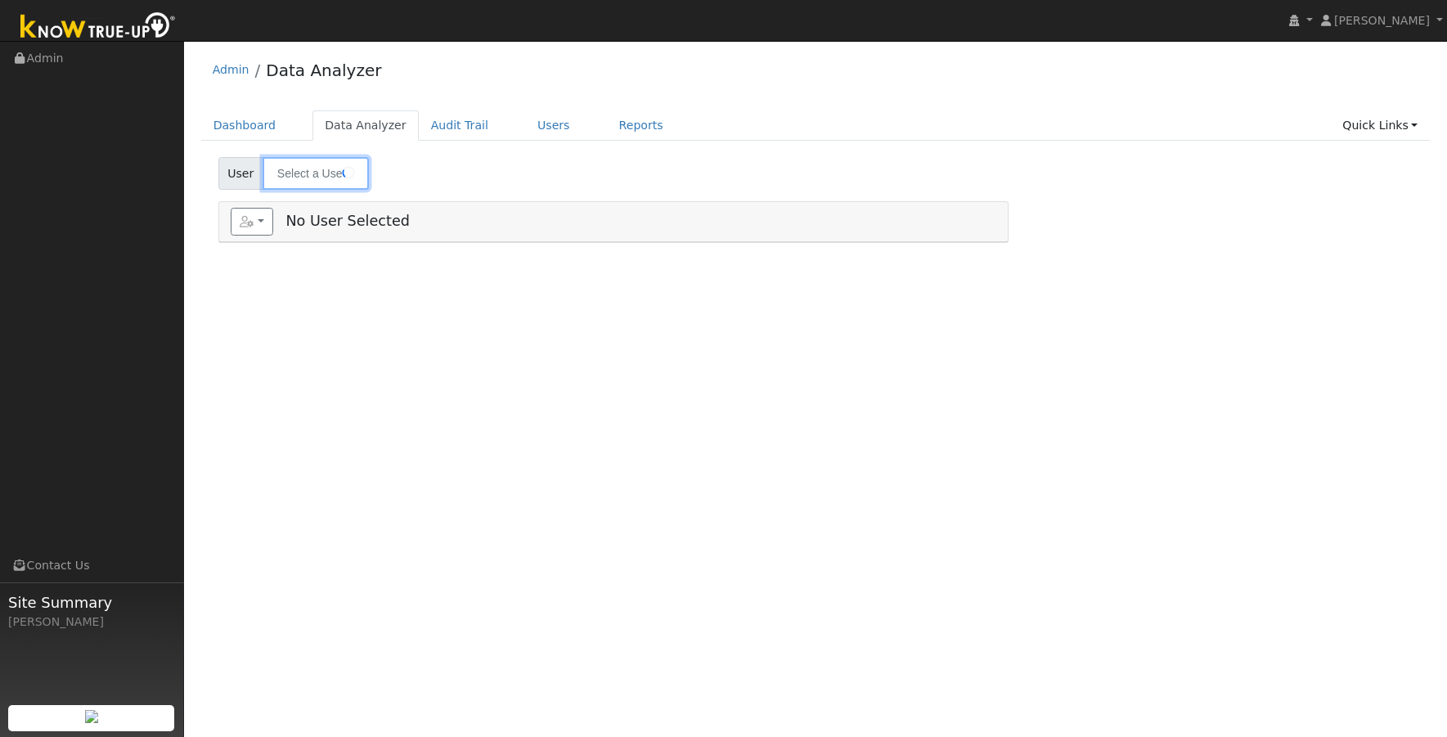
type input "[PERSON_NAME]"
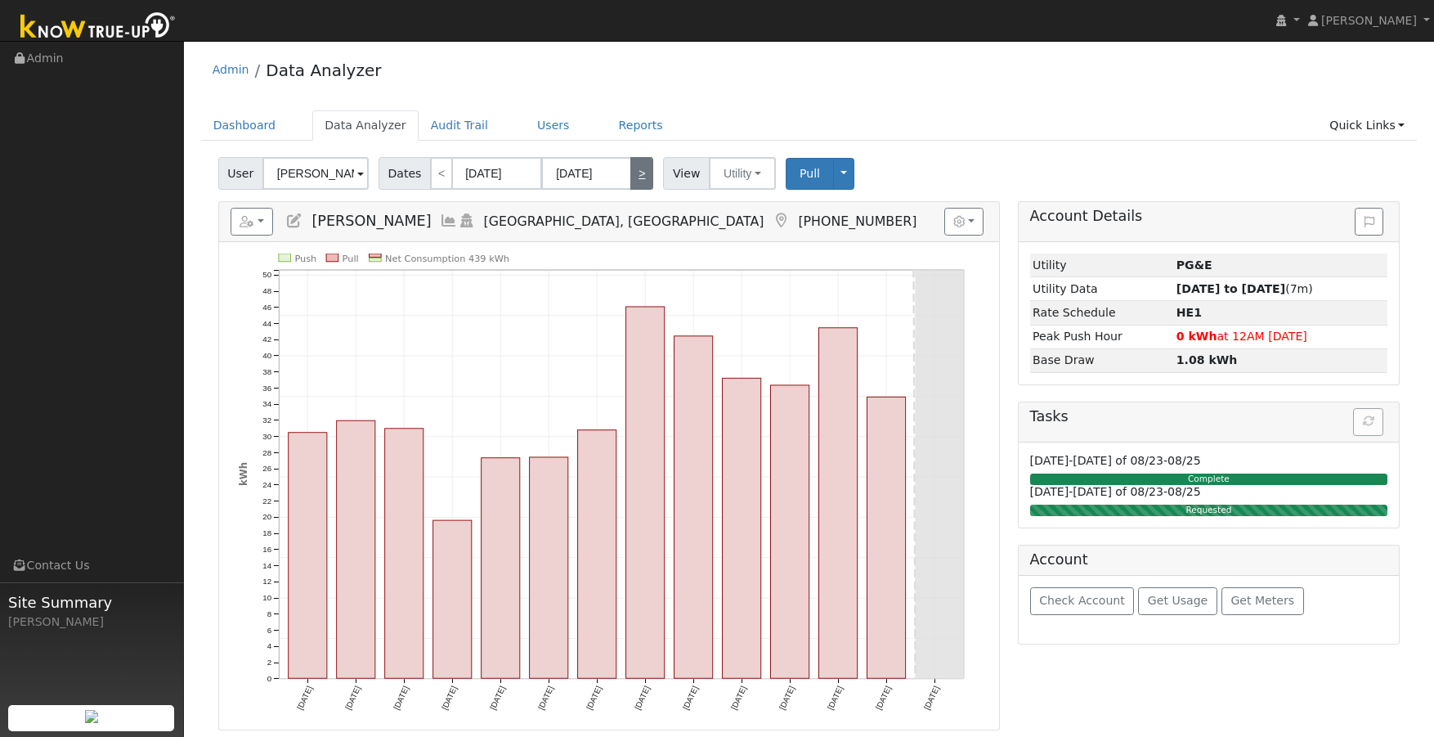
click at [638, 172] on link ">" at bounding box center [642, 173] width 23 height 33
type input "[DATE]"
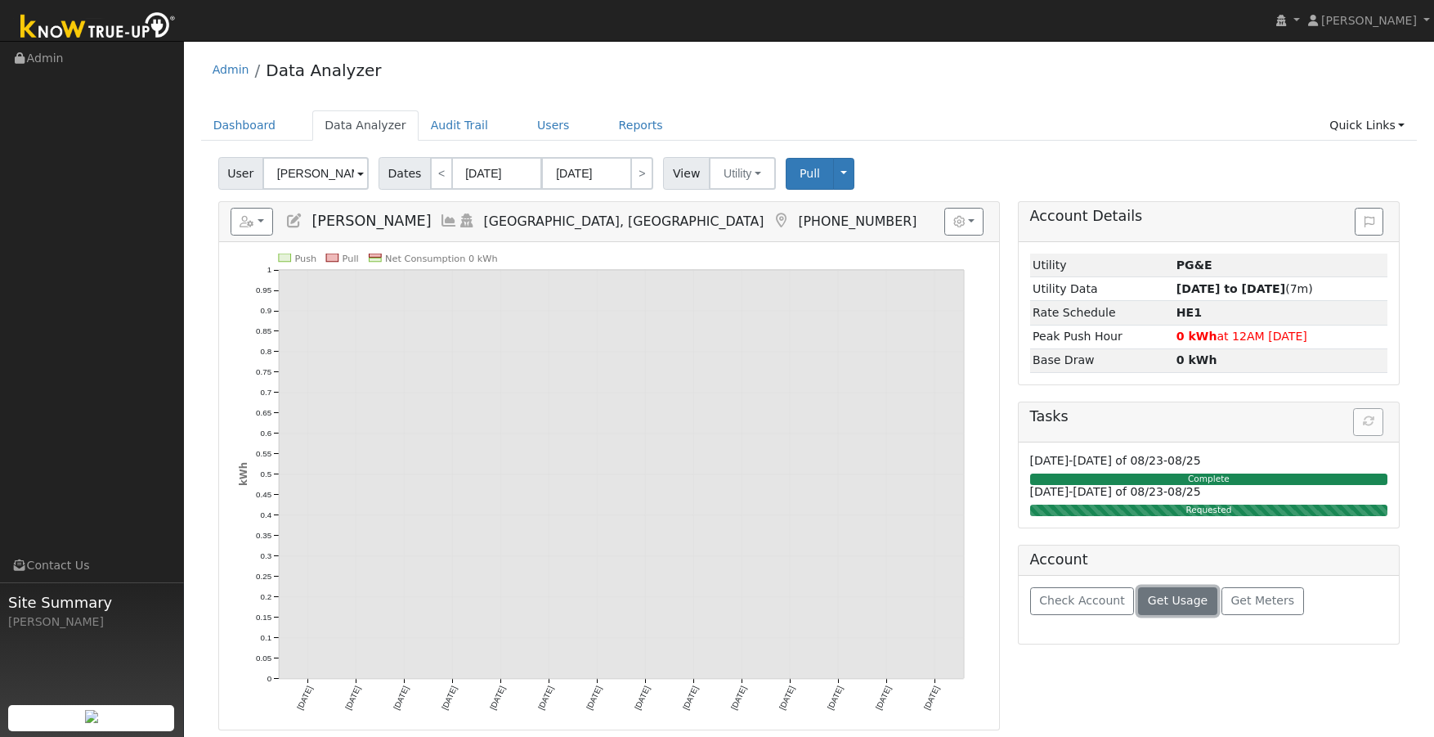
click at [1164, 599] on span "Get Usage" at bounding box center [1178, 600] width 60 height 13
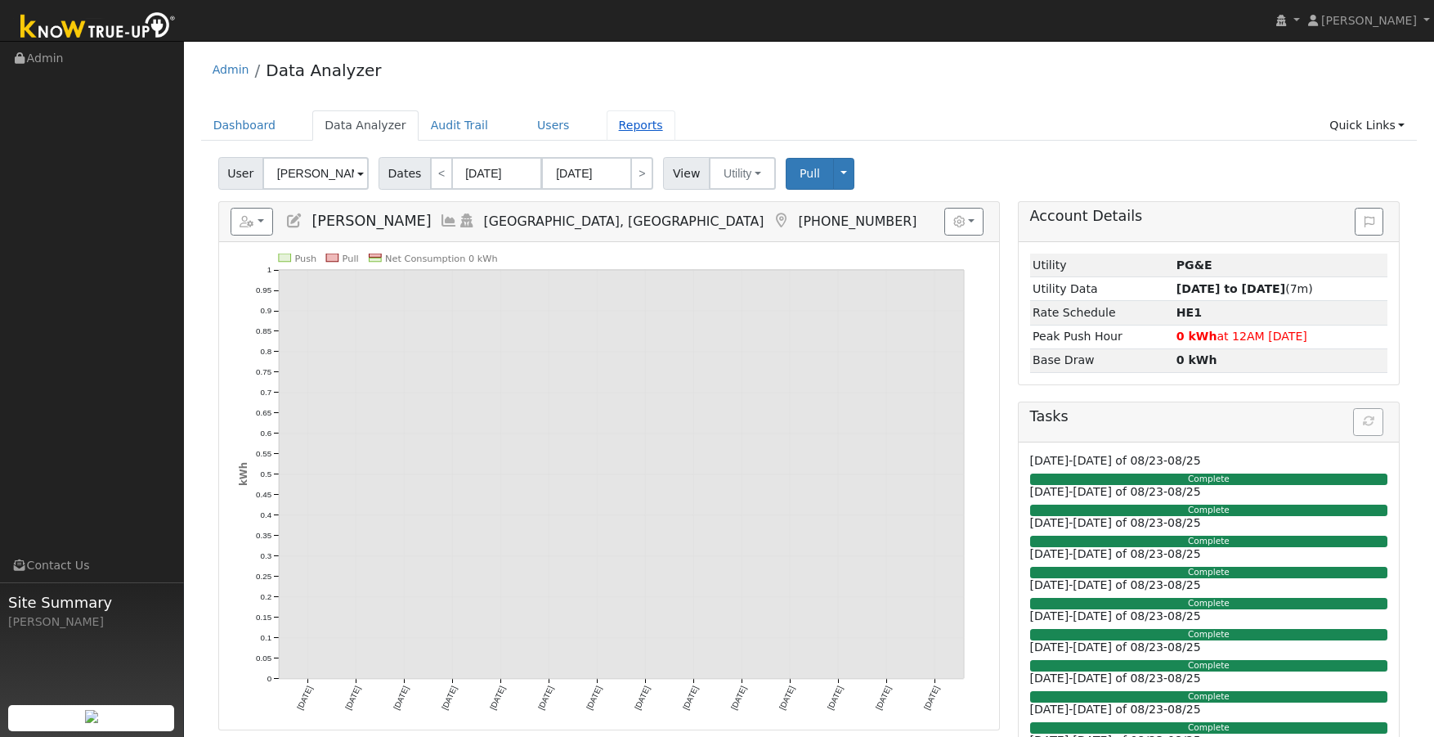
click at [615, 126] on link "Reports" at bounding box center [641, 125] width 69 height 30
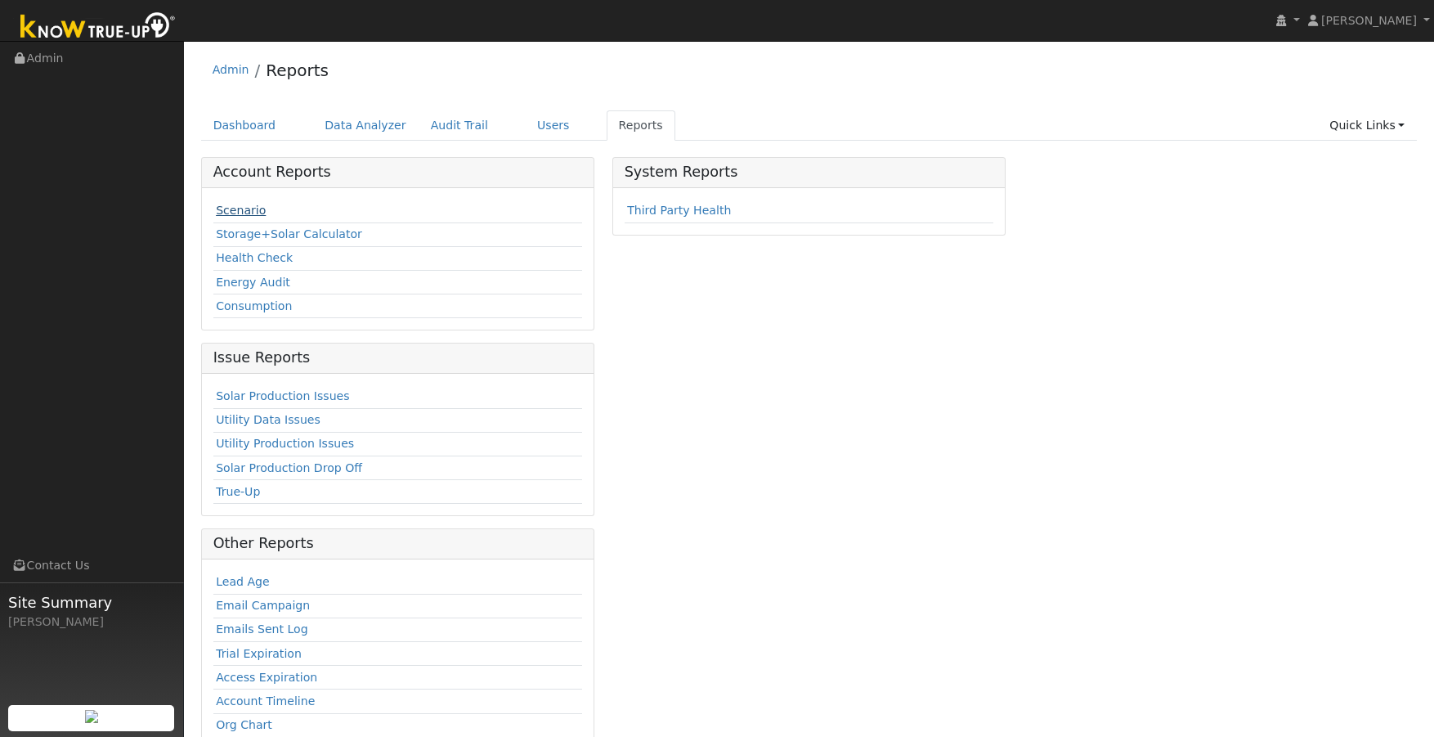
click at [242, 211] on link "Scenario" at bounding box center [241, 210] width 50 height 13
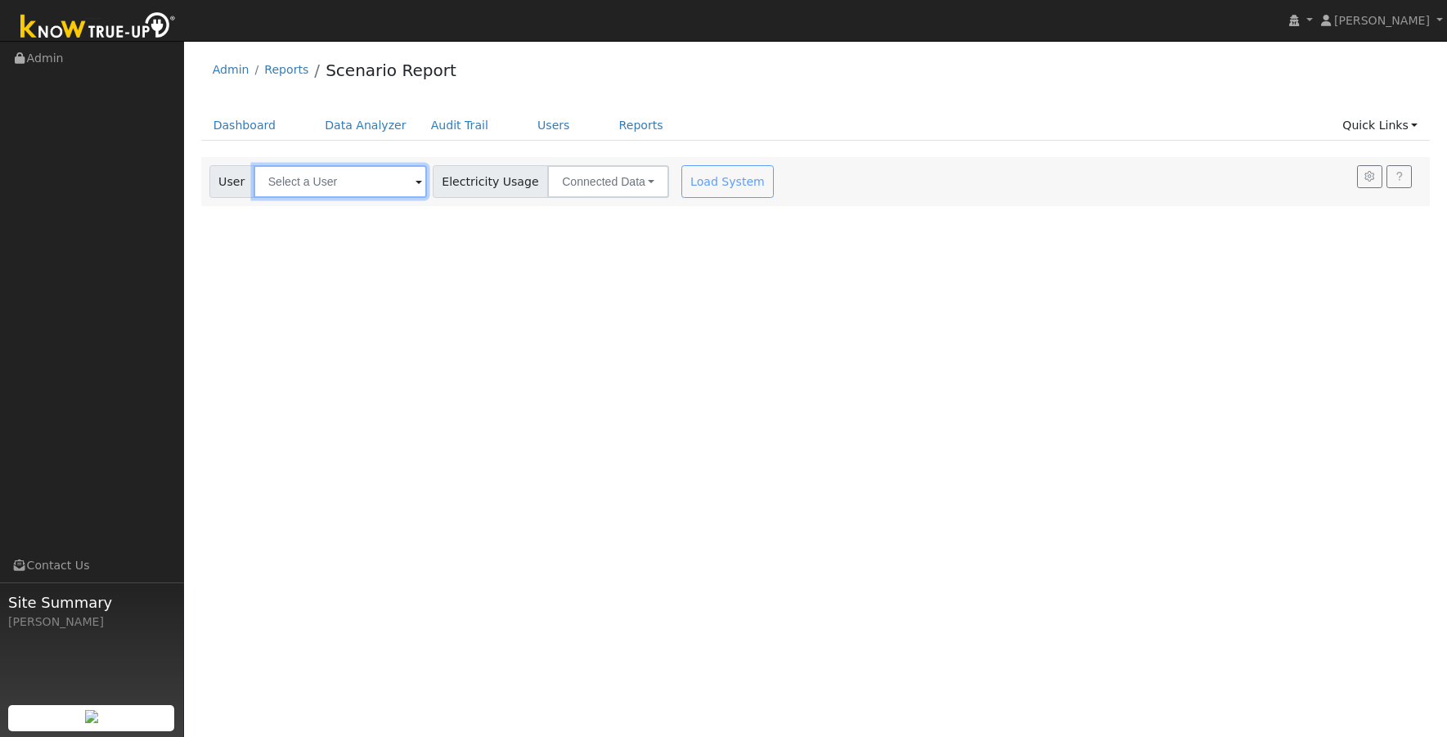
click at [344, 186] on input "text" at bounding box center [340, 181] width 173 height 33
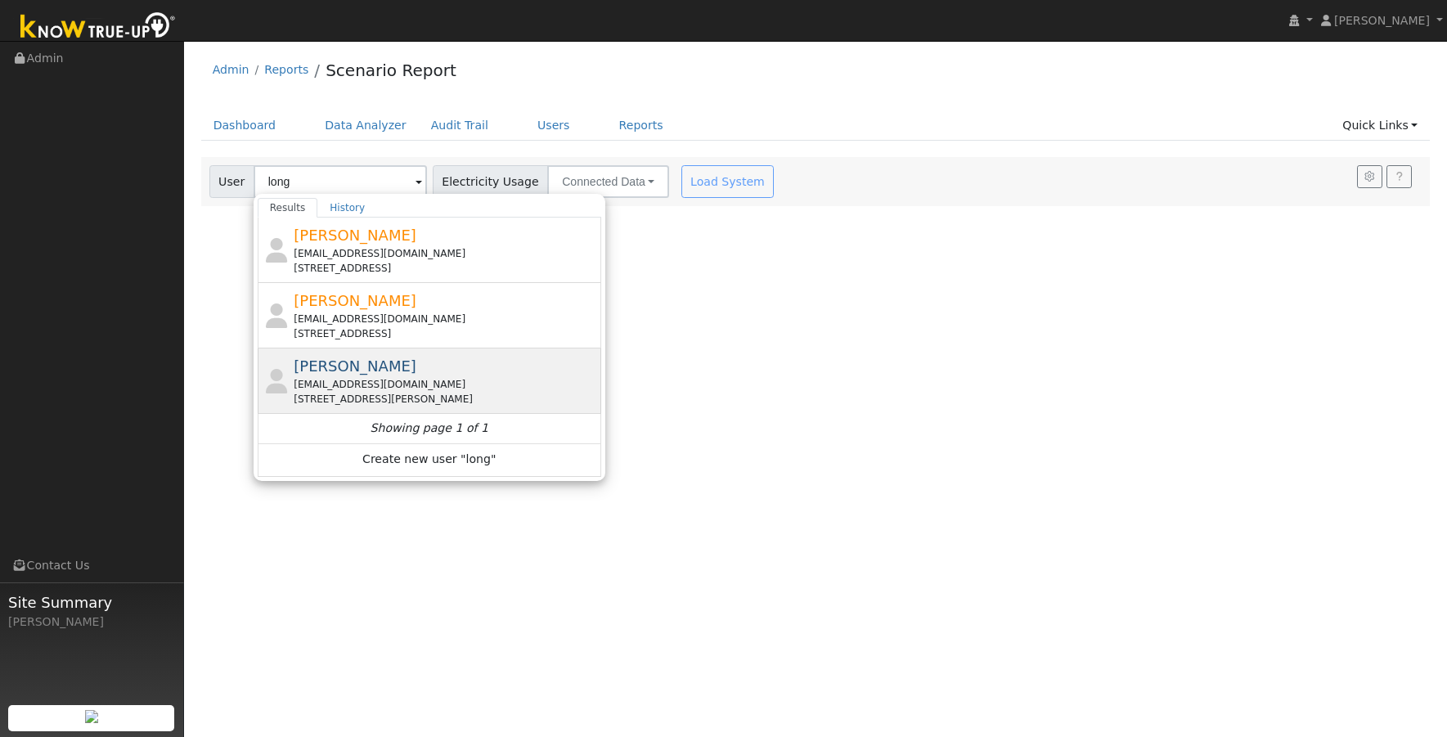
click at [349, 375] on span "[PERSON_NAME]" at bounding box center [355, 365] width 123 height 17
type input "[PERSON_NAME]"
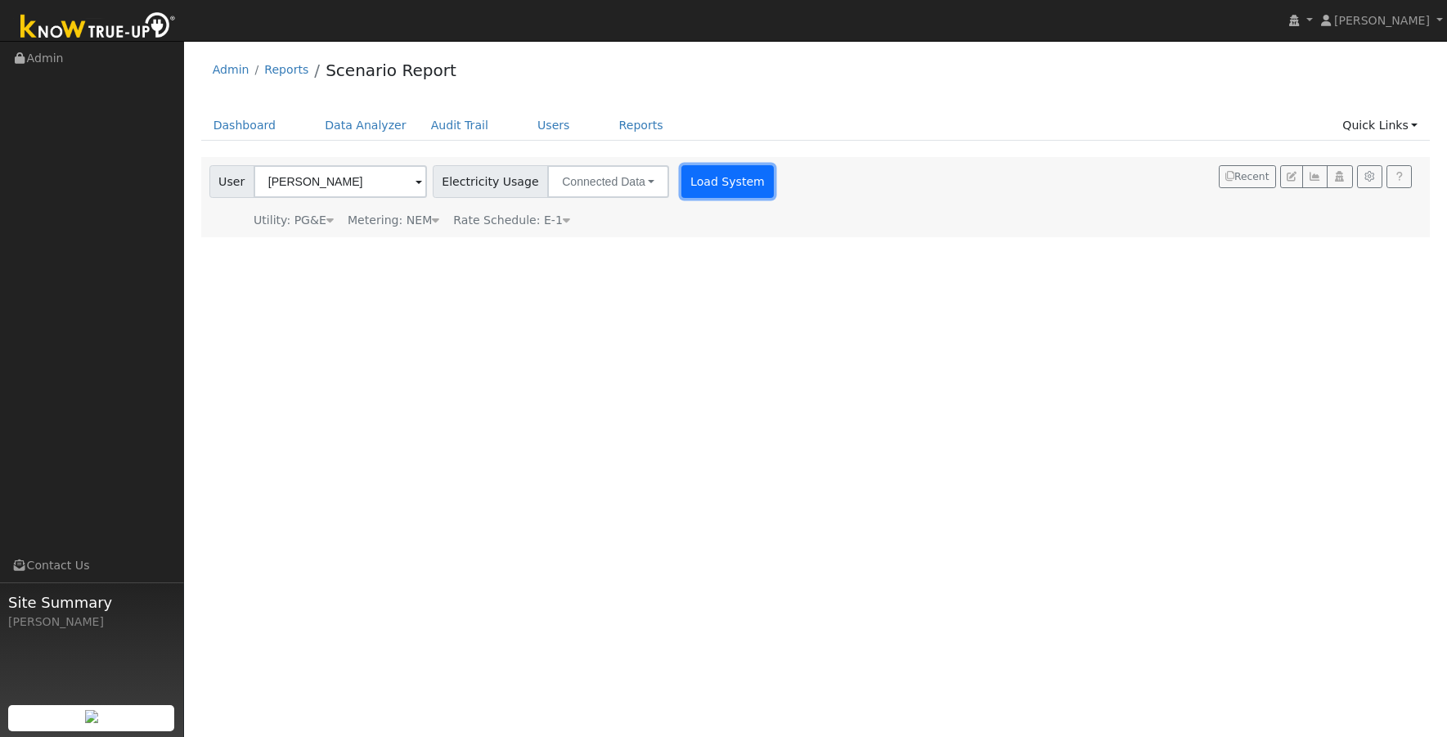
click at [715, 184] on button "Load System" at bounding box center [727, 181] width 93 height 33
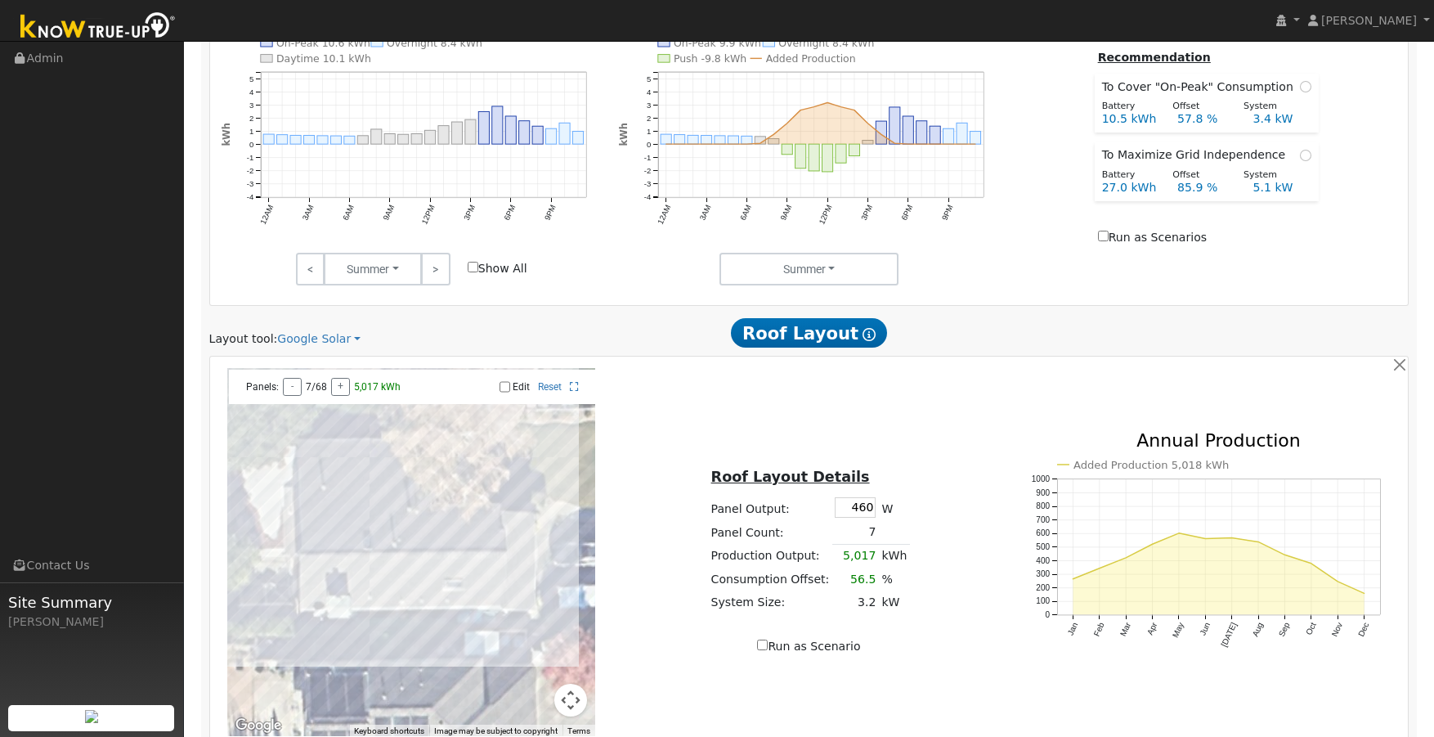
scroll to position [818, 0]
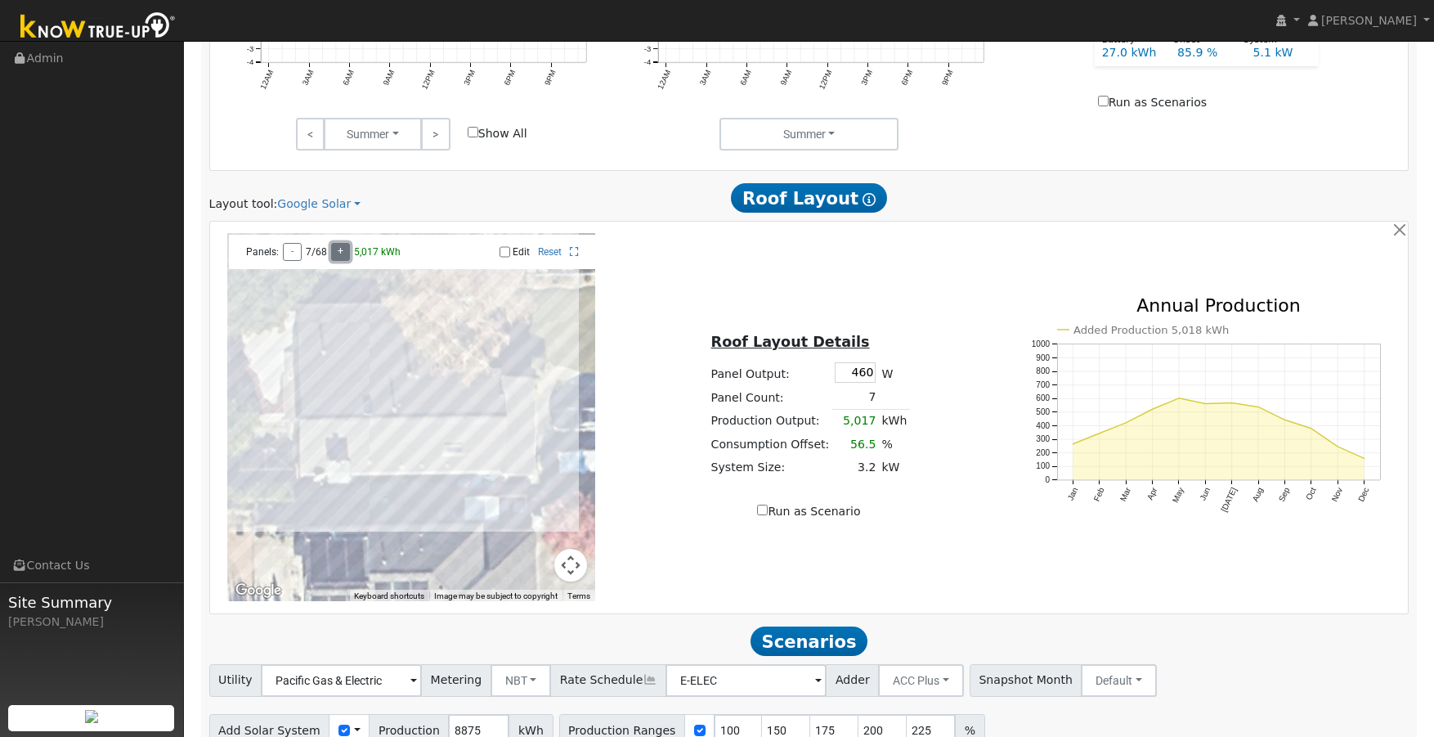
click at [344, 250] on button "+" at bounding box center [340, 252] width 19 height 18
click at [343, 250] on button "+" at bounding box center [340, 252] width 19 height 18
click at [343, 250] on button "+" at bounding box center [343, 252] width 19 height 18
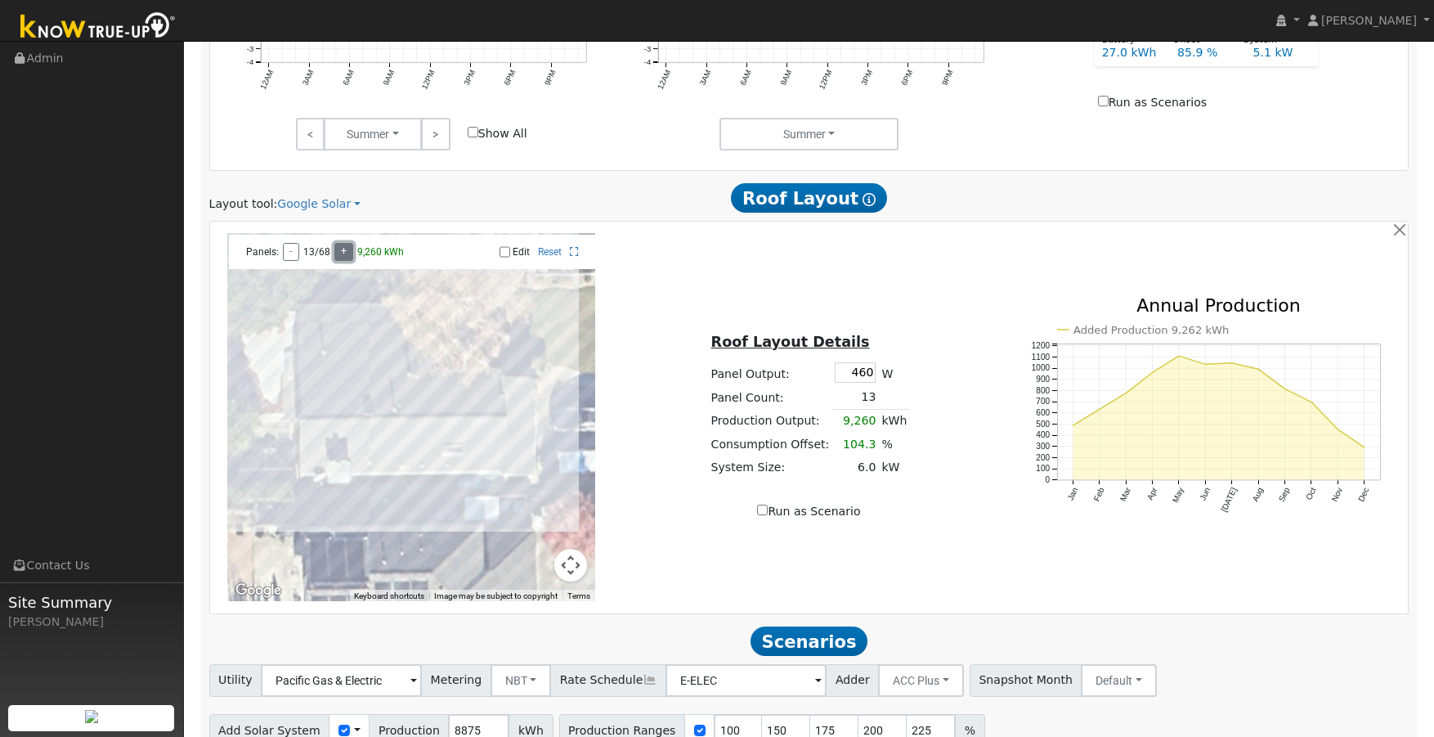
click at [343, 250] on button "+" at bounding box center [343, 252] width 19 height 18
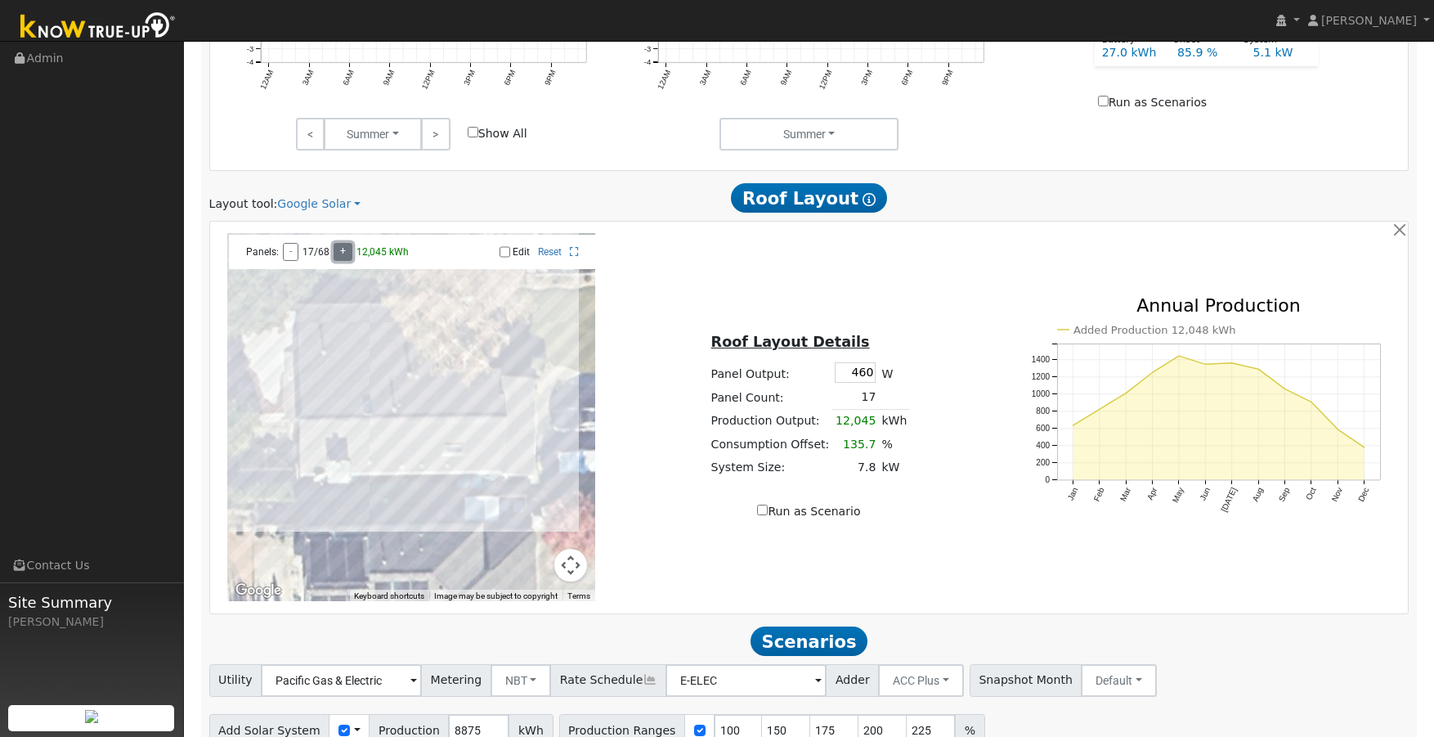
click at [343, 250] on button "+" at bounding box center [343, 252] width 19 height 18
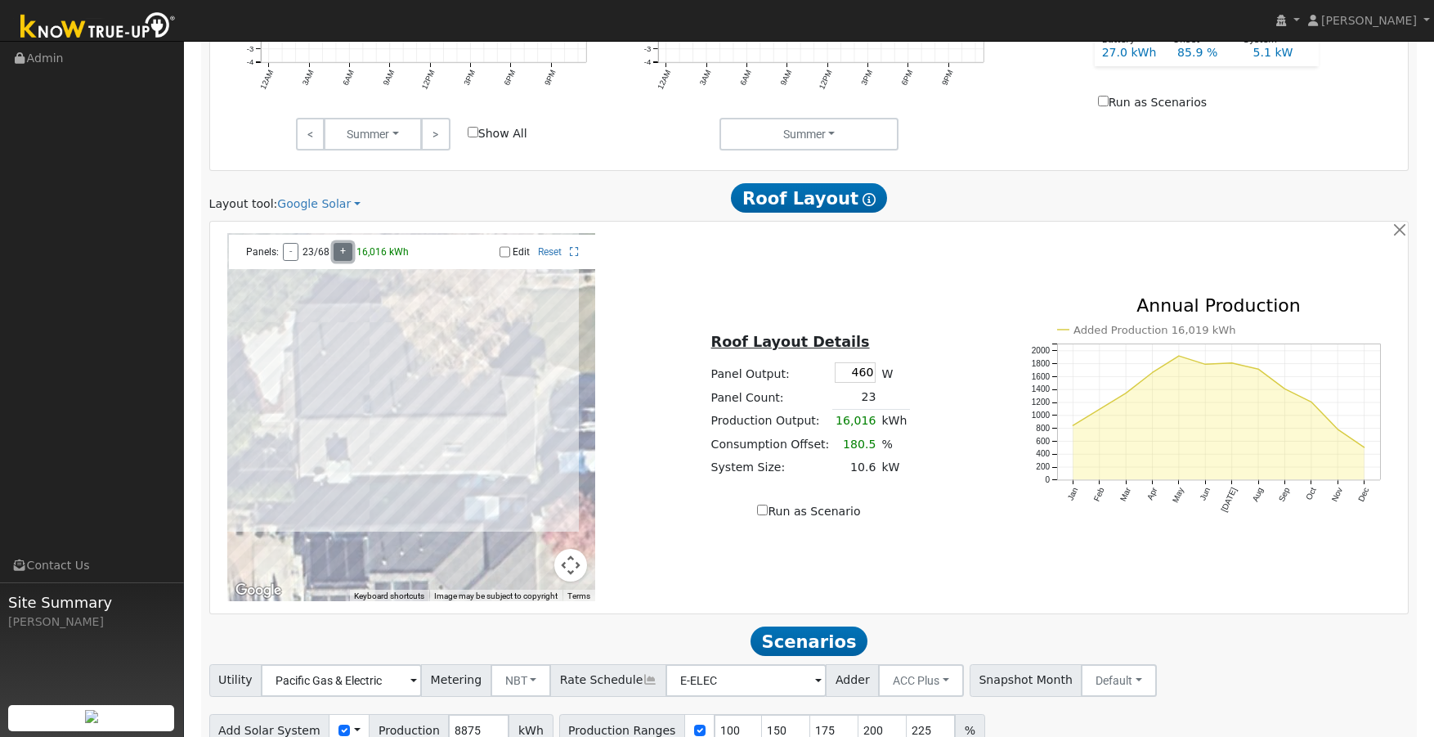
click at [343, 250] on button "+" at bounding box center [343, 252] width 19 height 18
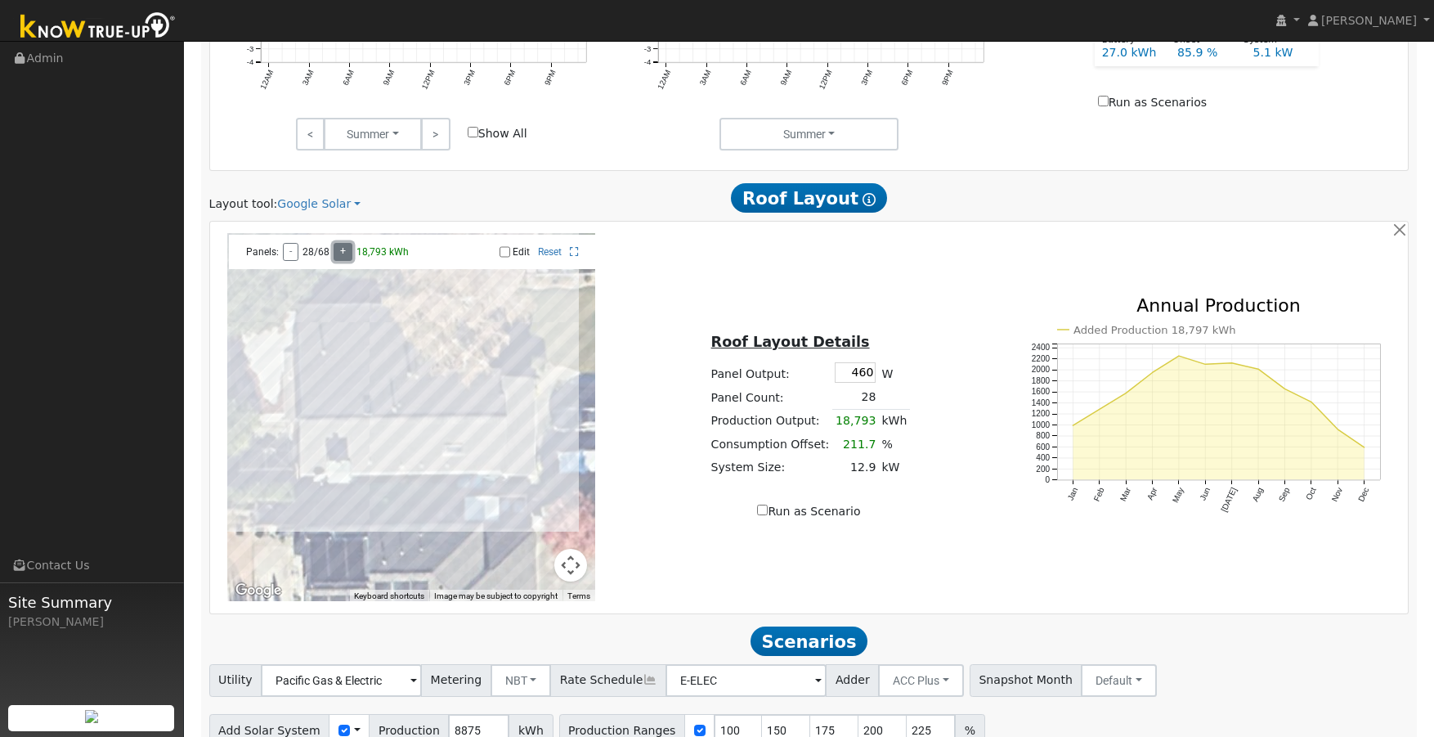
click at [343, 250] on button "+" at bounding box center [343, 252] width 19 height 18
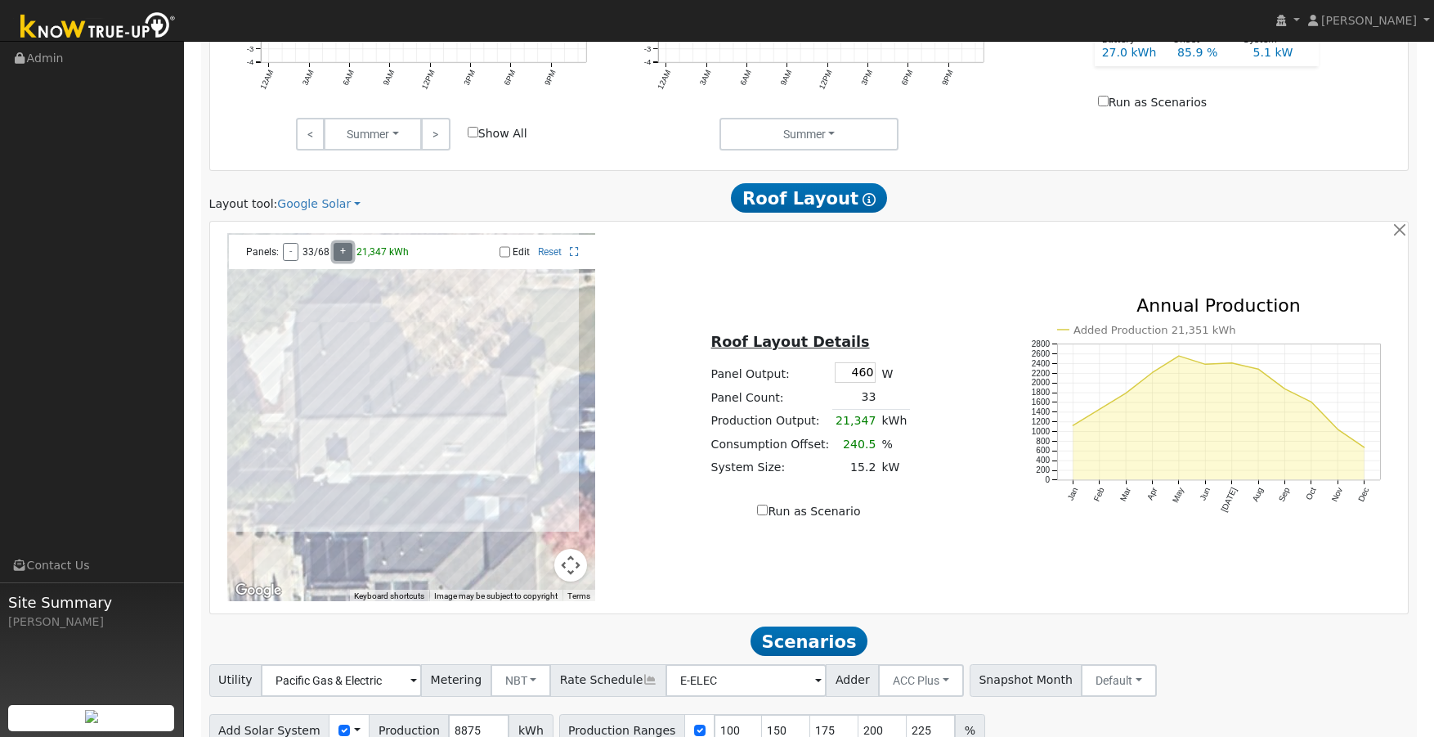
click at [343, 250] on button "+" at bounding box center [343, 252] width 19 height 18
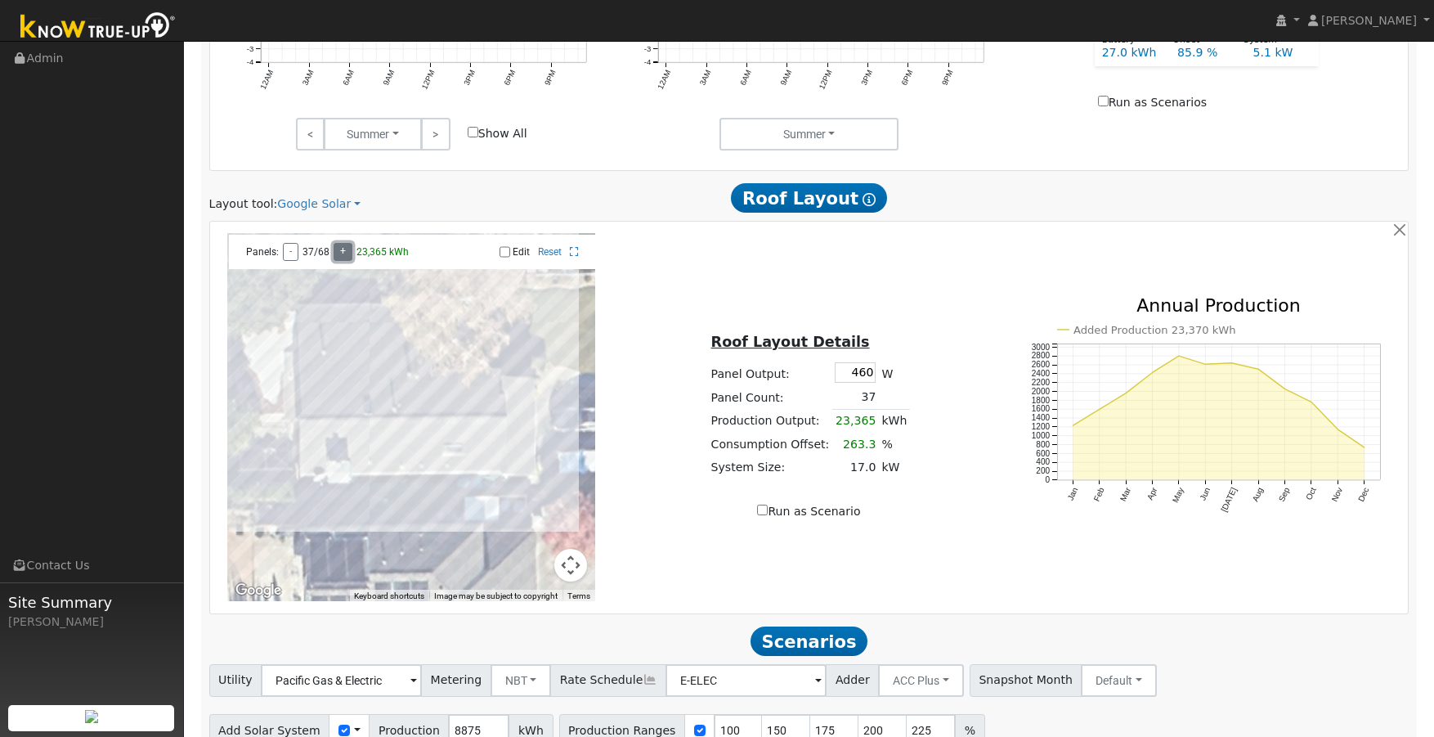
click at [343, 250] on button "+" at bounding box center [343, 252] width 19 height 18
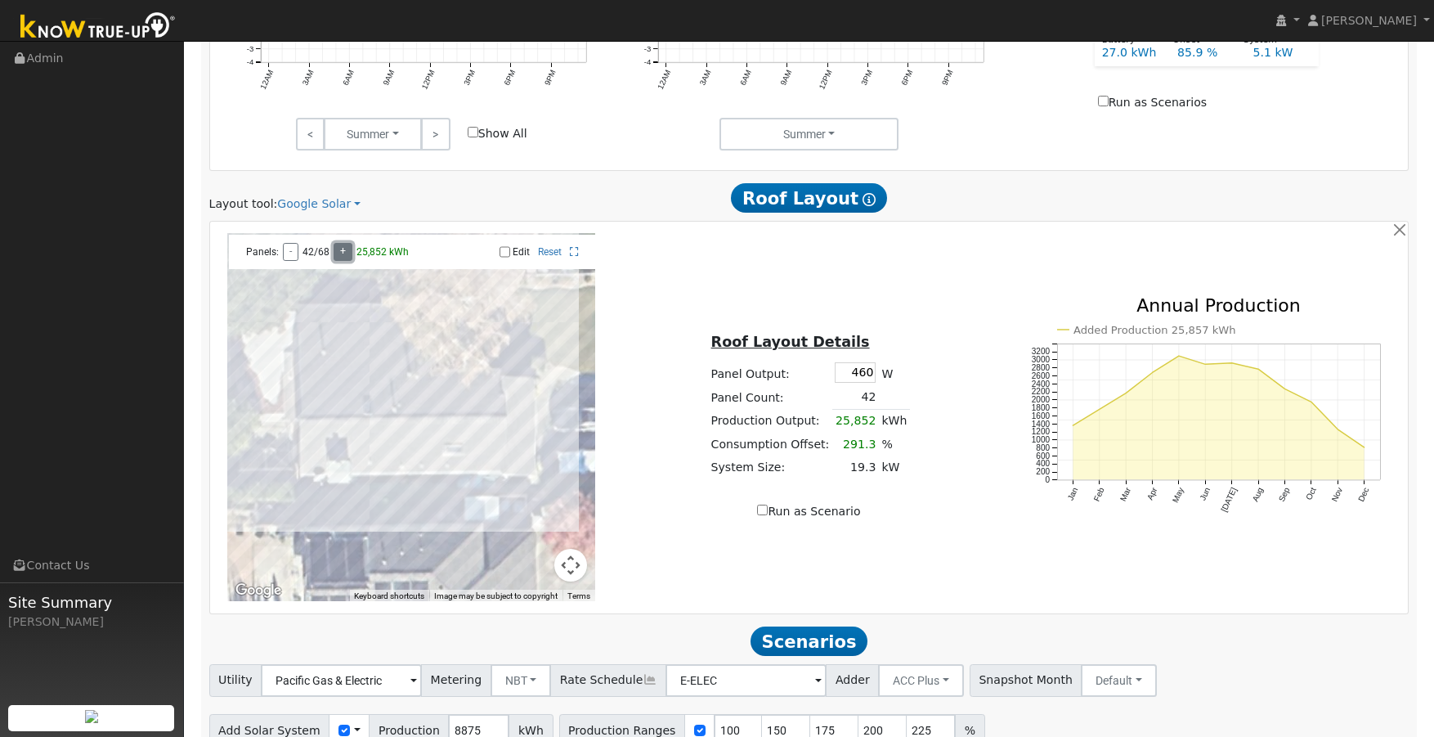
click at [343, 250] on button "+" at bounding box center [343, 252] width 19 height 18
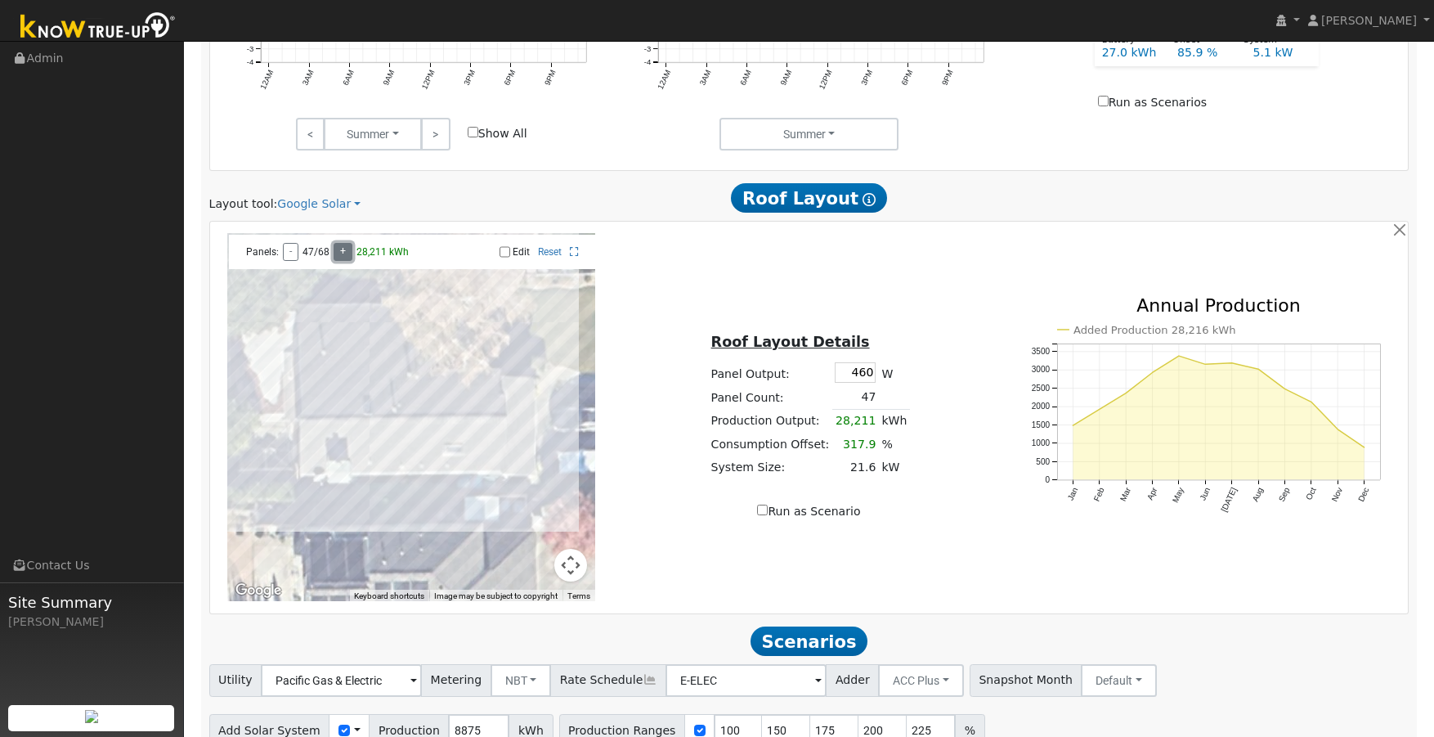
click at [343, 250] on button "+" at bounding box center [343, 252] width 19 height 18
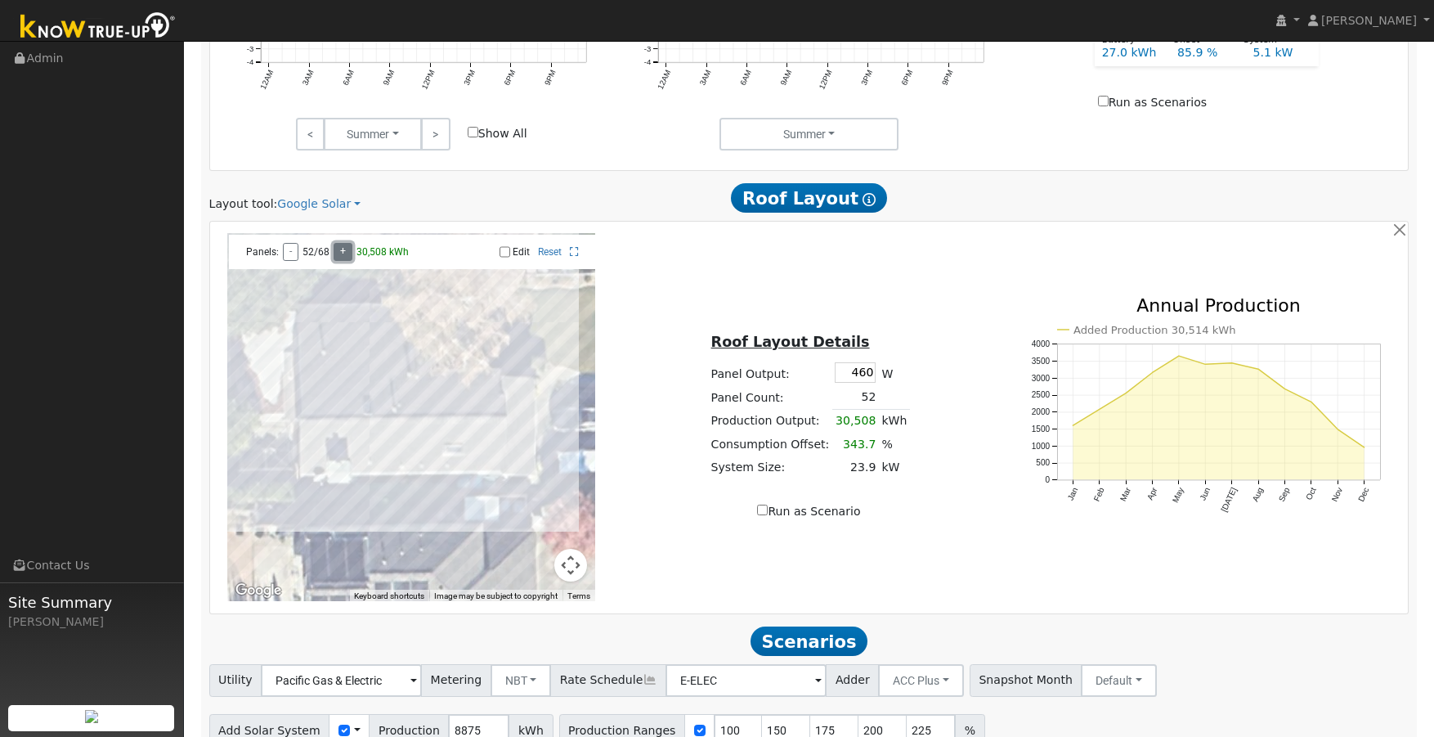
click at [343, 250] on button "+" at bounding box center [343, 252] width 19 height 18
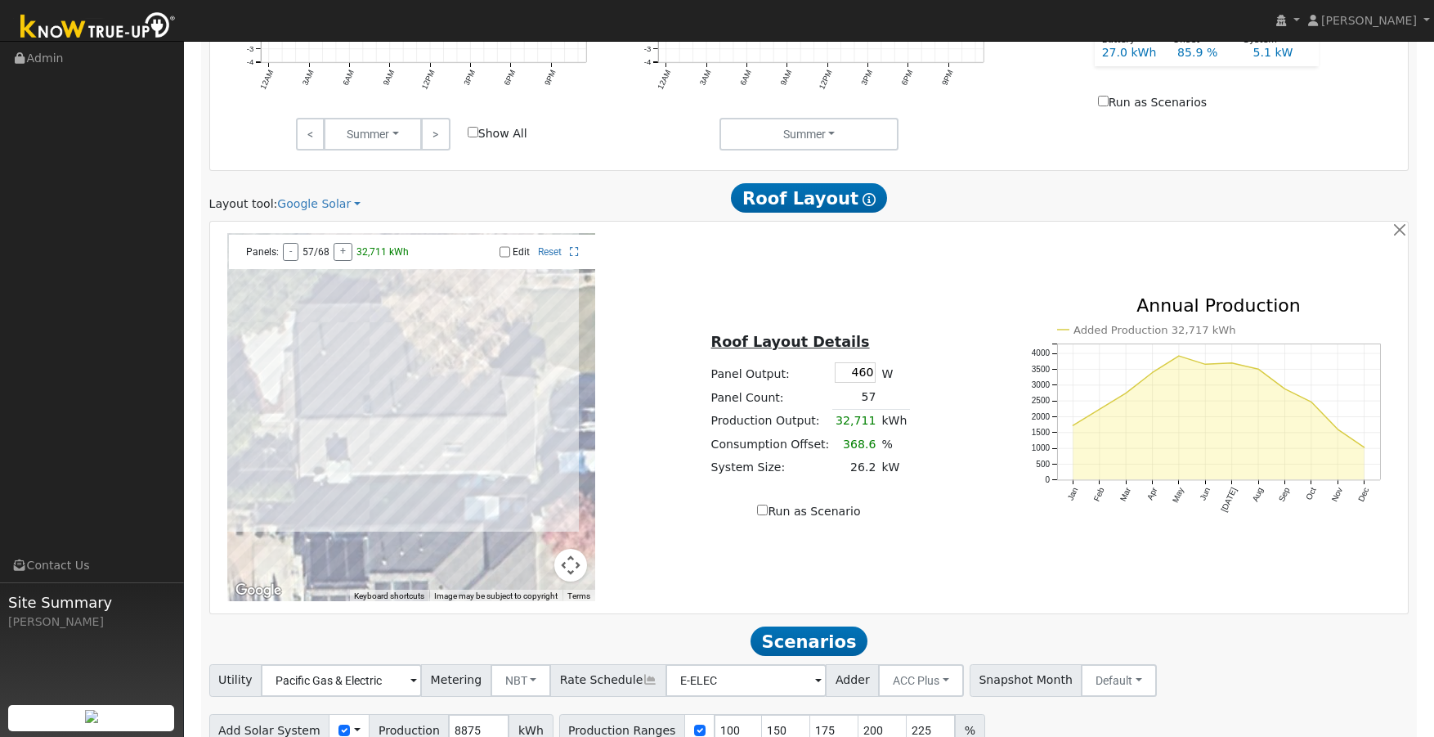
click at [505, 256] on input "Edit" at bounding box center [505, 251] width 11 height 11
checkbox input "true"
click at [377, 425] on div at bounding box center [411, 417] width 368 height 368
click at [403, 423] on div at bounding box center [411, 417] width 368 height 368
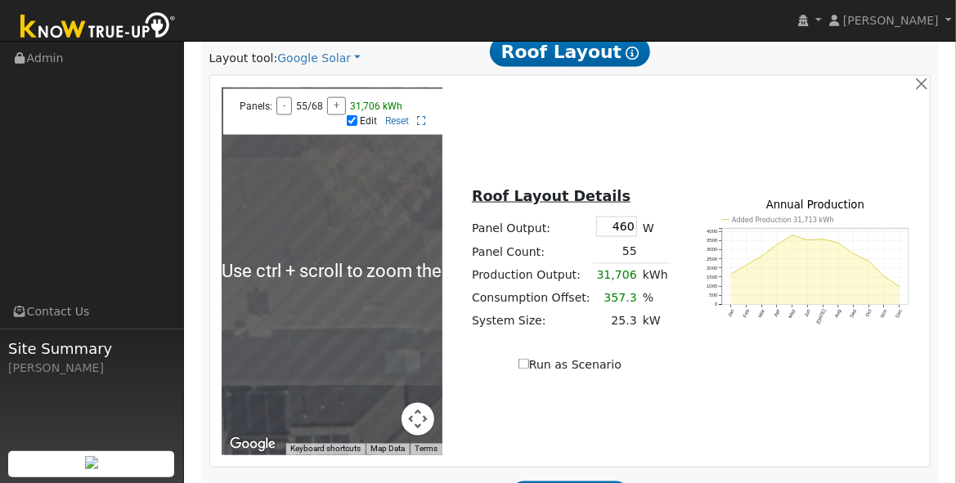
scroll to position [1114, 0]
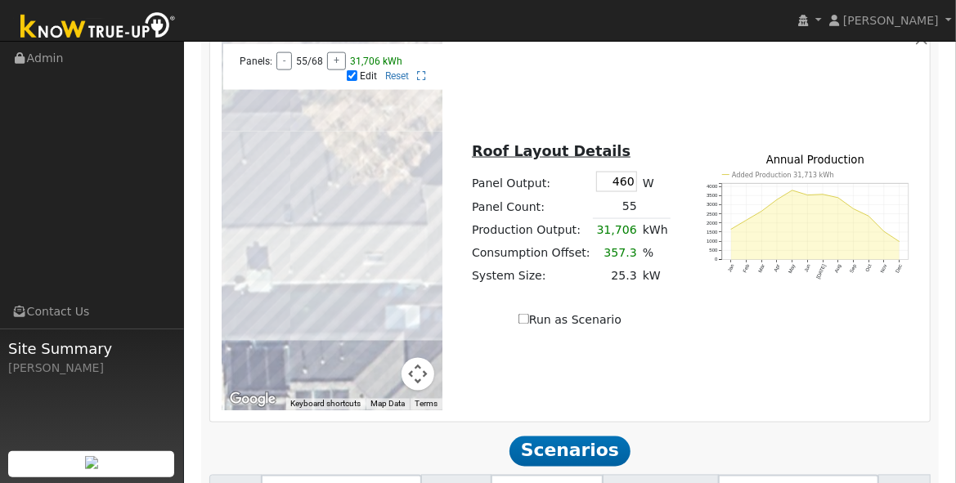
click at [299, 263] on div at bounding box center [332, 227] width 221 height 368
click at [307, 264] on div at bounding box center [332, 227] width 221 height 368
click at [328, 268] on div at bounding box center [332, 227] width 221 height 368
click at [351, 267] on div at bounding box center [332, 227] width 221 height 368
click at [343, 267] on div at bounding box center [332, 227] width 221 height 368
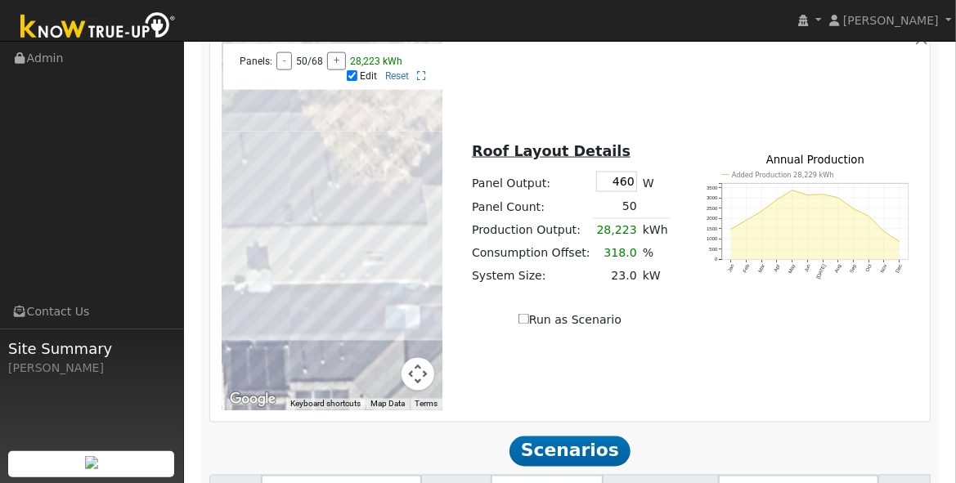
click at [383, 263] on div at bounding box center [332, 227] width 221 height 368
click at [370, 265] on div at bounding box center [332, 227] width 221 height 368
click at [398, 265] on div at bounding box center [332, 227] width 221 height 368
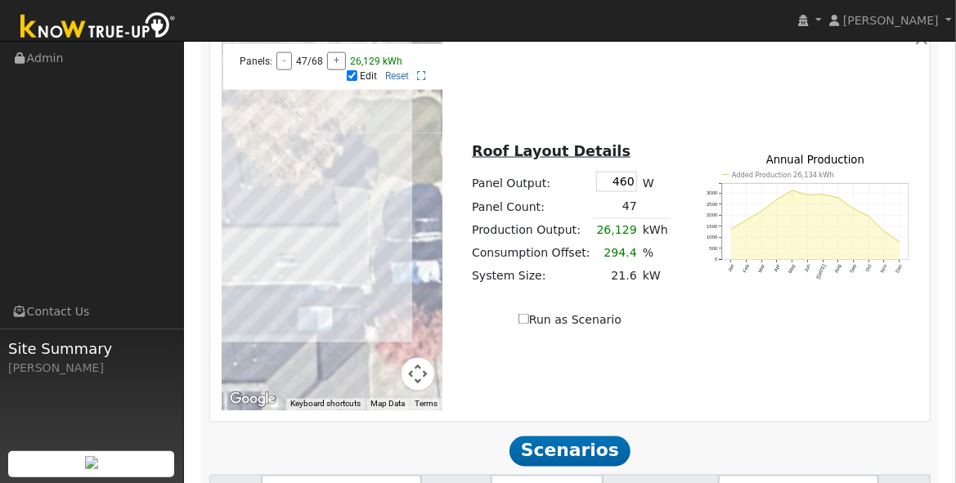
drag, startPoint x: 395, startPoint y: 228, endPoint x: 306, endPoint y: 230, distance: 89.2
click at [357, 193] on div at bounding box center [332, 227] width 221 height 368
click at [367, 188] on div at bounding box center [332, 227] width 221 height 368
click at [370, 217] on div at bounding box center [332, 227] width 221 height 368
click at [367, 231] on div at bounding box center [332, 227] width 221 height 368
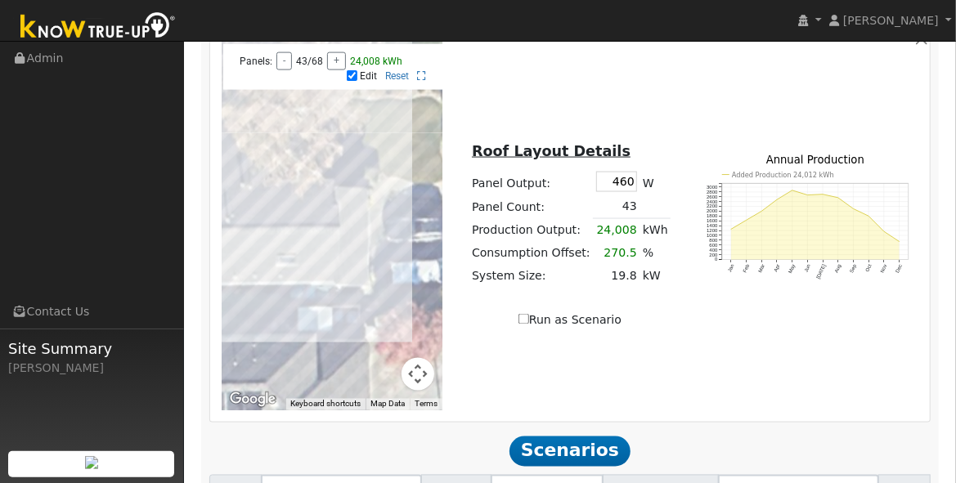
click at [367, 245] on div at bounding box center [332, 227] width 221 height 368
click at [367, 262] on div at bounding box center [332, 227] width 221 height 368
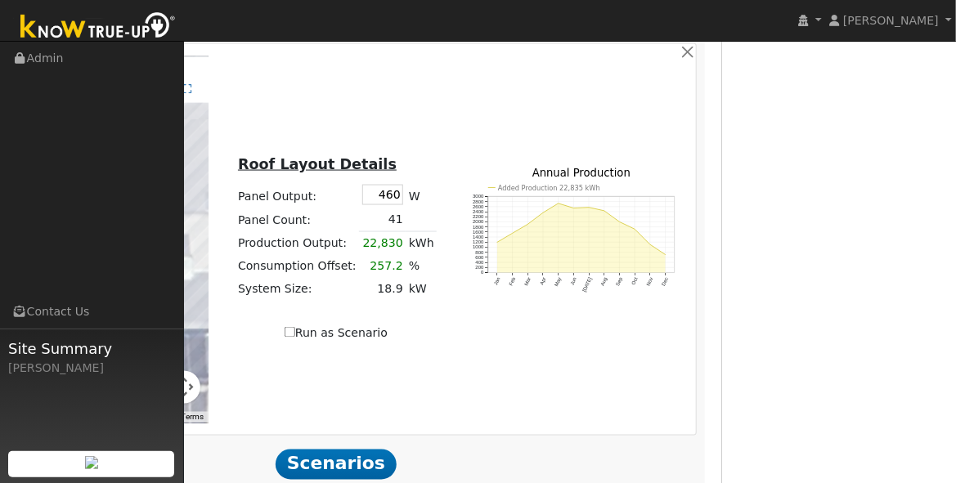
drag, startPoint x: 249, startPoint y: 317, endPoint x: 306, endPoint y: 300, distance: 59.8
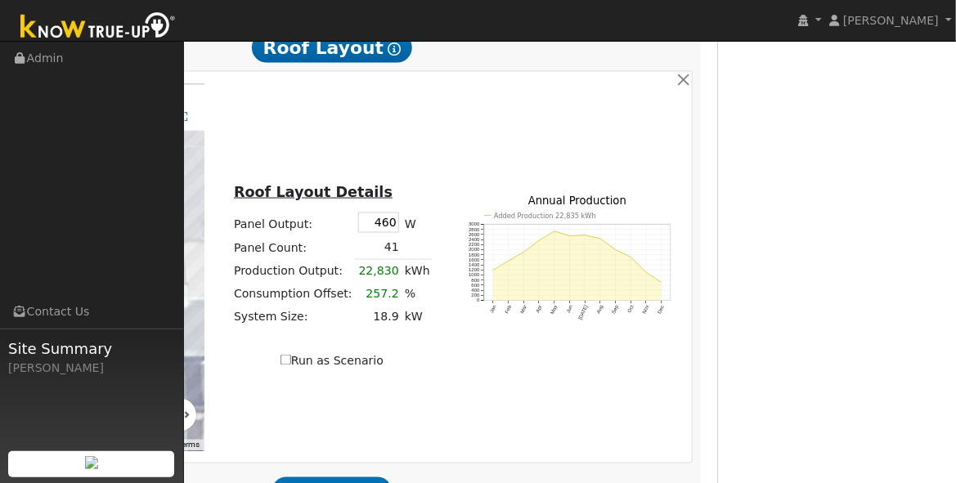
drag, startPoint x: 274, startPoint y: 379, endPoint x: 510, endPoint y: 347, distance: 238.6
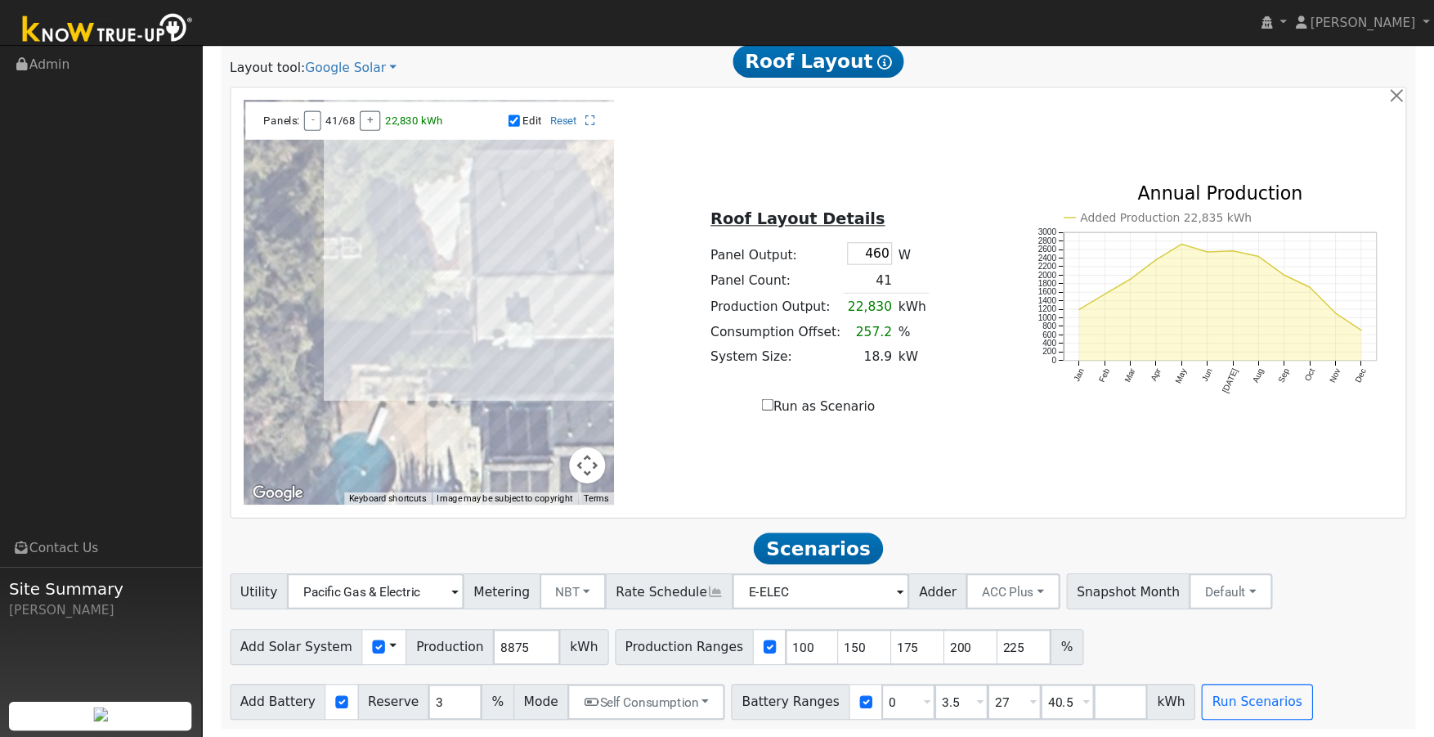
scroll to position [895, 0]
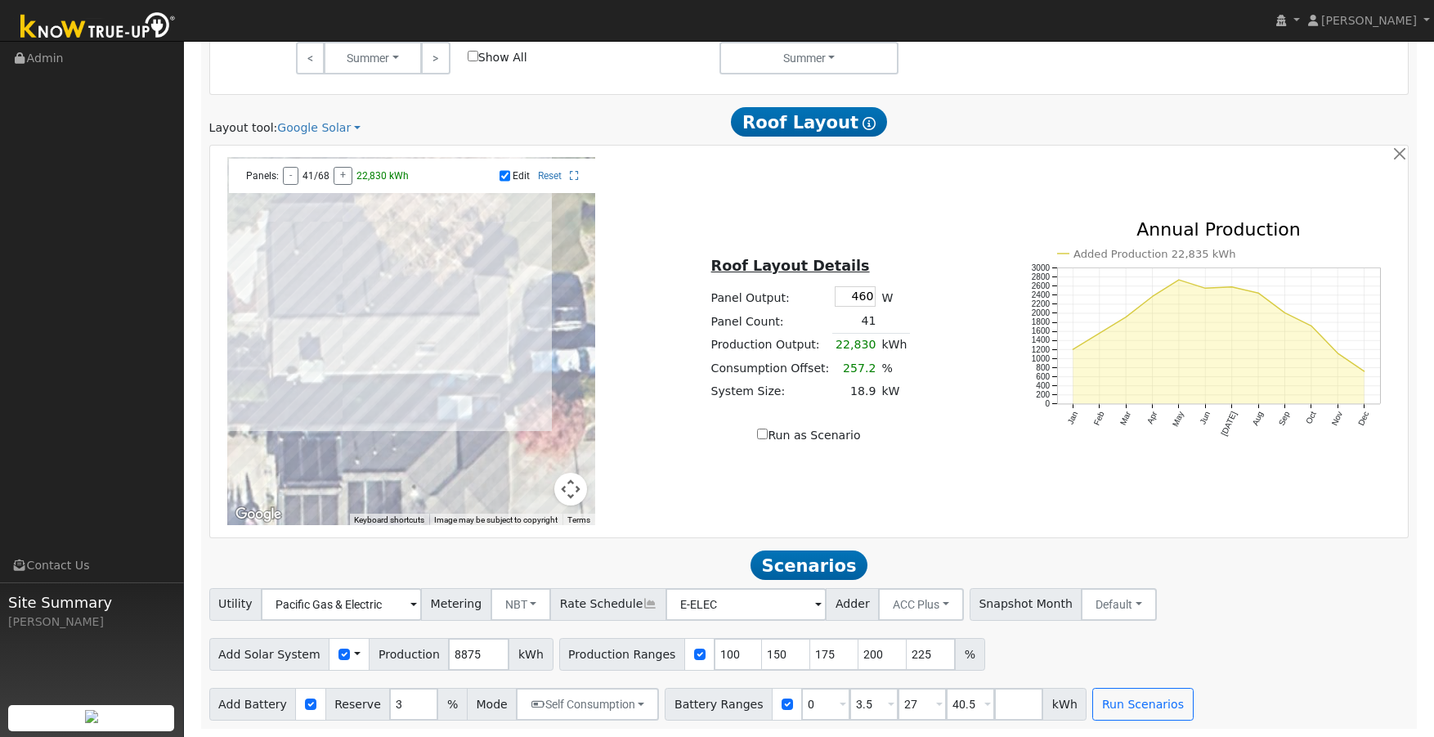
drag, startPoint x: 490, startPoint y: 329, endPoint x: 304, endPoint y: 330, distance: 185.6
click at [288, 276] on div at bounding box center [411, 341] width 368 height 368
click at [302, 276] on div at bounding box center [411, 341] width 368 height 368
click at [316, 274] on div at bounding box center [411, 341] width 368 height 368
click at [333, 272] on div at bounding box center [411, 341] width 368 height 368
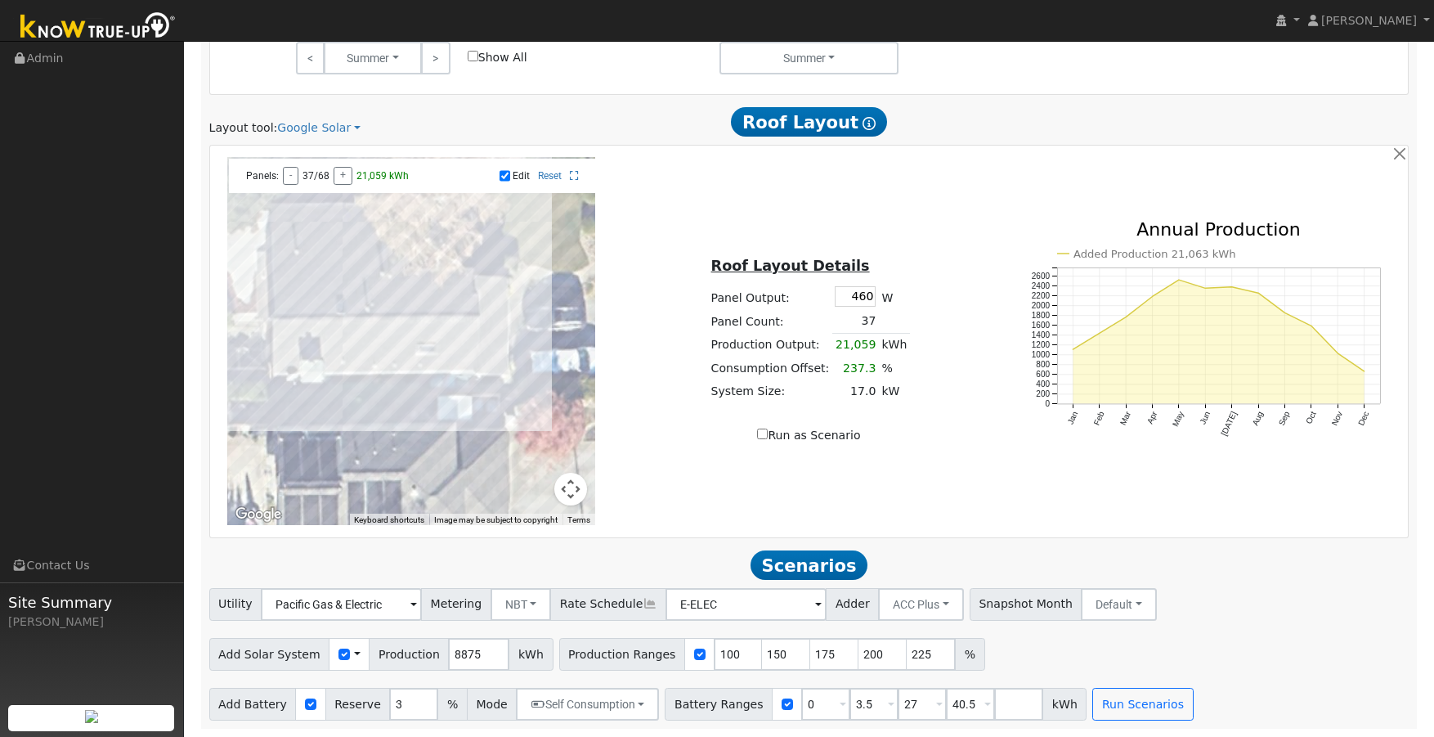
click at [408, 293] on div at bounding box center [411, 341] width 368 height 368
click at [394, 294] on div at bounding box center [411, 341] width 368 height 368
click at [379, 294] on div at bounding box center [411, 341] width 368 height 368
click at [365, 295] on div at bounding box center [411, 341] width 368 height 368
click at [348, 295] on div at bounding box center [411, 341] width 368 height 368
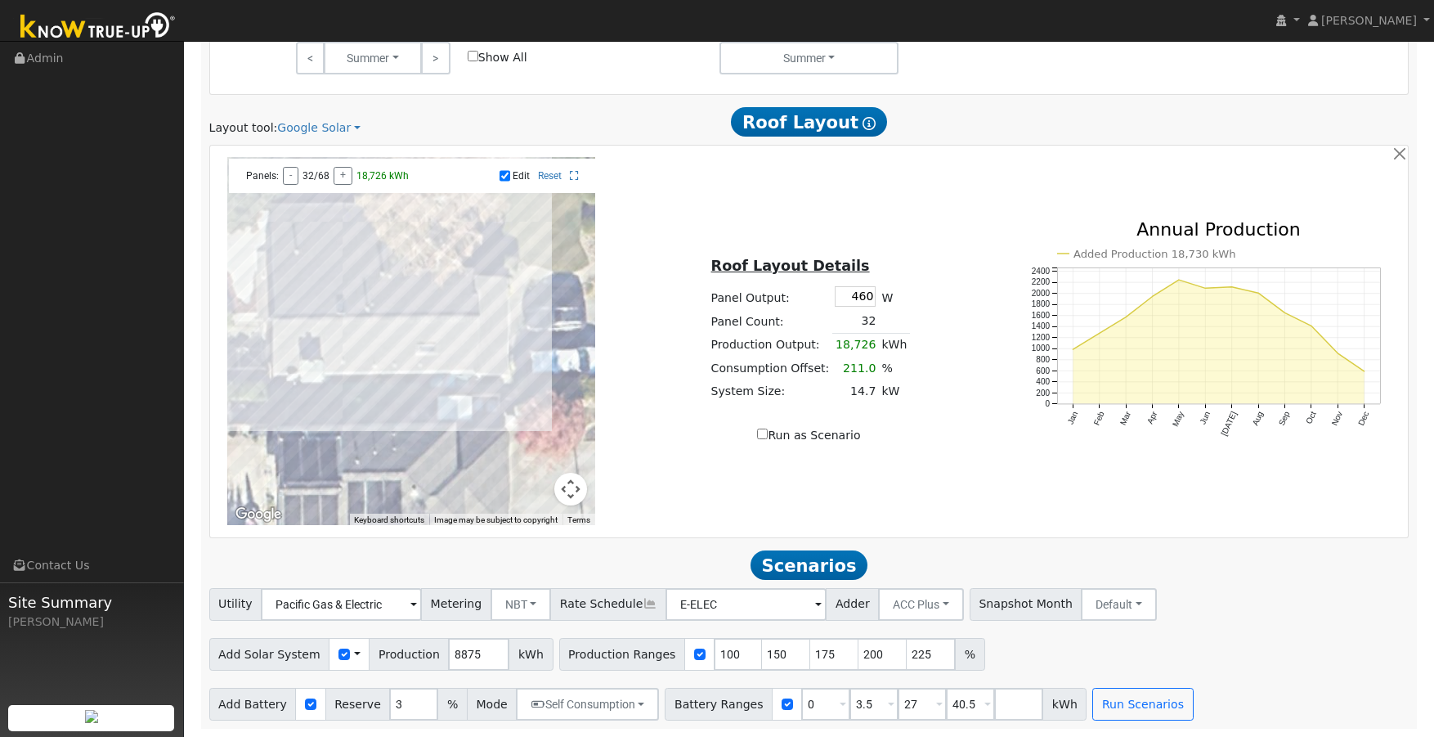
click at [334, 295] on div at bounding box center [411, 341] width 368 height 368
click at [313, 295] on div at bounding box center [411, 341] width 368 height 368
click at [305, 294] on div at bounding box center [411, 341] width 368 height 368
click at [291, 294] on div at bounding box center [411, 341] width 368 height 368
click at [311, 294] on div at bounding box center [411, 341] width 368 height 368
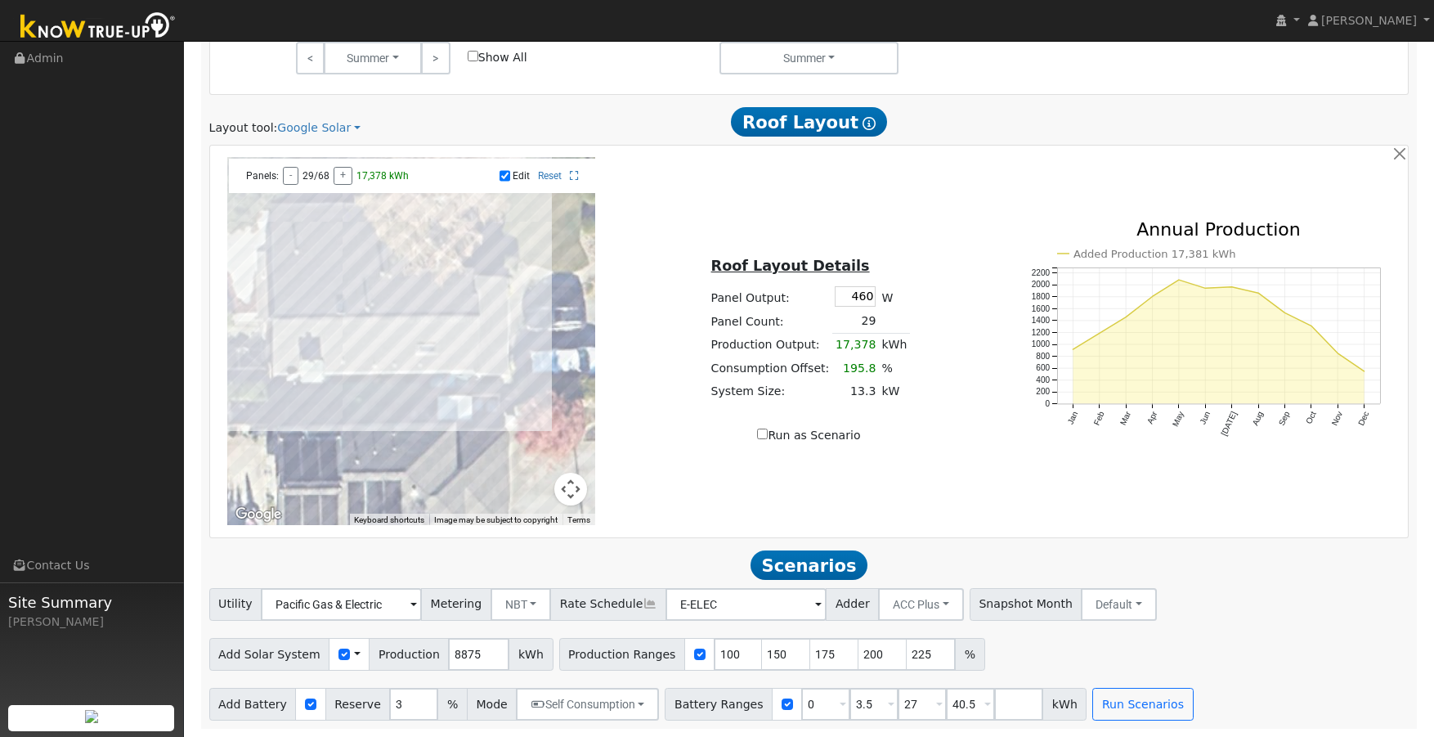
click at [321, 297] on div at bounding box center [411, 341] width 368 height 368
click at [293, 377] on div at bounding box center [411, 341] width 368 height 368
click at [467, 378] on div at bounding box center [411, 341] width 368 height 368
click at [479, 352] on div at bounding box center [411, 341] width 368 height 368
click at [482, 316] on div at bounding box center [411, 341] width 368 height 368
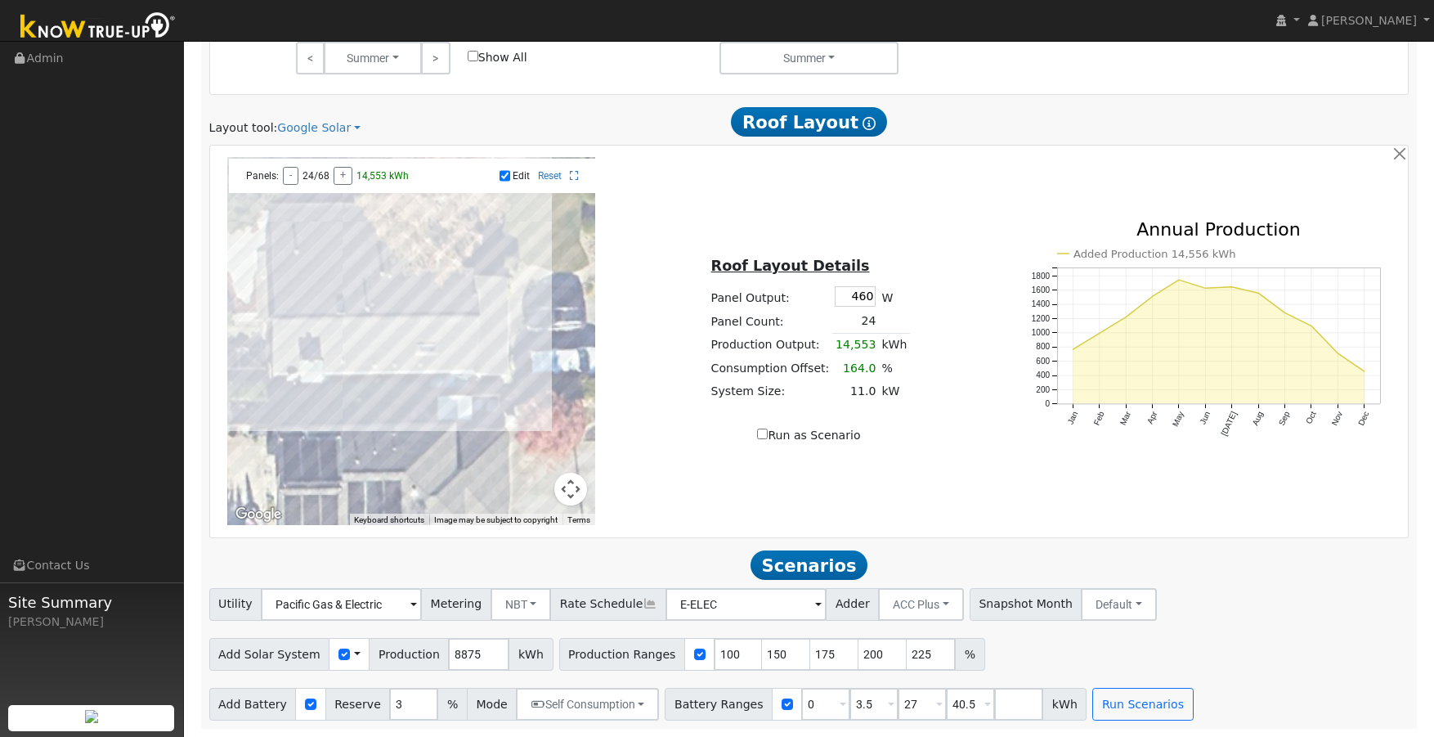
click at [462, 318] on div at bounding box center [411, 341] width 368 height 368
click at [461, 341] on div at bounding box center [411, 341] width 368 height 368
click at [451, 347] on div at bounding box center [411, 341] width 368 height 368
click at [450, 328] on div at bounding box center [411, 341] width 368 height 368
click at [433, 320] on div at bounding box center [411, 341] width 368 height 368
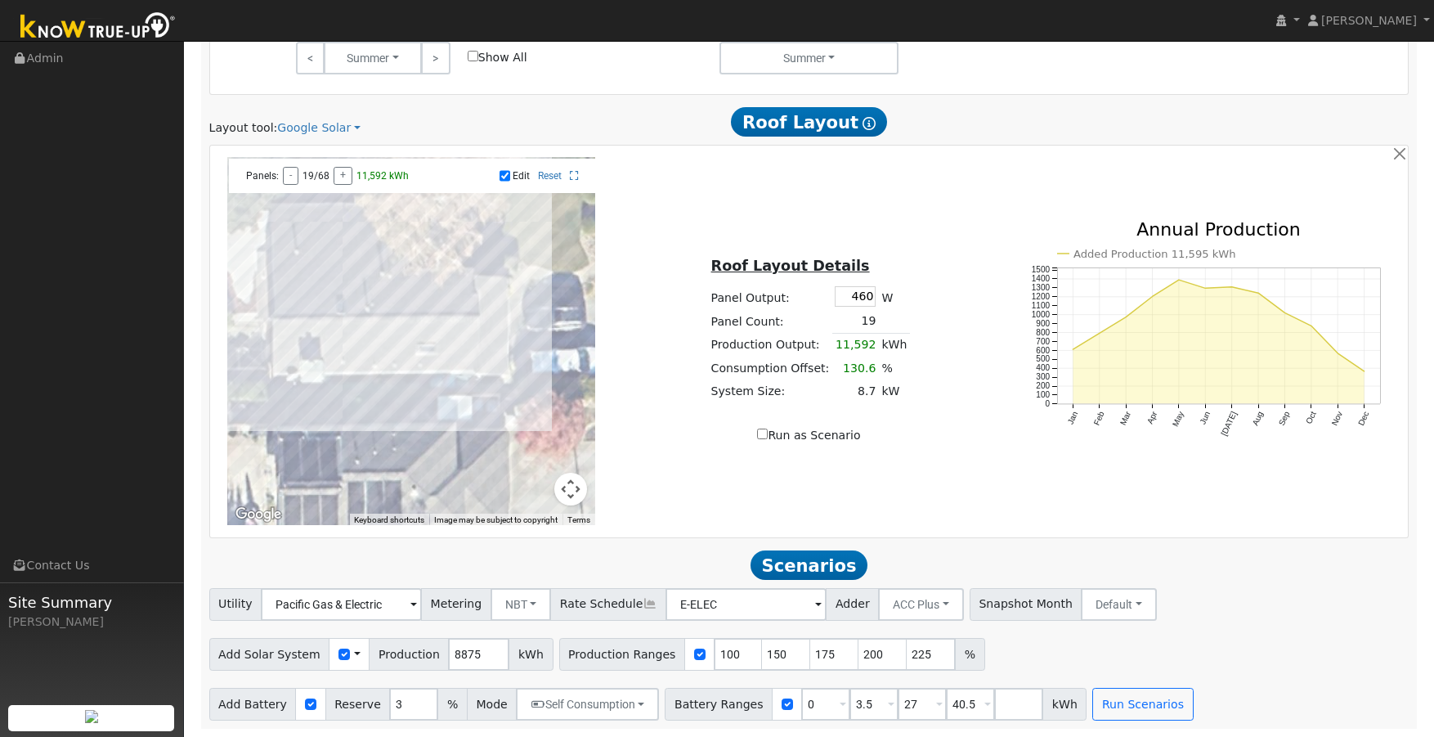
click at [419, 317] on div at bounding box center [411, 341] width 368 height 368
click at [436, 346] on div at bounding box center [411, 341] width 368 height 368
click at [417, 348] on div at bounding box center [411, 341] width 368 height 368
click at [366, 319] on div at bounding box center [411, 341] width 368 height 368
click at [409, 318] on div at bounding box center [411, 341] width 368 height 368
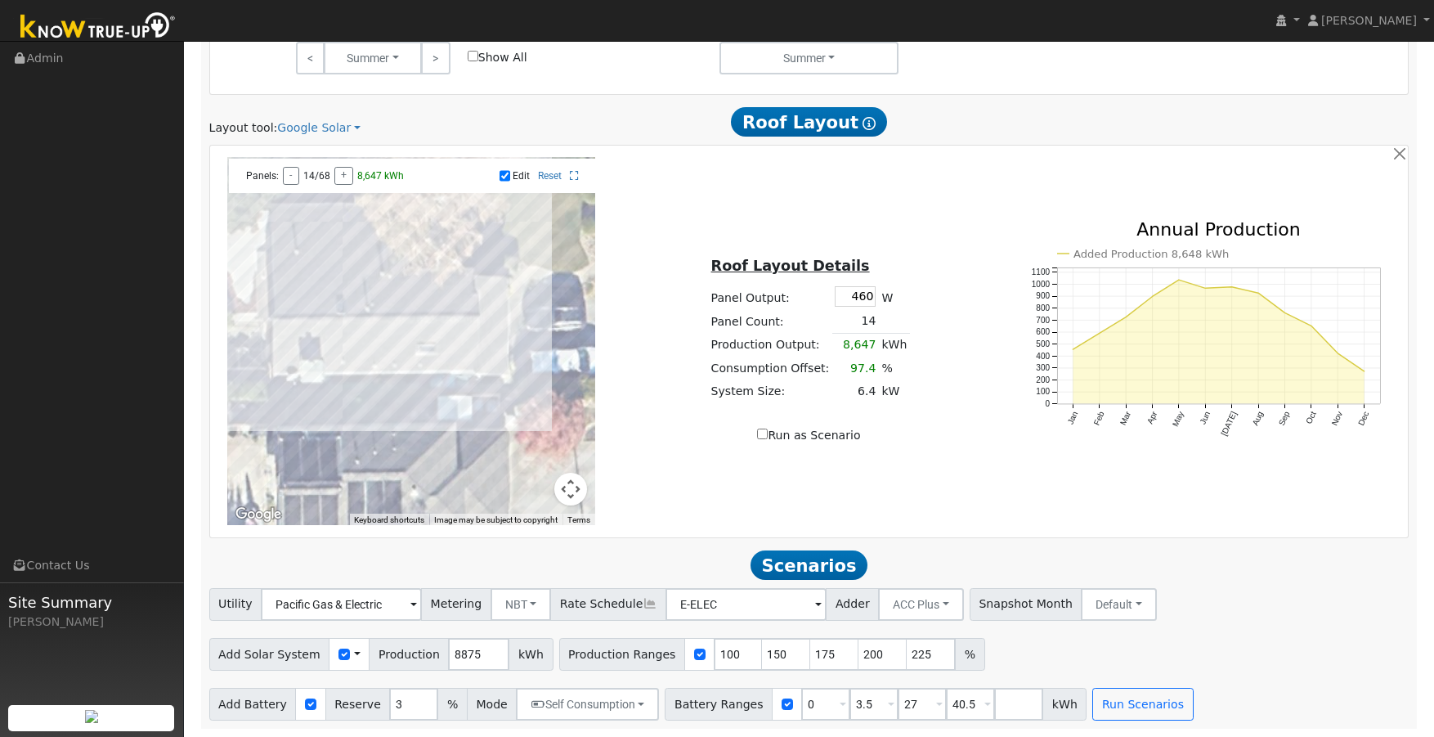
click at [409, 318] on div at bounding box center [411, 341] width 368 height 368
click at [339, 655] on input "checkbox" at bounding box center [344, 653] width 11 height 11
checkbox input "true"
click at [714, 659] on input "100" at bounding box center [738, 654] width 49 height 33
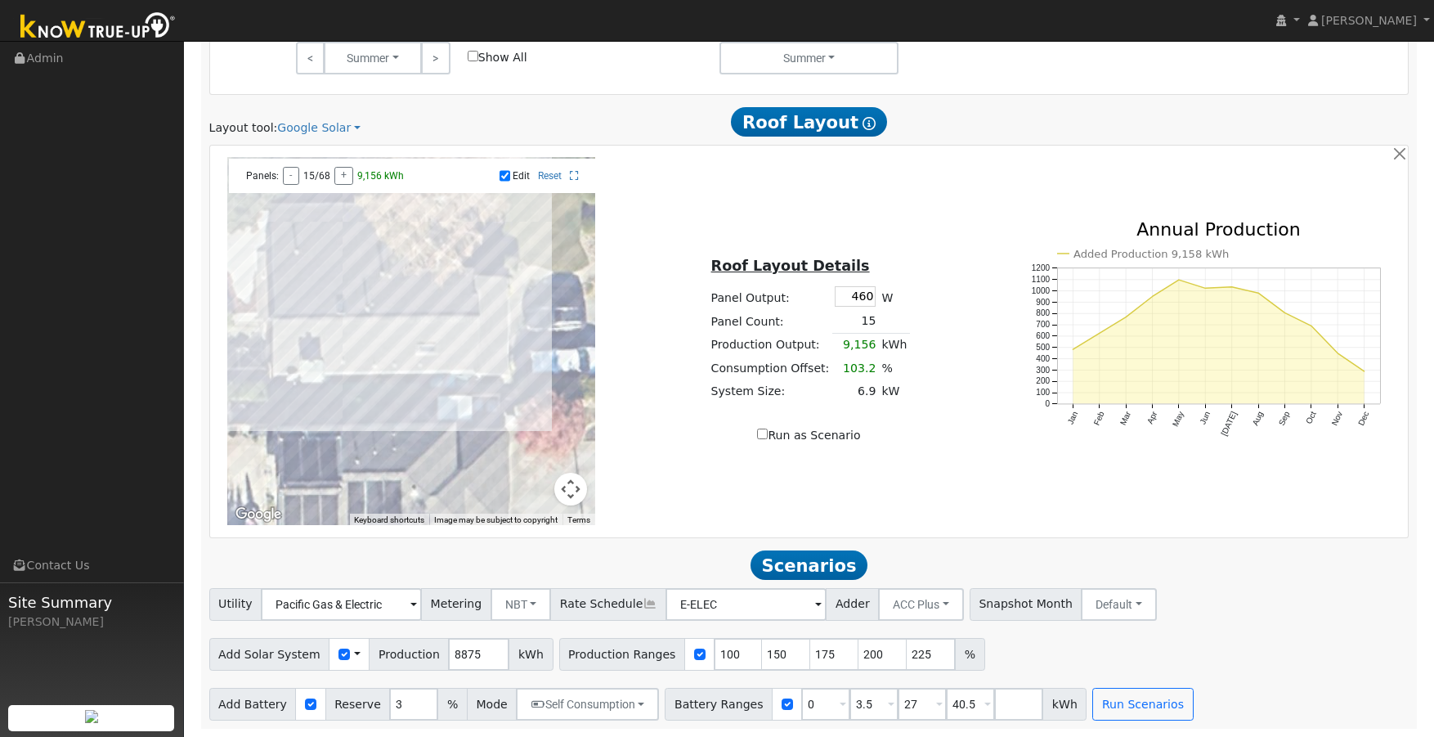
click at [1307, 646] on div "Add Solar System Use CSV Data Production 8875 kWh Production Ranges 100 150 175…" at bounding box center [809, 651] width 1206 height 38
drag, startPoint x: 388, startPoint y: 707, endPoint x: 377, endPoint y: 707, distance: 11.4
click at [389, 707] on input "3" at bounding box center [413, 704] width 49 height 33
type input "5"
click at [850, 702] on input "3.5" at bounding box center [874, 704] width 49 height 33
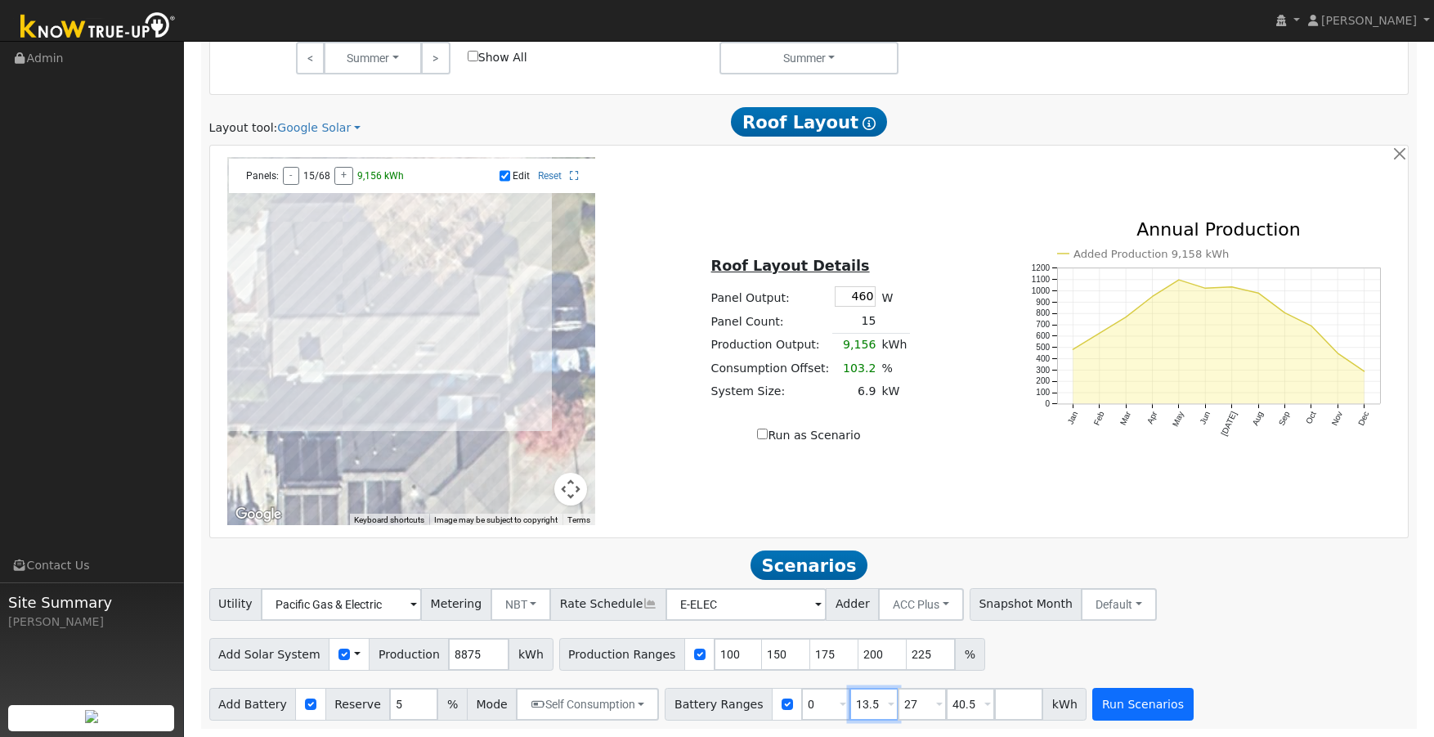
type input "13.5"
click at [1122, 708] on button "Run Scenarios" at bounding box center [1143, 704] width 101 height 33
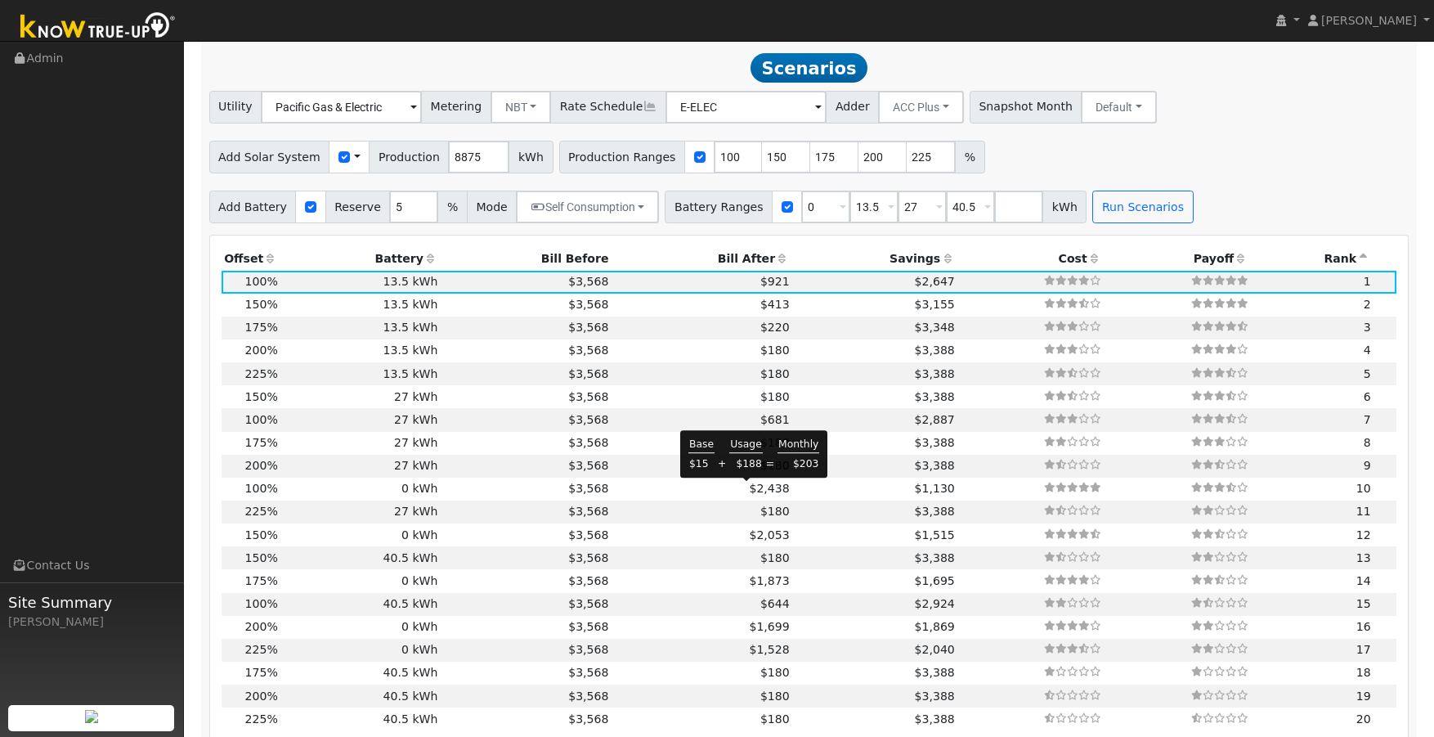
scroll to position [1396, 0]
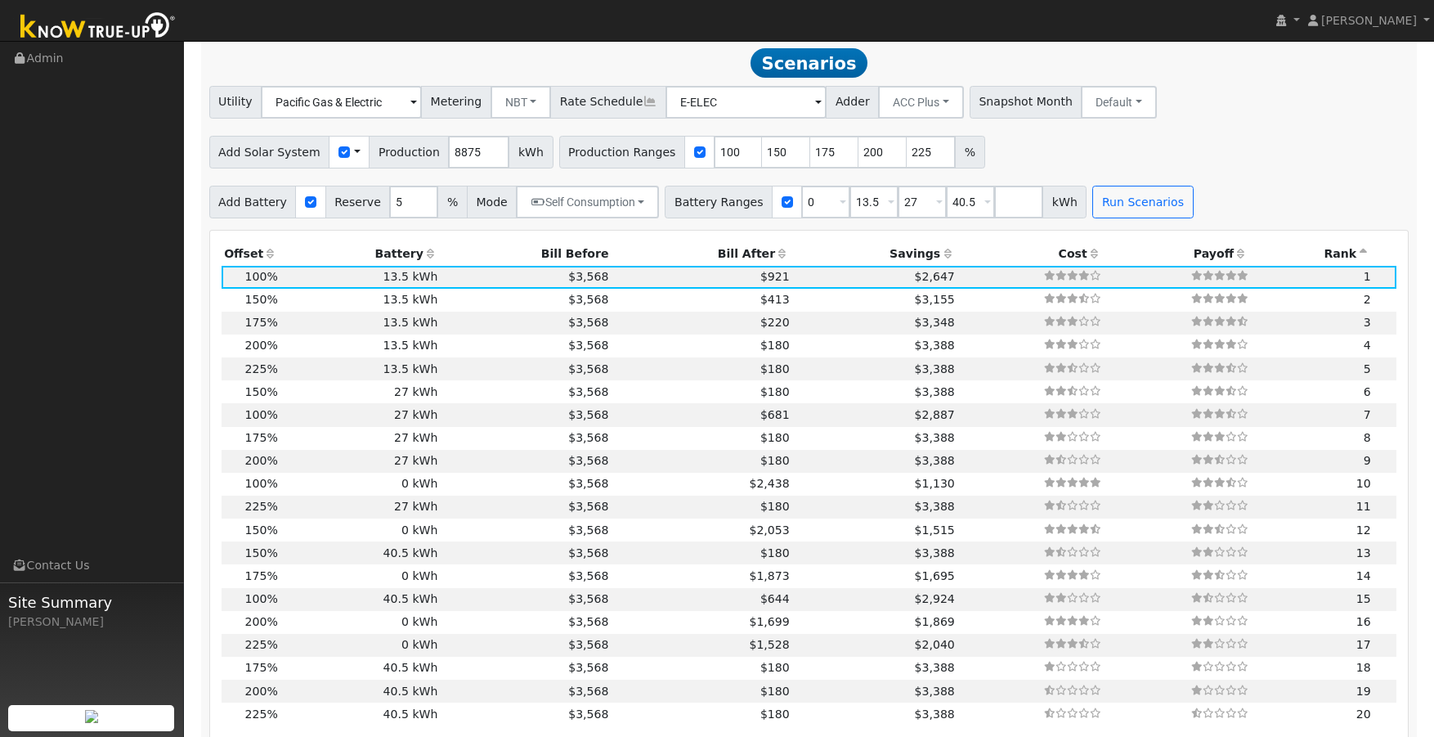
click at [424, 254] on icon at bounding box center [431, 253] width 15 height 11
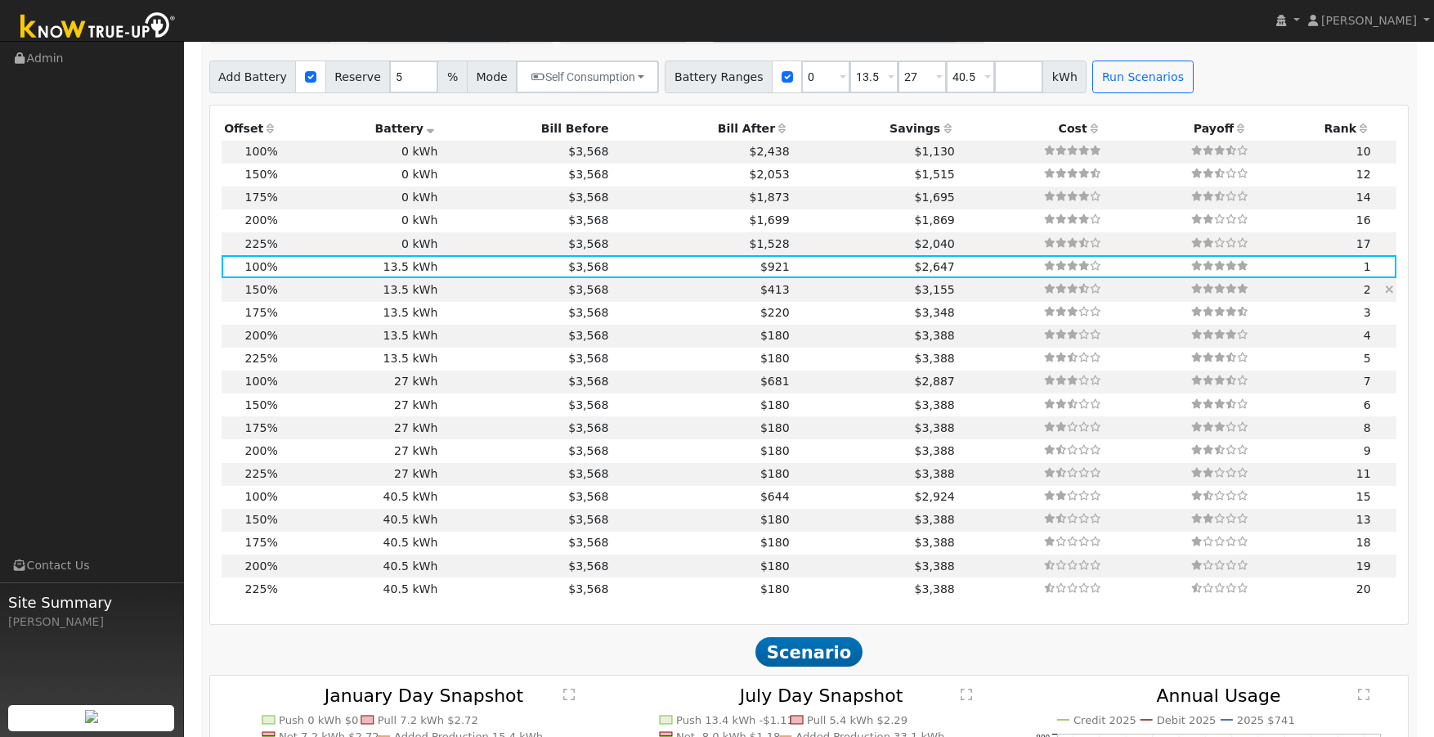
scroll to position [1560, 0]
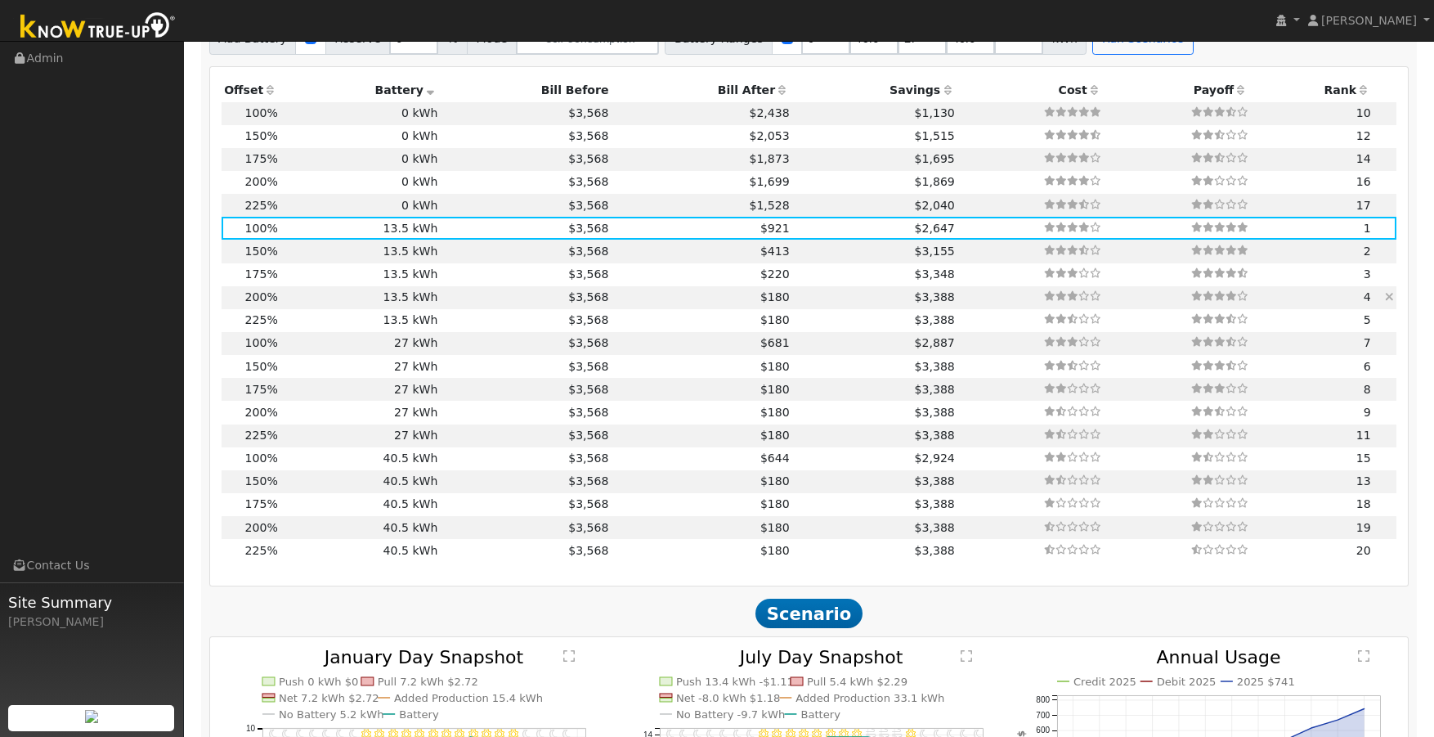
click at [644, 303] on td "$180" at bounding box center [702, 297] width 181 height 23
type input "11.8"
type input "$41,417"
type input "$17,285"
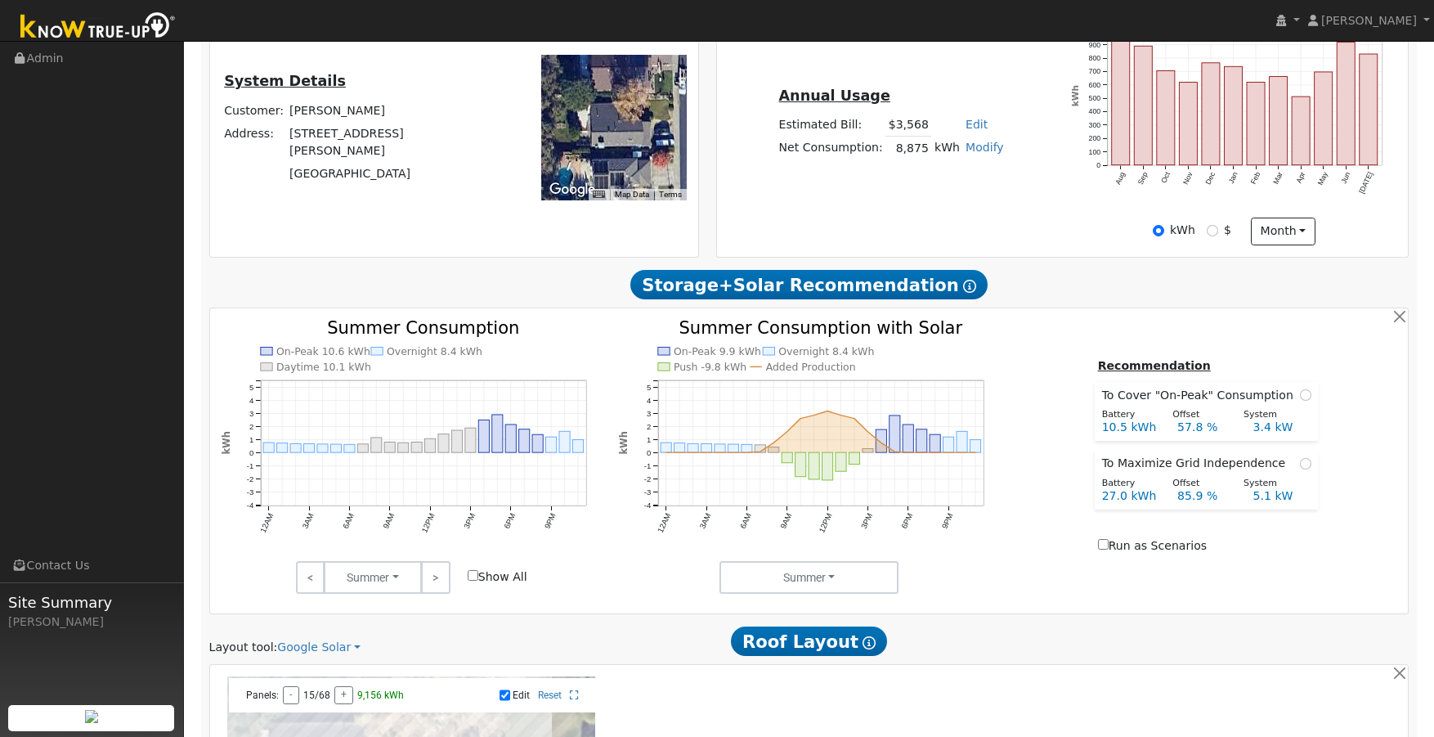
scroll to position [169, 0]
